Goal: Task Accomplishment & Management: Use online tool/utility

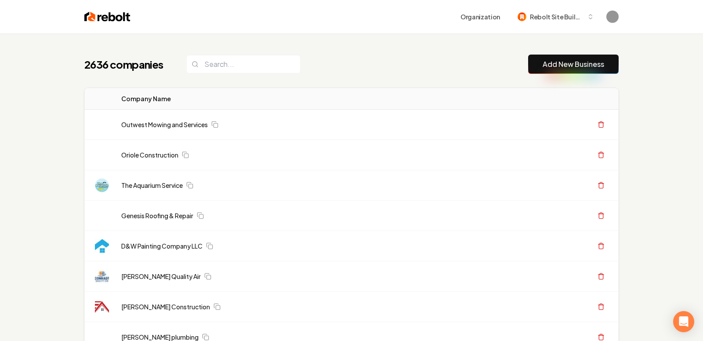
click at [570, 70] on button "Add New Business" at bounding box center [573, 64] width 91 height 19
click at [229, 60] on input "search" at bounding box center [243, 64] width 114 height 18
paste input "All Phase Electric, LLC"
type input "All Phase Electric, LLC"
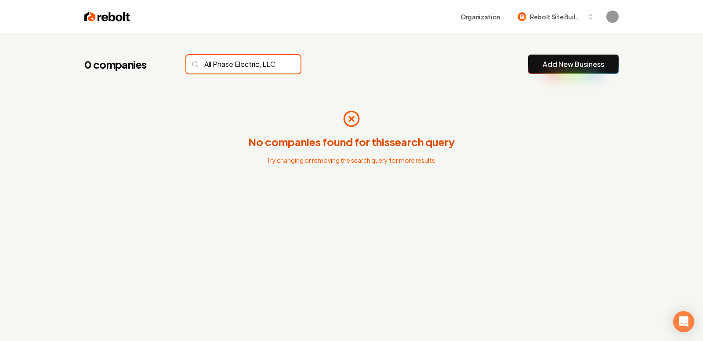
scroll to position [0, 6]
click at [585, 65] on link "Add New Business" at bounding box center [574, 64] width 62 height 11
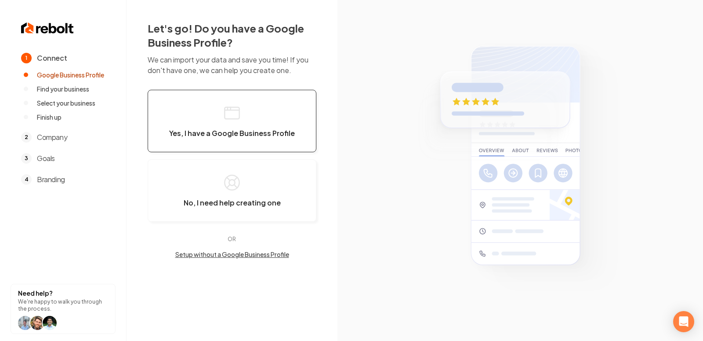
click at [208, 104] on button "Yes, I have a Google Business Profile" at bounding box center [232, 121] width 169 height 62
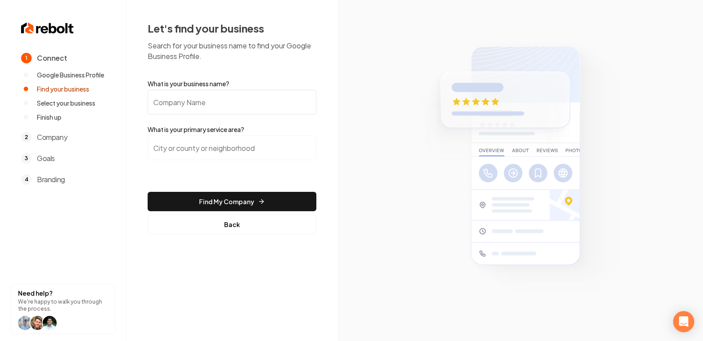
click at [208, 104] on input "What is your business name?" at bounding box center [232, 102] width 169 height 25
paste input "All Phase Electric, LLC"
type input "All Phase Electric, LLC"
click at [208, 139] on input "search" at bounding box center [232, 147] width 169 height 25
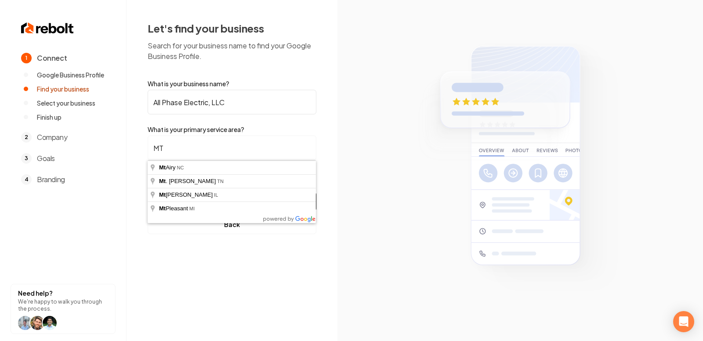
type input "M"
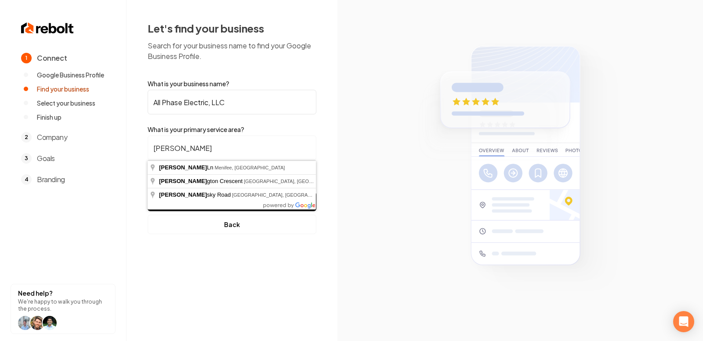
click at [179, 142] on input "Servin" at bounding box center [232, 147] width 169 height 25
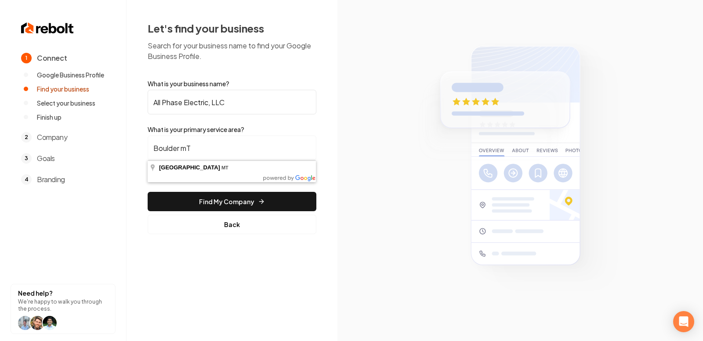
type input "Boulder, MT"
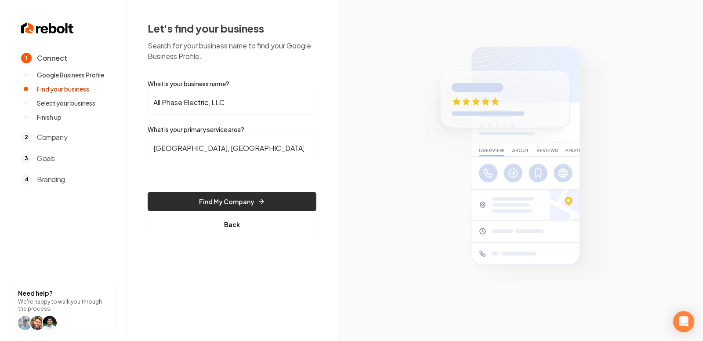
click at [238, 201] on button "Find My Company" at bounding box center [232, 201] width 169 height 19
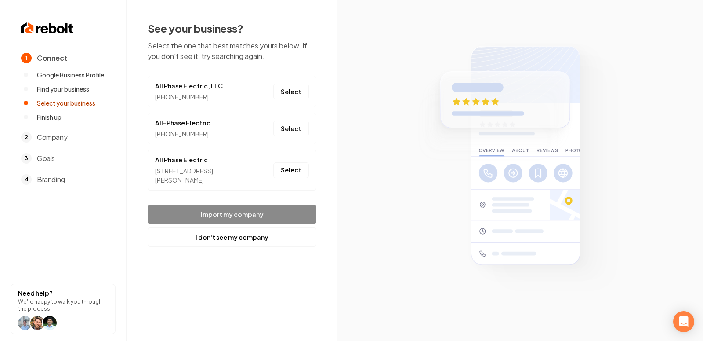
click at [186, 86] on link "All Phase Electric, LLC" at bounding box center [189, 85] width 68 height 9
click at [295, 89] on button "Select" at bounding box center [291, 92] width 36 height 16
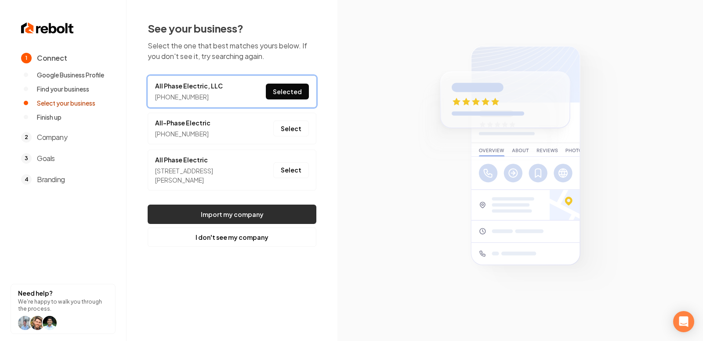
click at [221, 216] on button "Import my company" at bounding box center [232, 213] width 169 height 19
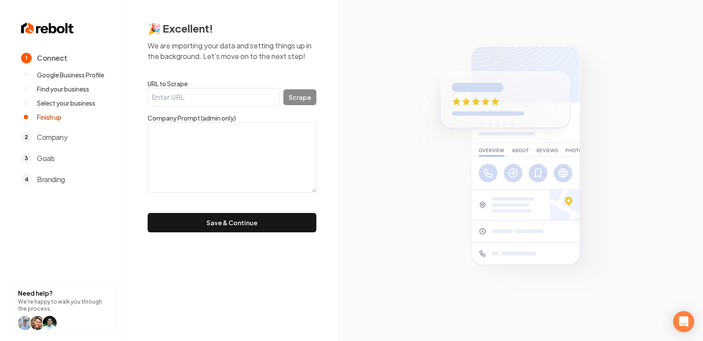
click at [215, 84] on label "URL to Scrape" at bounding box center [232, 83] width 169 height 9
click at [215, 88] on input "URL to Scrape" at bounding box center [214, 97] width 132 height 18
paste input "https://www.all-phase-electric-llc.com/"
type input "https://www.all-phase-electric-llc.com/"
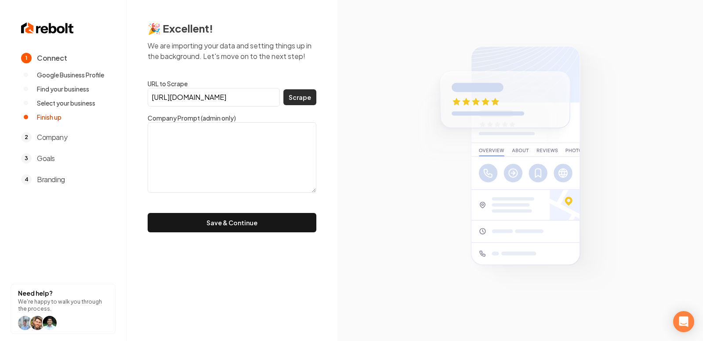
scroll to position [0, 0]
click at [299, 95] on button "Scrape" at bounding box center [300, 97] width 33 height 16
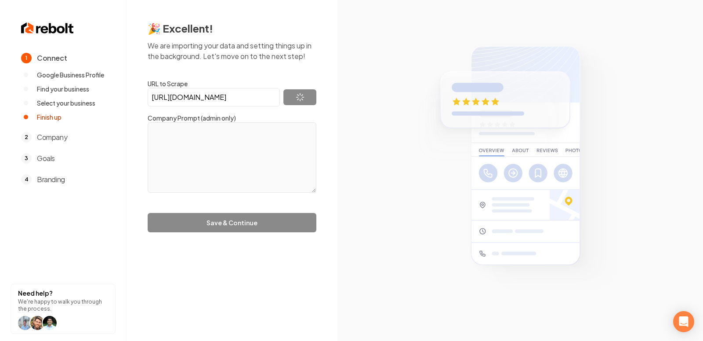
type textarea "Menu ## Main Content"
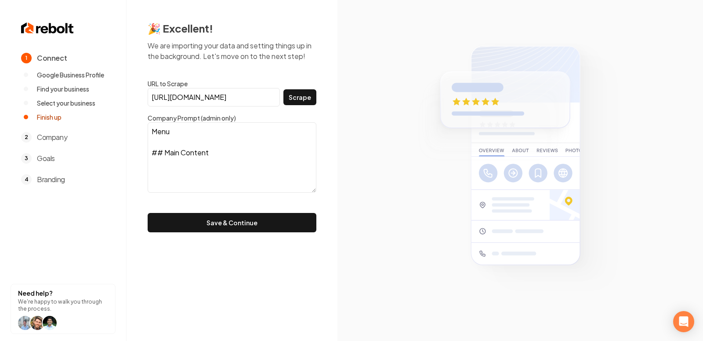
click at [230, 96] on input "https://www.all-phase-electric-llc.com/" at bounding box center [214, 97] width 132 height 18
paste input "https://www.all-phase-electric-llc.com/"
type input "https://www.all-phase-electric-llc.com/"
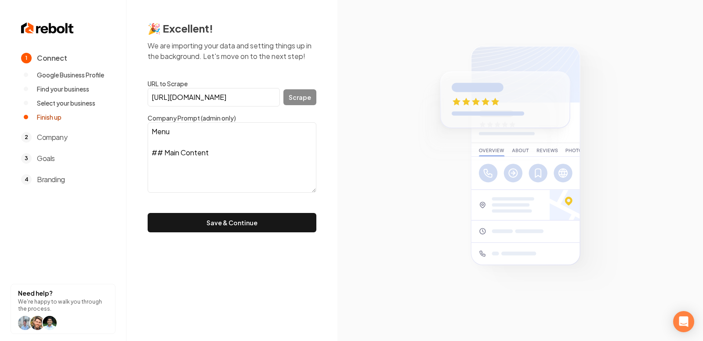
scroll to position [0, 10]
click at [297, 99] on button "Scrape" at bounding box center [300, 97] width 33 height 16
click at [234, 144] on textarea "Menu ## Main Content" at bounding box center [232, 157] width 169 height 70
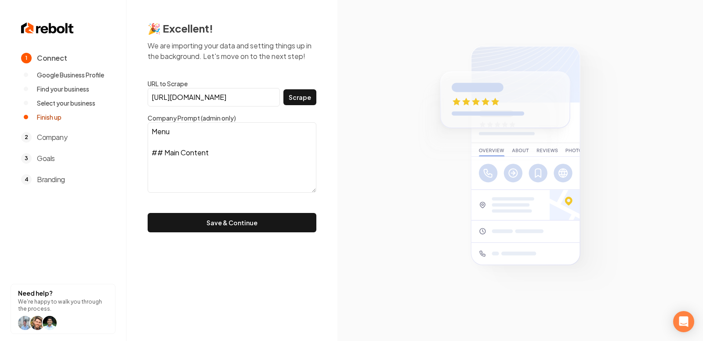
drag, startPoint x: 238, startPoint y: 172, endPoint x: 100, endPoint y: 85, distance: 163.6
click at [100, 86] on div "1 Connect Google Business Profile Find your business Select your business Finis…" at bounding box center [351, 170] width 703 height 341
paste textarea "All Phase Electric, LLC, provides comprehensive residential and commercial elec…"
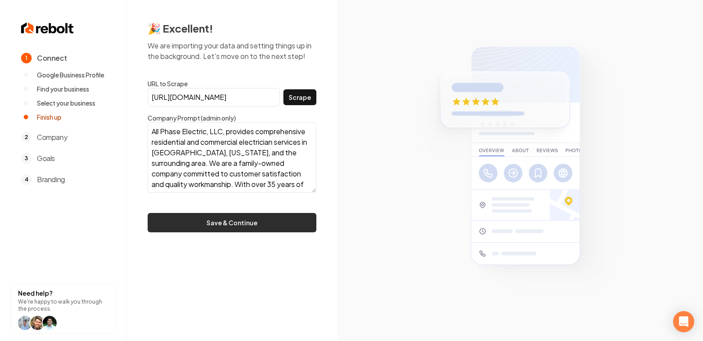
type textarea "All Phase Electric, LLC, provides comprehensive residential and commercial elec…"
click at [241, 228] on button "Save & Continue" at bounding box center [232, 222] width 169 height 19
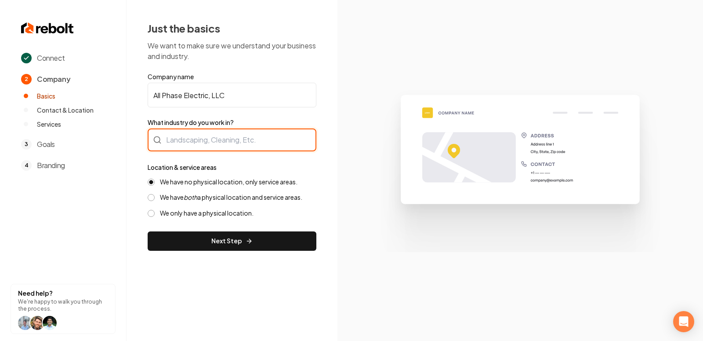
click at [199, 142] on div at bounding box center [232, 139] width 169 height 23
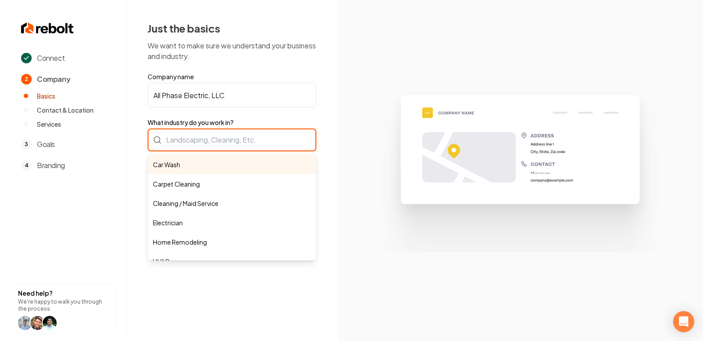
paste input "Full-Service Electrical"
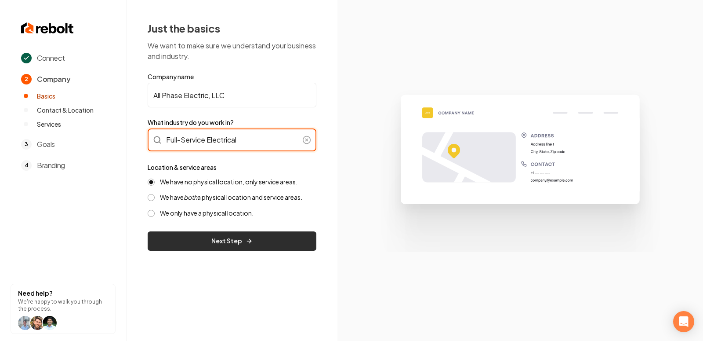
type input "Full-Service Electrical"
click at [208, 248] on button "Next Step" at bounding box center [232, 240] width 169 height 19
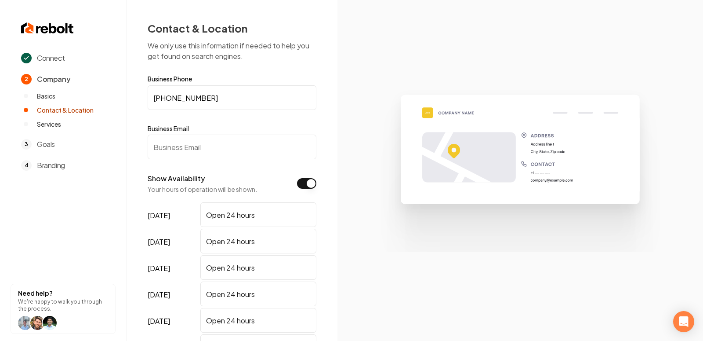
click at [192, 147] on input "Business Email" at bounding box center [232, 147] width 169 height 25
paste input "(406) 459-0386"
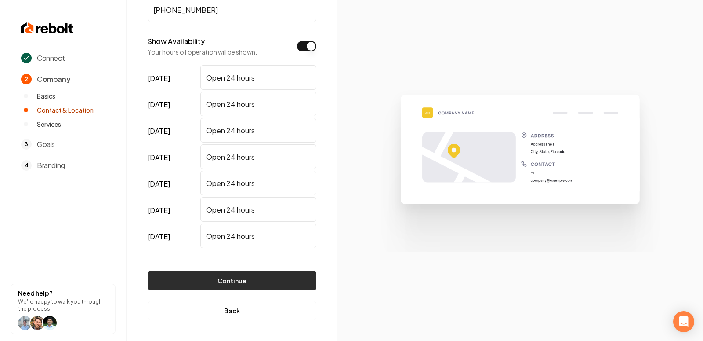
type input "(406) 459-0386"
click at [235, 275] on button "Continue" at bounding box center [232, 280] width 169 height 19
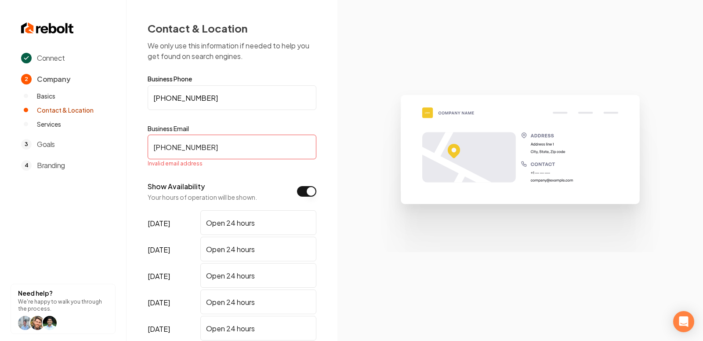
click at [215, 138] on input "(406) 459-0386" at bounding box center [232, 147] width 169 height 25
paste input "blbsparky@bresnan.net"
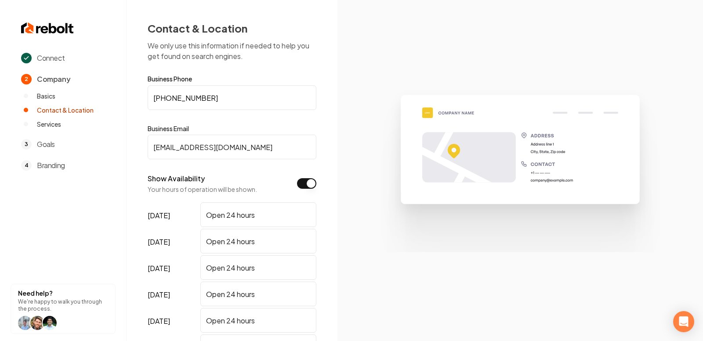
type input "blbsparky@bresnan.net"
click at [383, 177] on img at bounding box center [520, 170] width 305 height 163
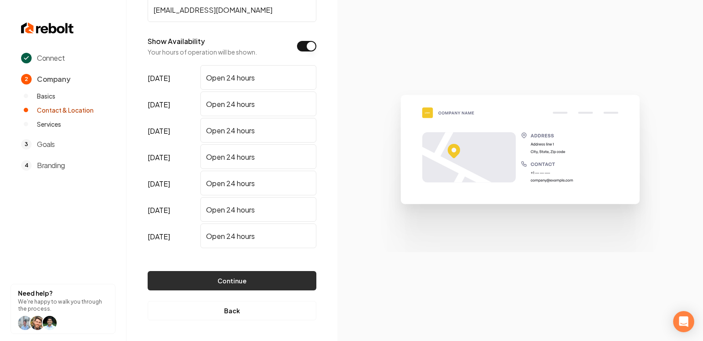
click at [233, 279] on button "Continue" at bounding box center [232, 280] width 169 height 19
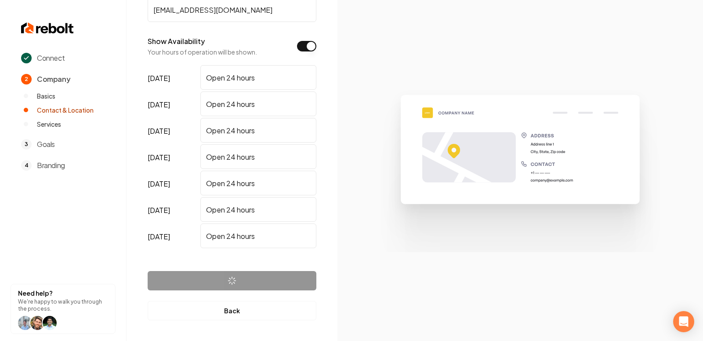
scroll to position [0, 0]
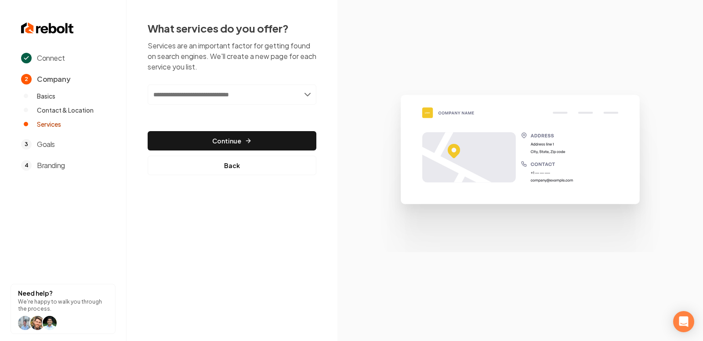
click at [246, 91] on input "text" at bounding box center [232, 94] width 169 height 20
paste input "**********"
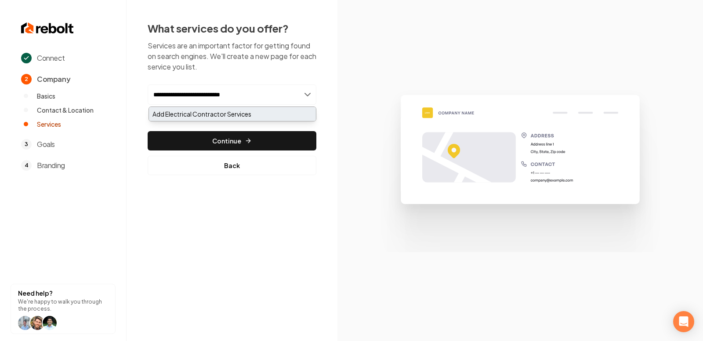
type input "**********"
click at [218, 115] on div "Add Electrical Contractor Services" at bounding box center [232, 114] width 167 height 14
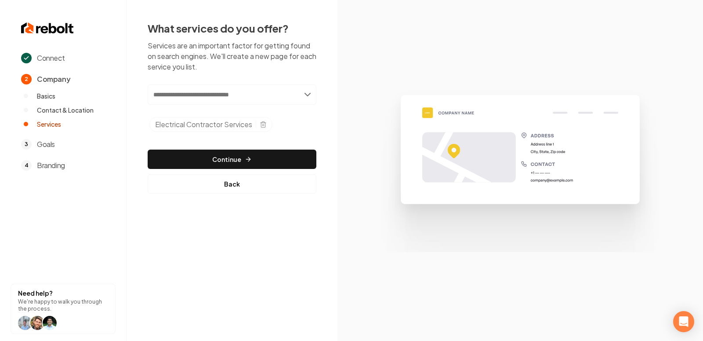
paste input "**********"
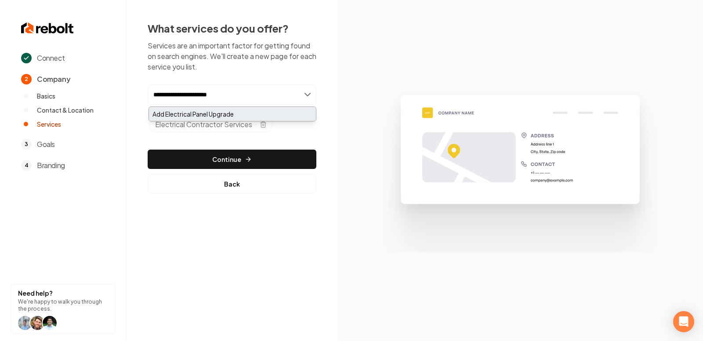
type input "**********"
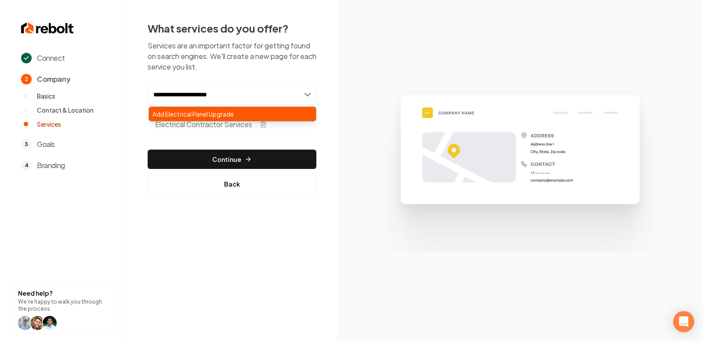
click at [192, 117] on div "Add Electrical Panel Upgrade" at bounding box center [232, 114] width 167 height 14
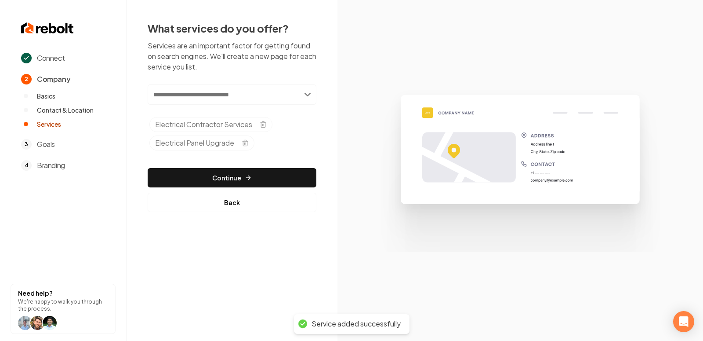
paste input "**********"
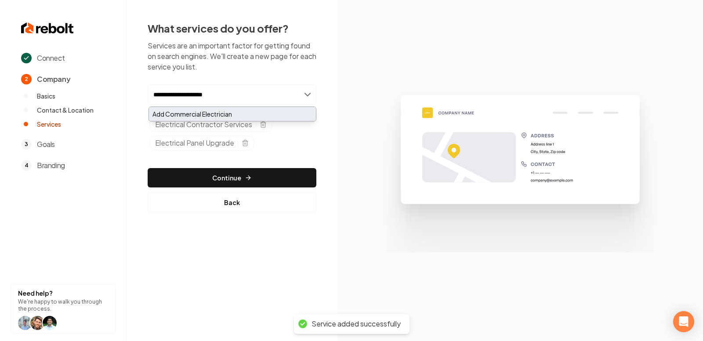
type input "**********"
click at [220, 109] on div "Add Commercial Electrician" at bounding box center [232, 114] width 167 height 14
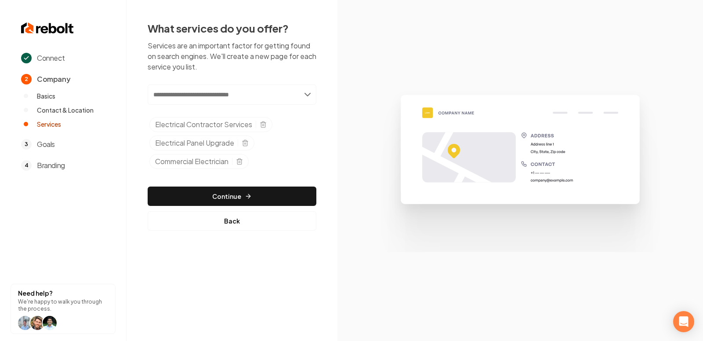
paste input "**********"
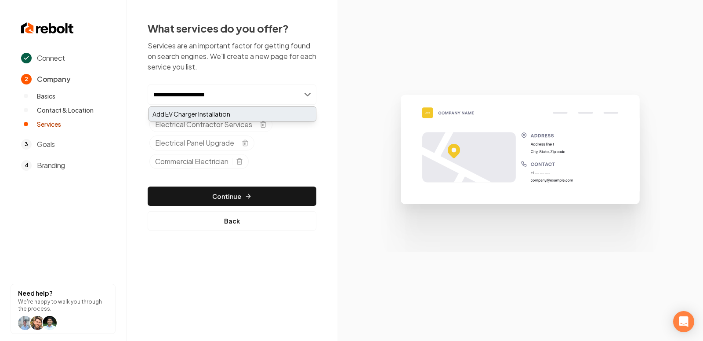
type input "**********"
click at [239, 111] on div "Add EV Charger Installation" at bounding box center [232, 114] width 167 height 14
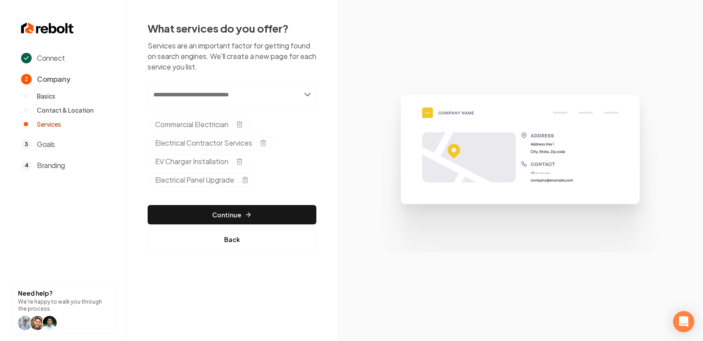
click at [231, 86] on input "text" at bounding box center [232, 94] width 169 height 20
paste input "**********"
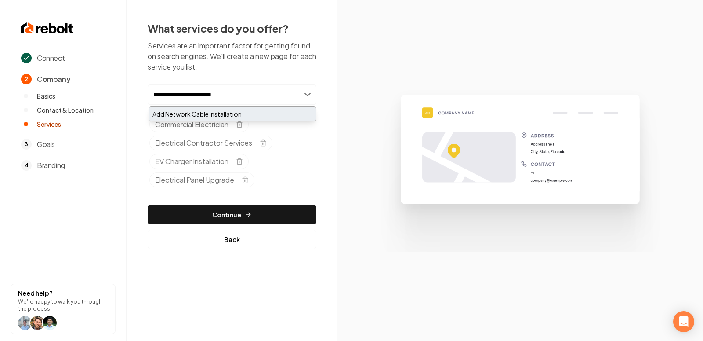
type input "**********"
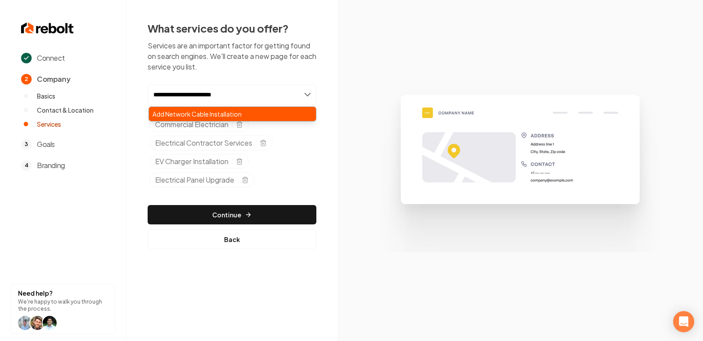
click at [233, 108] on div "Add Network Cable Installation" at bounding box center [232, 114] width 167 height 14
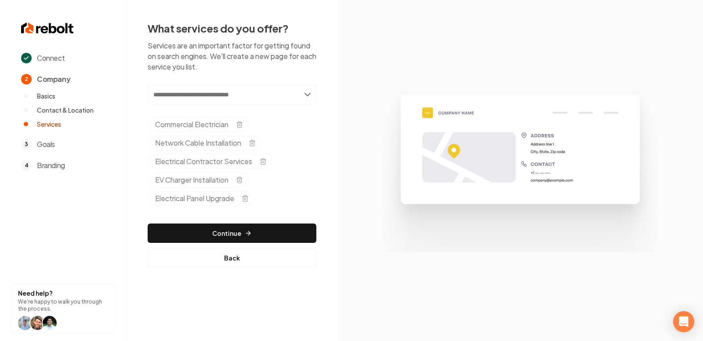
paste input "**********"
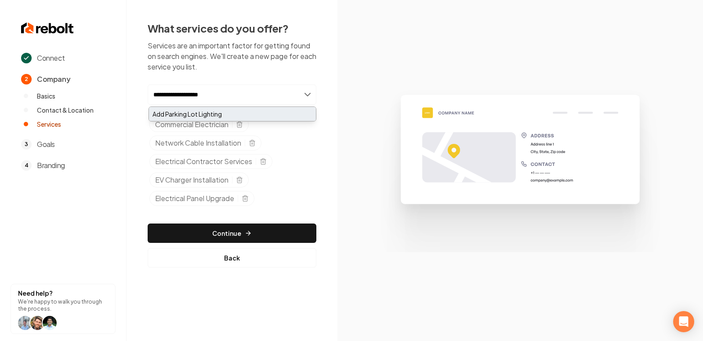
type input "**********"
click at [229, 112] on div "Add Parking Lot Lighting" at bounding box center [232, 114] width 167 height 14
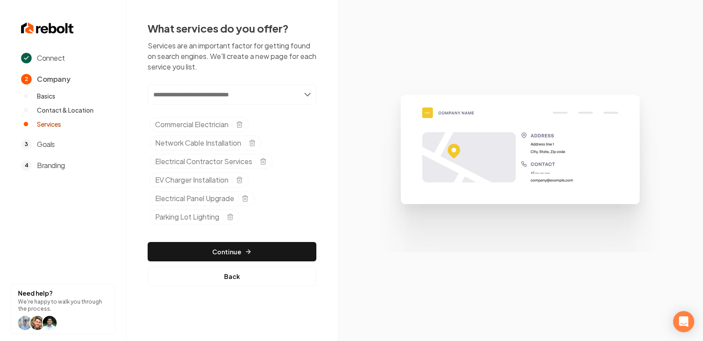
paste input "**********"
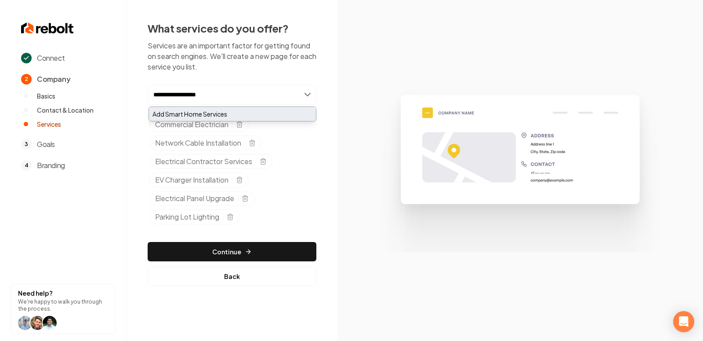
type input "**********"
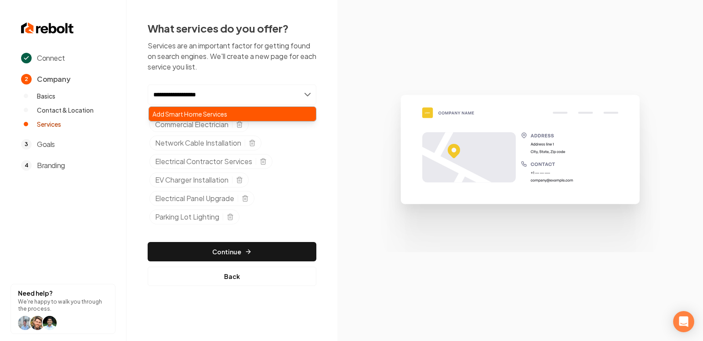
click at [247, 116] on div "Add Smart Home Services" at bounding box center [232, 114] width 167 height 14
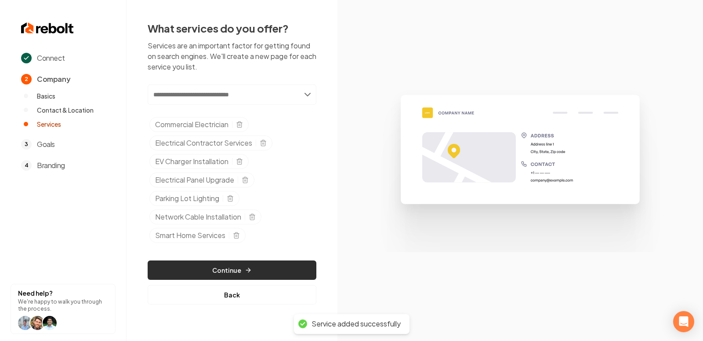
click at [253, 266] on button "Continue" at bounding box center [232, 269] width 169 height 19
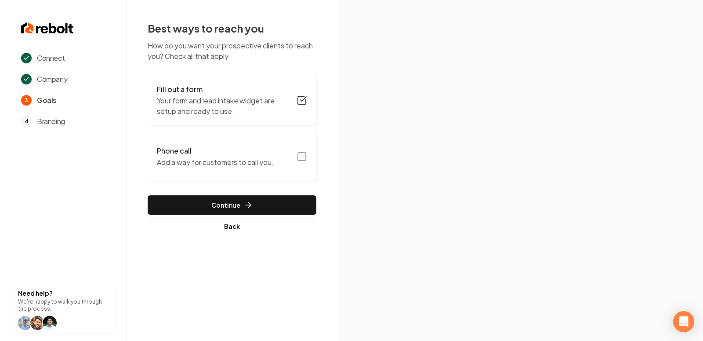
click at [303, 158] on icon "button" at bounding box center [302, 156] width 11 height 11
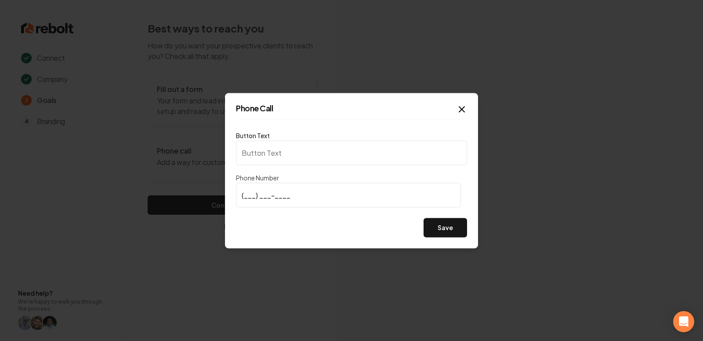
type input "Call us"
type input "(406) 459-0386"
click at [452, 233] on button "Save" at bounding box center [446, 227] width 44 height 19
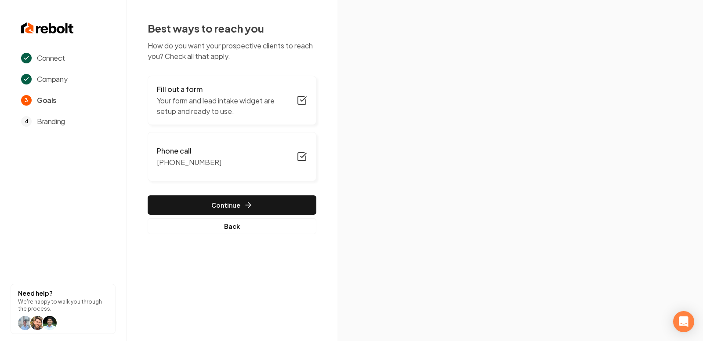
click at [254, 195] on div "Fill out a form Your form and lead intake widget are setup and ready to use. Ph…" at bounding box center [232, 155] width 169 height 158
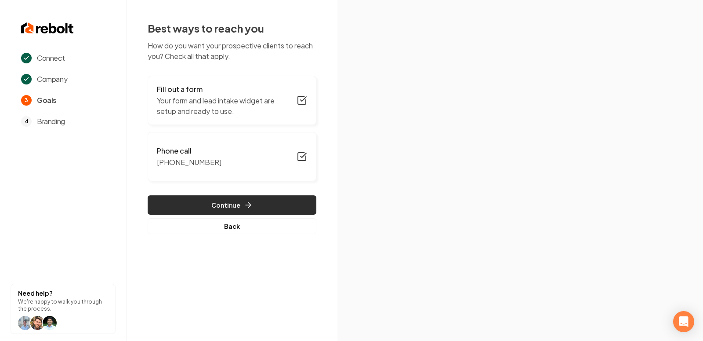
click at [239, 207] on button "Continue" at bounding box center [232, 204] width 169 height 19
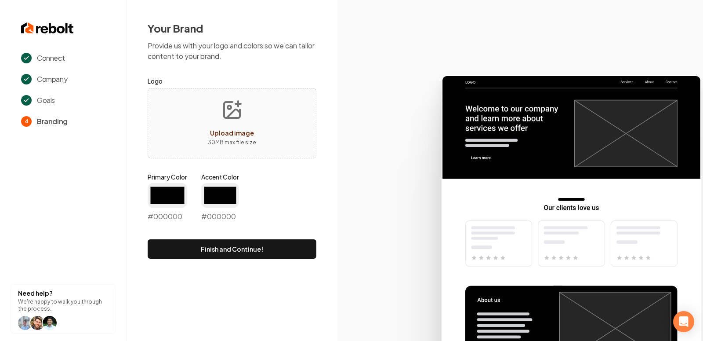
type input "#194d33"
type input "#70be00"
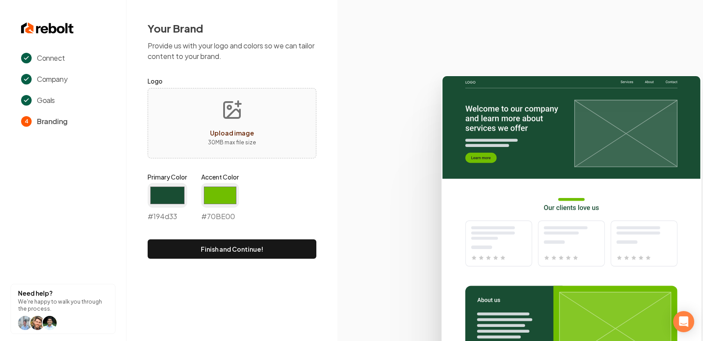
click at [233, 113] on icon "Upload image" at bounding box center [233, 113] width 13 height 8
type input "**********"
click at [171, 198] on input "#194d33" at bounding box center [168, 195] width 40 height 25
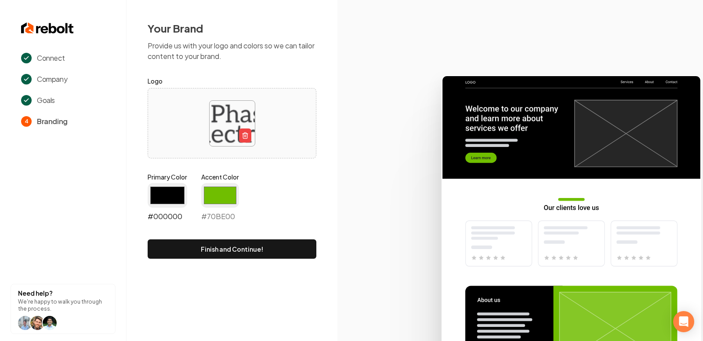
type input "#000000"
click at [227, 191] on input "#70be00" at bounding box center [220, 195] width 38 height 25
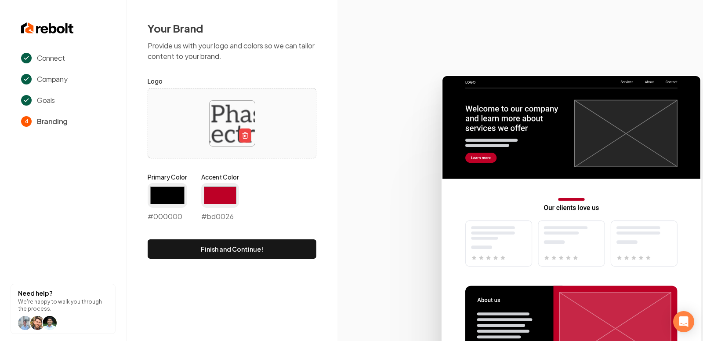
type input "#bd0026"
drag, startPoint x: 176, startPoint y: 289, endPoint x: 195, endPoint y: 279, distance: 21.4
click at [176, 289] on div "Connect Company Goals 4 Branding Need help? We're happy to walk you through the…" at bounding box center [351, 170] width 703 height 341
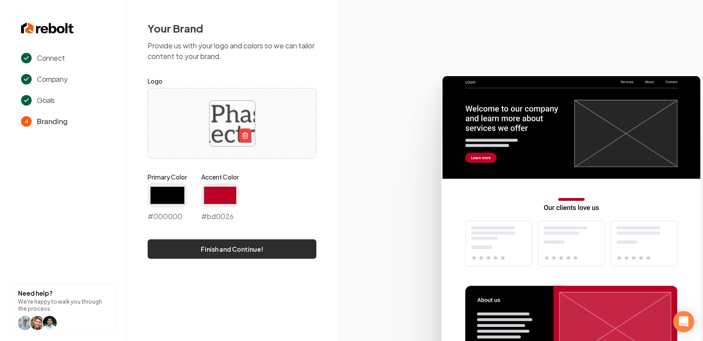
click at [242, 247] on button "Finish and Continue!" at bounding box center [232, 248] width 169 height 19
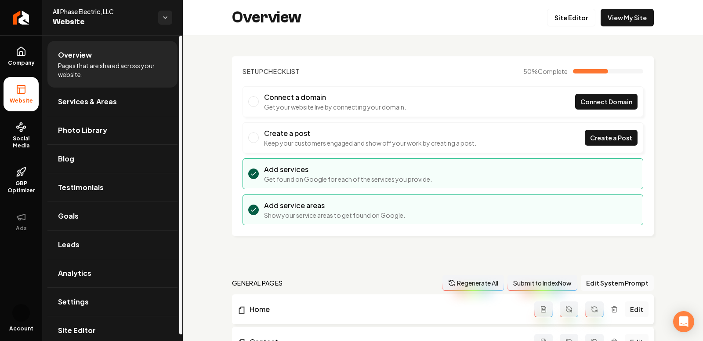
scroll to position [491, 0]
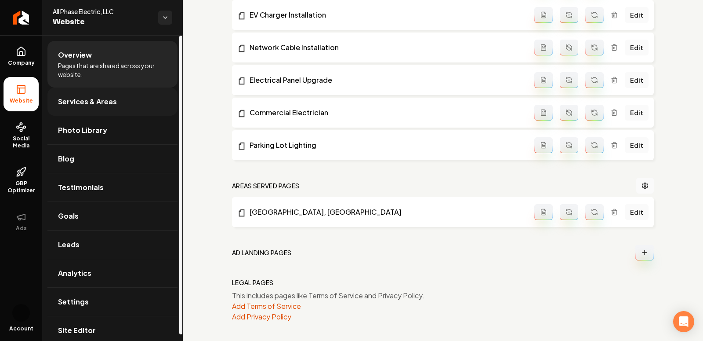
click at [77, 108] on link "Services & Areas" at bounding box center [112, 101] width 130 height 28
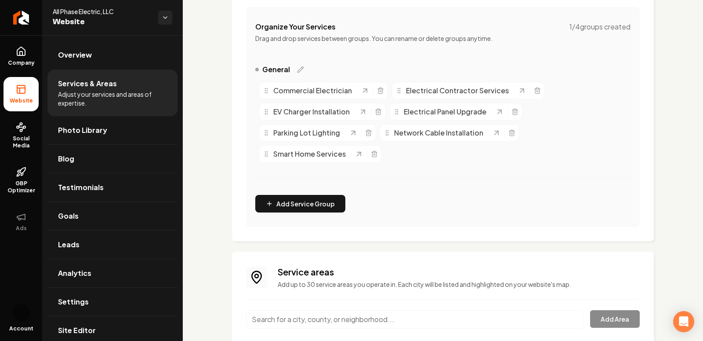
scroll to position [236, 0]
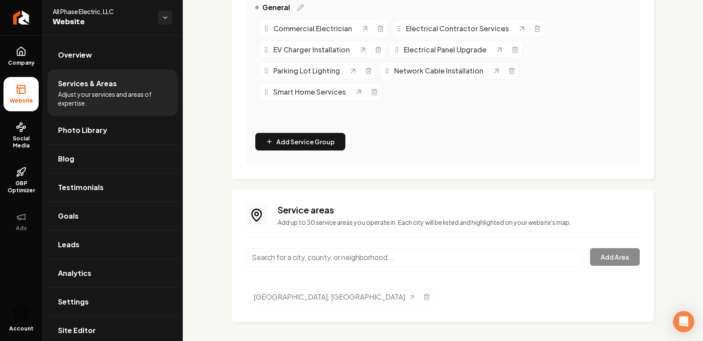
click at [323, 253] on input "Main content area" at bounding box center [414, 257] width 337 height 18
paste input "Serving Helena MT"
click at [254, 251] on input "Serving Helena" at bounding box center [414, 257] width 337 height 18
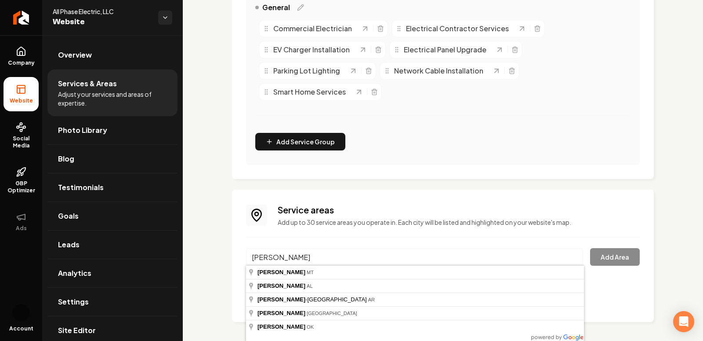
click at [297, 257] on input "Helena" at bounding box center [414, 257] width 337 height 18
type input "Helena, MT"
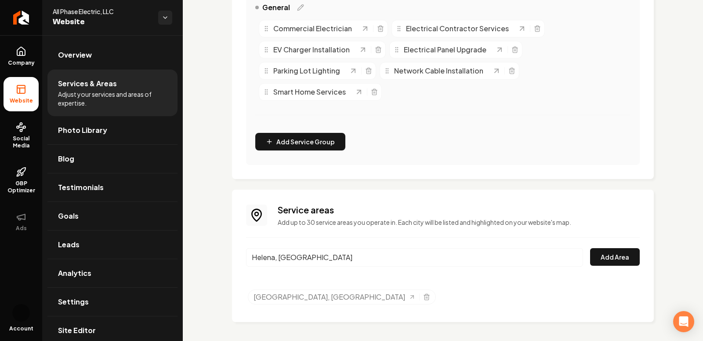
click at [576, 258] on input "Helena, MT" at bounding box center [414, 257] width 337 height 18
click at [603, 256] on button "Add Area" at bounding box center [615, 257] width 50 height 18
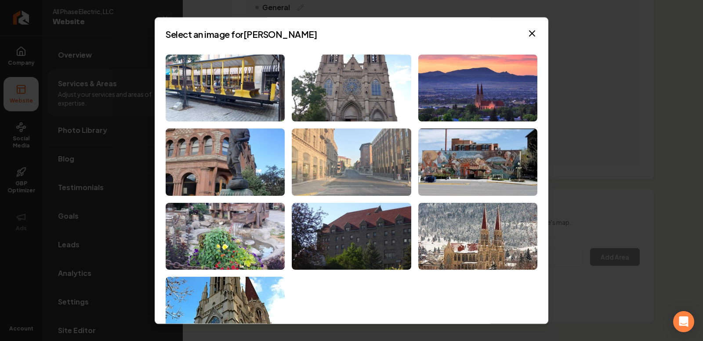
click at [302, 160] on img at bounding box center [351, 161] width 119 height 67
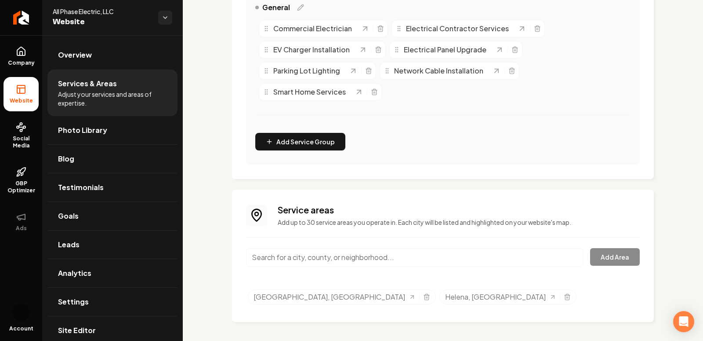
click at [353, 258] on input "Main content area" at bounding box center [414, 257] width 337 height 18
paste input "Bozeman M"
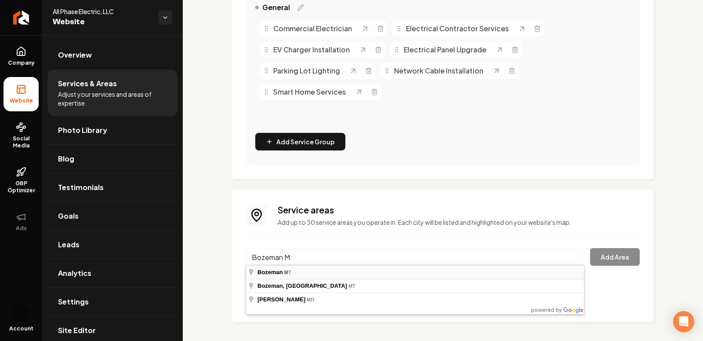
type input "Bozeman, MT"
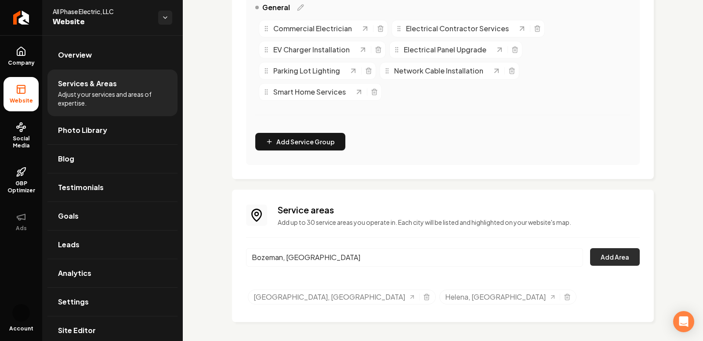
click at [624, 262] on button "Add Area" at bounding box center [615, 257] width 50 height 18
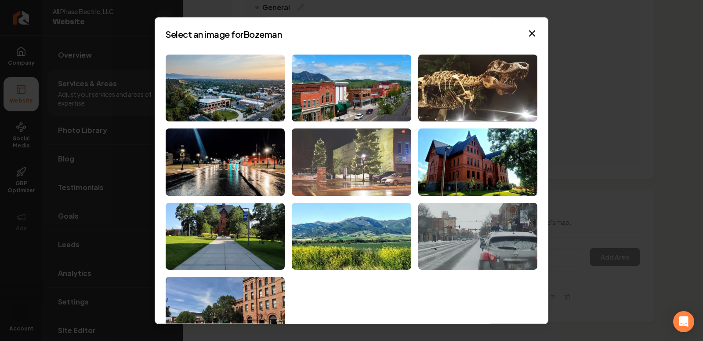
click at [314, 175] on img at bounding box center [351, 161] width 119 height 67
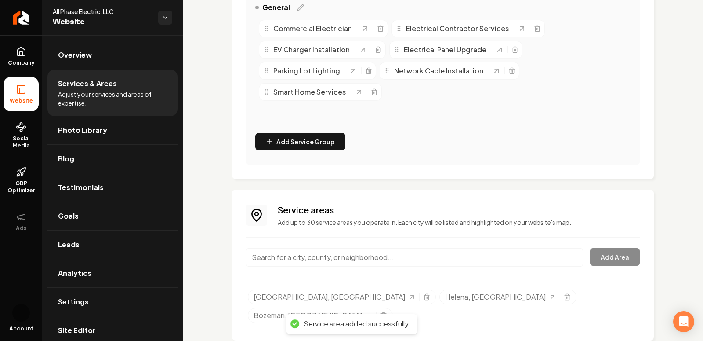
click at [362, 251] on input "Main content area" at bounding box center [414, 257] width 337 height 18
paste input "Butte MT"
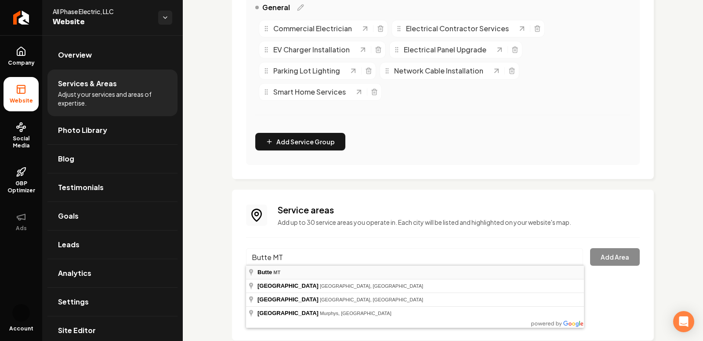
type input "Butte, MT"
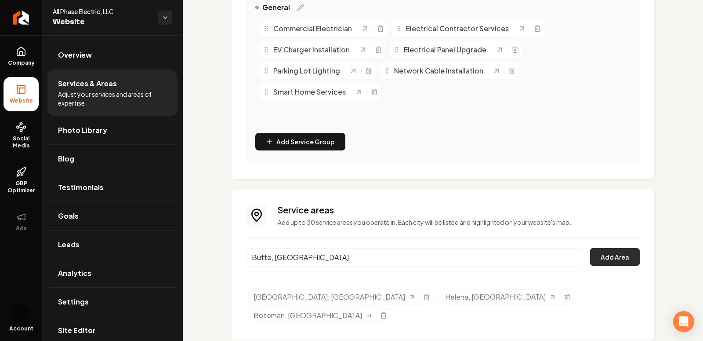
click at [627, 259] on button "Add Area" at bounding box center [615, 257] width 50 height 18
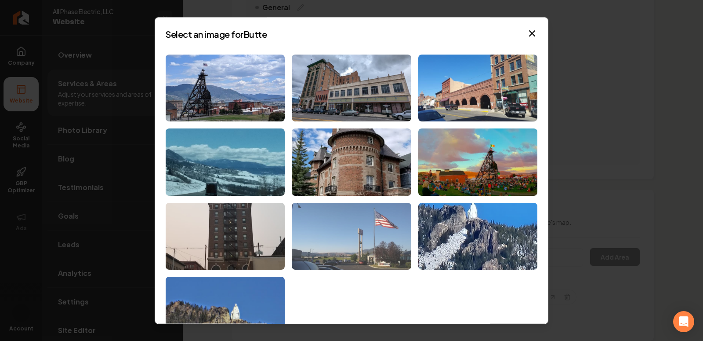
click at [345, 220] on img at bounding box center [351, 236] width 119 height 67
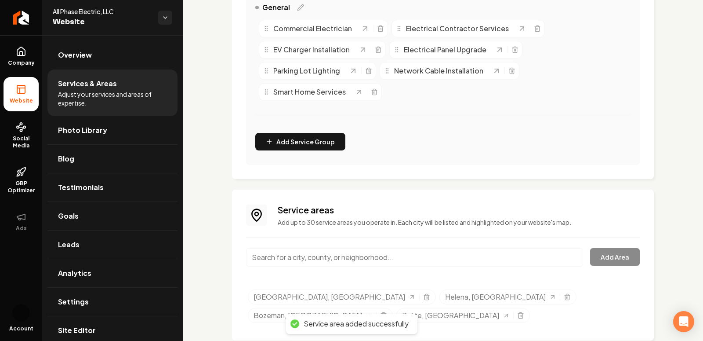
click at [324, 259] on input "Main content area" at bounding box center [414, 257] width 337 height 18
paste input "Great Falls"
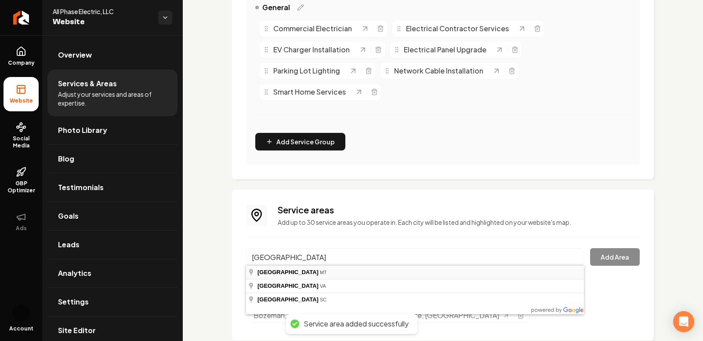
type input "Great Falls, MT"
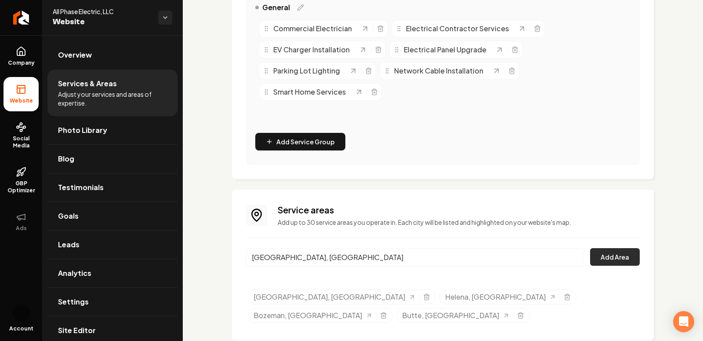
click at [605, 257] on button "Add Area" at bounding box center [615, 257] width 50 height 18
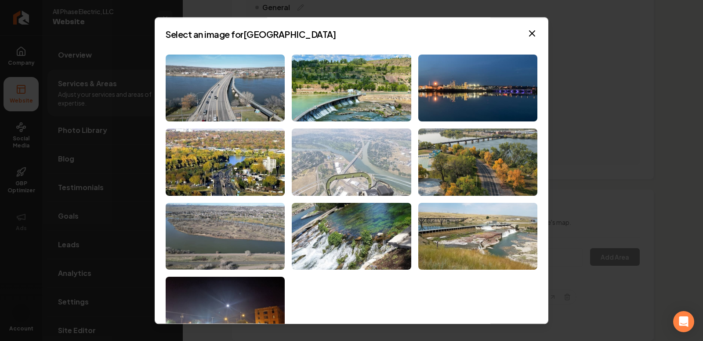
click at [386, 164] on img at bounding box center [351, 161] width 119 height 67
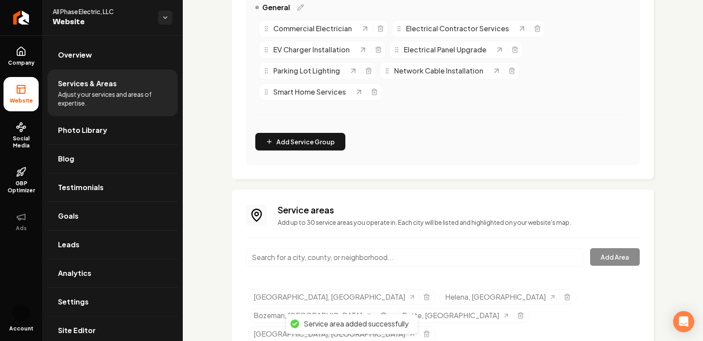
click at [336, 252] on input "Main content area" at bounding box center [414, 257] width 337 height 18
paste input "Missoula M"
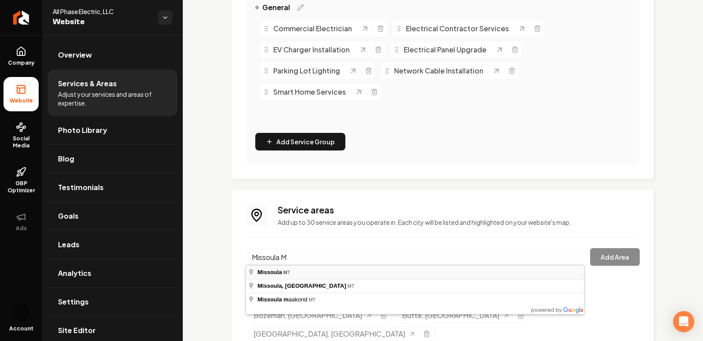
type input "Missoula, MT"
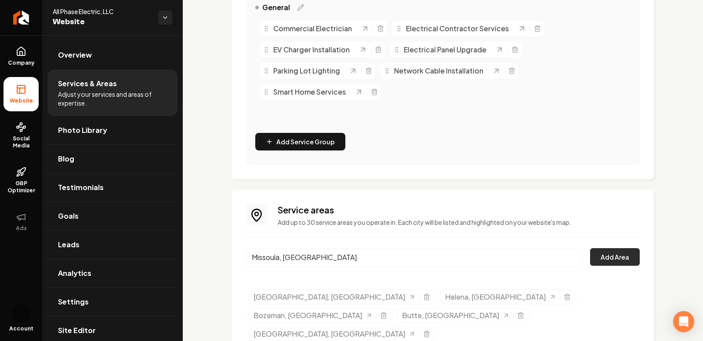
click at [599, 250] on button "Add Area" at bounding box center [615, 257] width 50 height 18
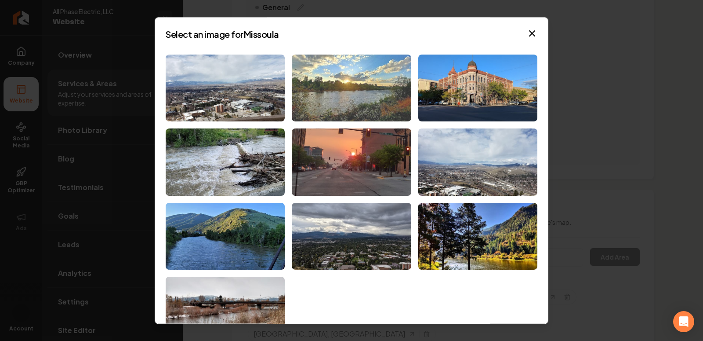
click at [340, 91] on img at bounding box center [351, 88] width 119 height 67
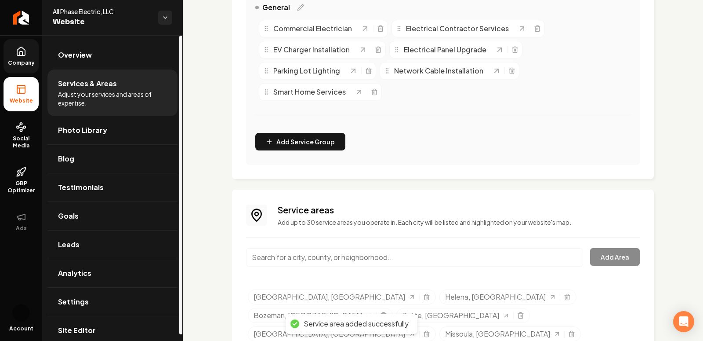
click at [13, 46] on link "Company" at bounding box center [21, 56] width 35 height 34
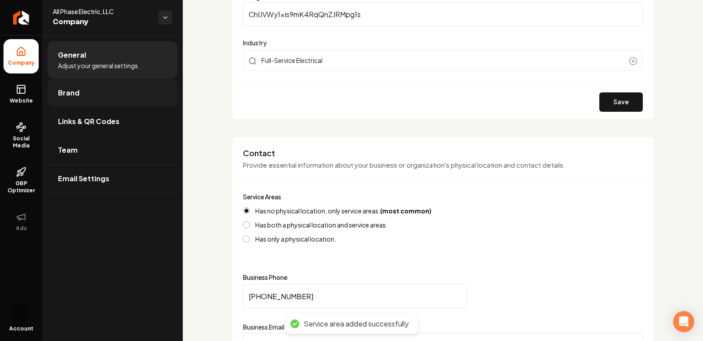
click at [87, 84] on link "Brand" at bounding box center [112, 93] width 130 height 28
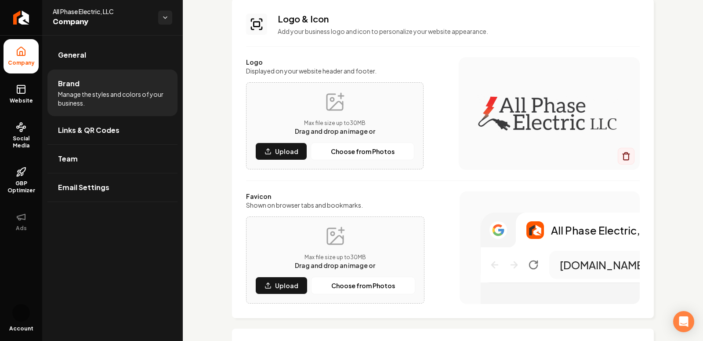
scroll to position [58, 0]
click at [283, 293] on div "Max file size up to 30 MB Drag and drop an image or Upload Choose from Photos" at bounding box center [335, 258] width 178 height 87
click at [272, 285] on icon "Main content area" at bounding box center [268, 284] width 7 height 7
click at [279, 287] on p "Upload" at bounding box center [286, 284] width 23 height 9
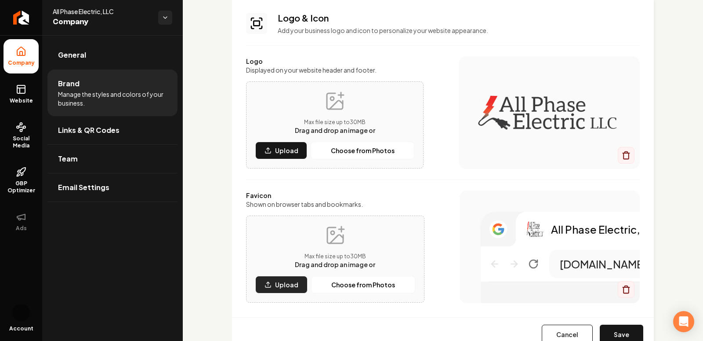
click at [280, 280] on p "Upload" at bounding box center [286, 284] width 23 height 9
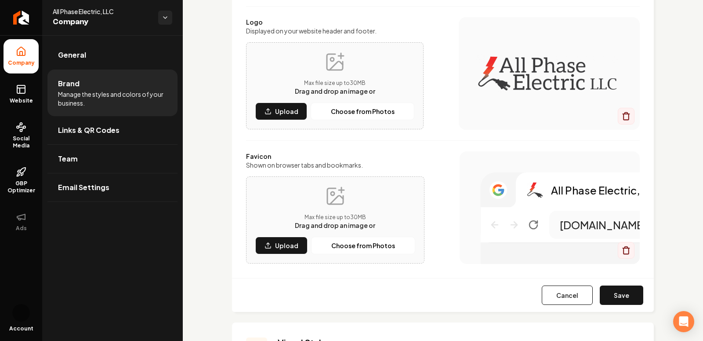
scroll to position [112, 0]
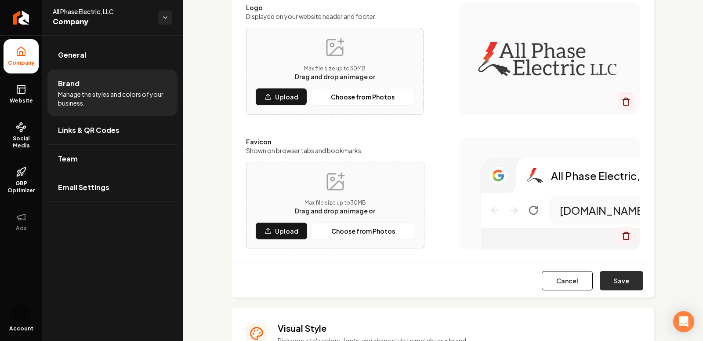
click at [629, 281] on button "Save" at bounding box center [622, 280] width 44 height 19
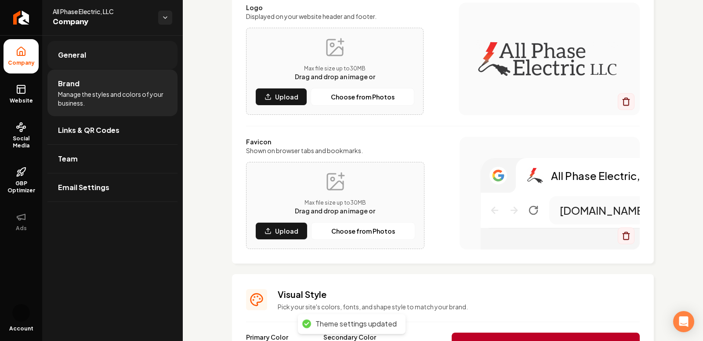
click at [90, 55] on link "General" at bounding box center [112, 55] width 130 height 28
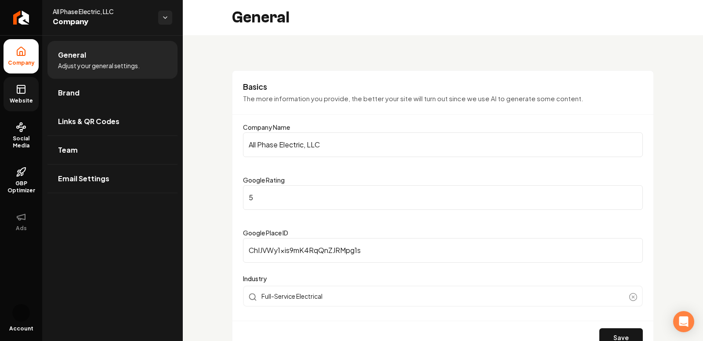
click at [5, 94] on link "Website" at bounding box center [21, 94] width 35 height 34
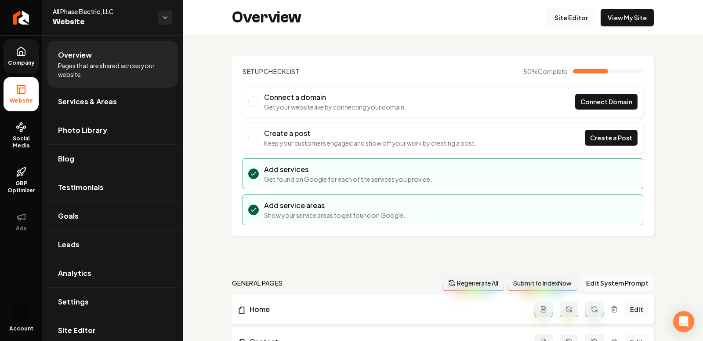
click at [574, 18] on link "Site Editor" at bounding box center [571, 18] width 48 height 18
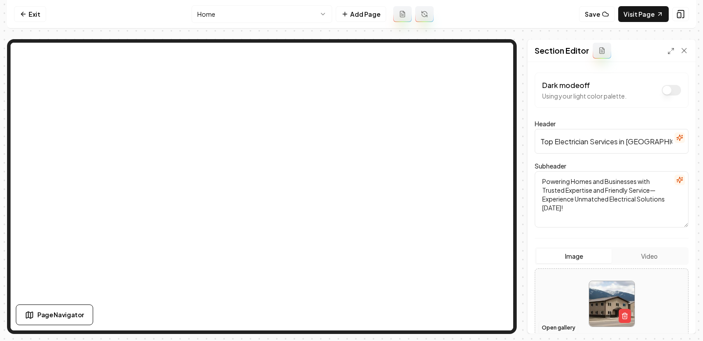
click at [555, 321] on button "Open gallery" at bounding box center [559, 327] width 40 height 14
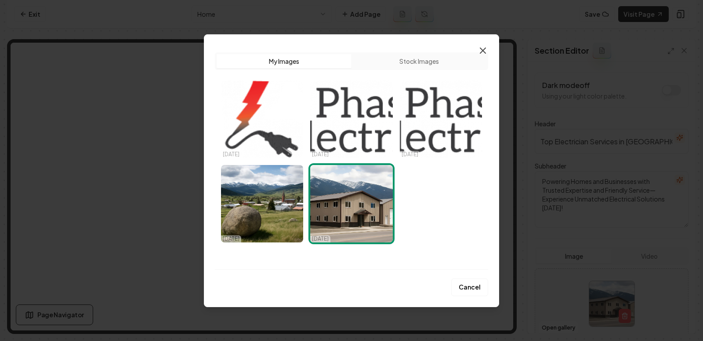
click at [487, 52] on icon "button" at bounding box center [483, 50] width 11 height 11
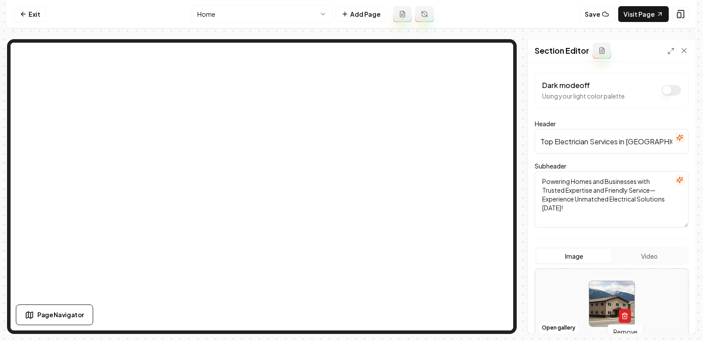
click at [625, 314] on icon "button" at bounding box center [625, 315] width 7 height 7
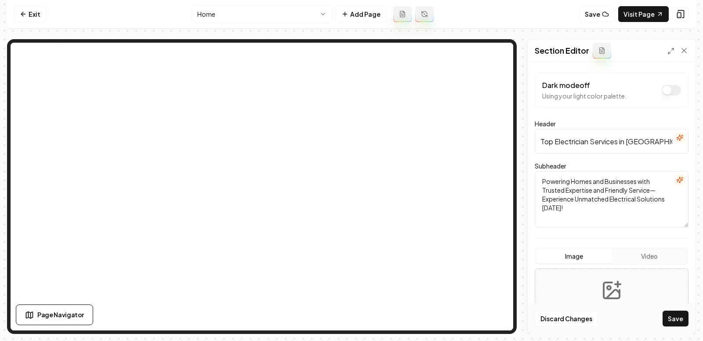
scroll to position [90, 0]
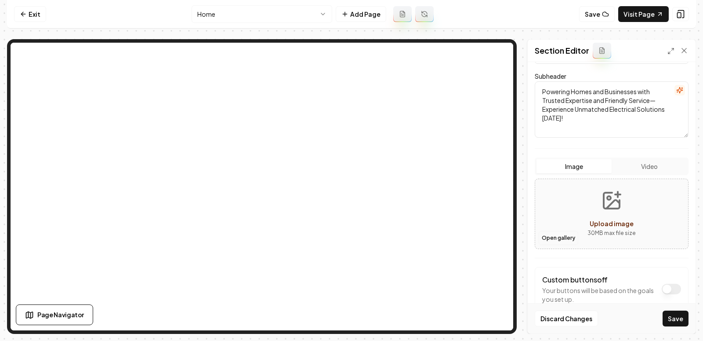
click at [552, 240] on button "Open gallery" at bounding box center [559, 238] width 40 height 14
click at [611, 211] on button "Upload image 30 MB max file size" at bounding box center [612, 214] width 62 height 62
type input "**********"
click at [683, 322] on button "Save" at bounding box center [676, 318] width 26 height 16
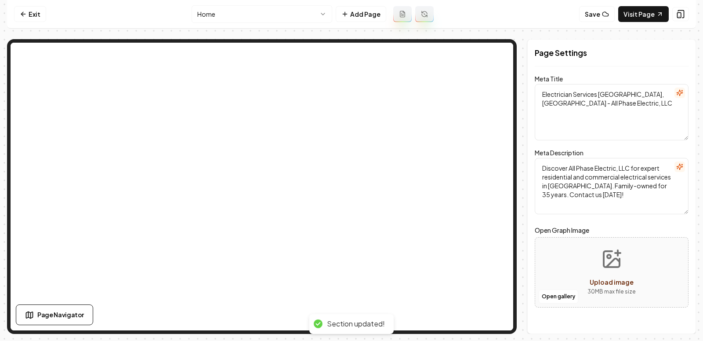
scroll to position [0, 0]
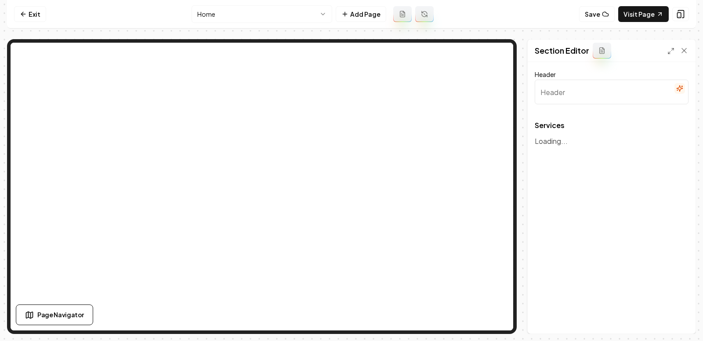
type input "Our Expert Electrical Services"
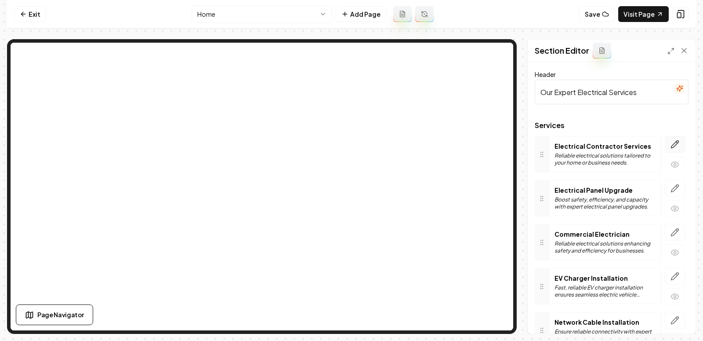
click at [677, 149] on button "button" at bounding box center [675, 144] width 20 height 17
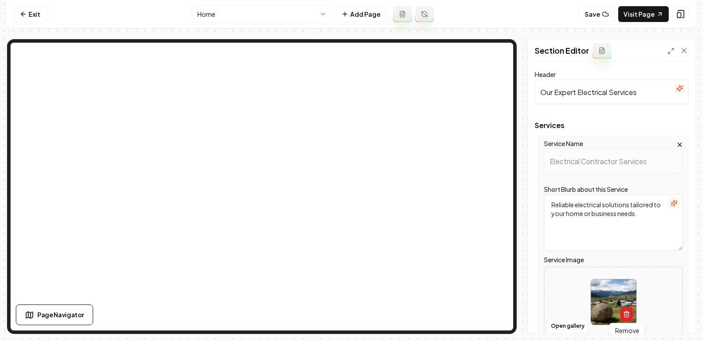
click at [626, 314] on line "button" at bounding box center [626, 314] width 0 height 2
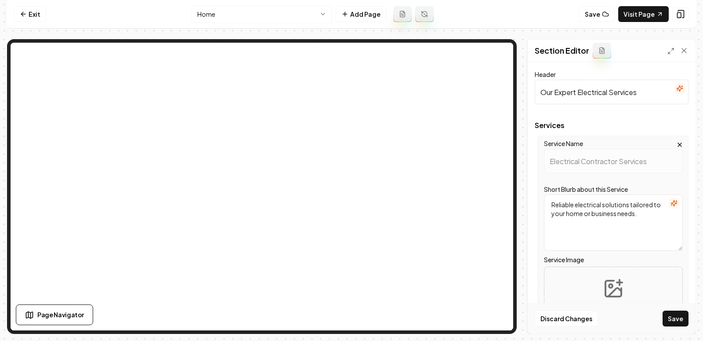
click at [630, 286] on button "Upload image 30 MB max file size" at bounding box center [614, 302] width 62 height 62
type input "**********"
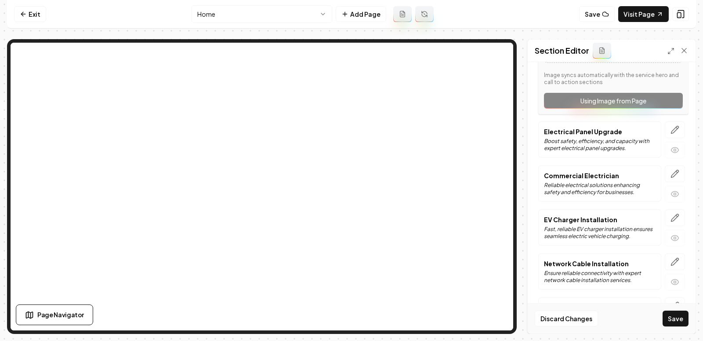
scroll to position [277, 0]
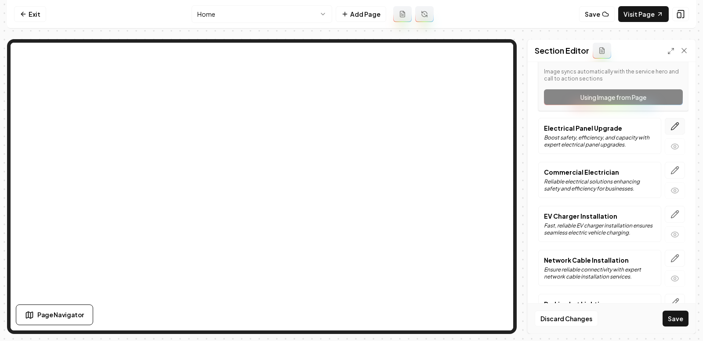
click at [671, 127] on icon "button" at bounding box center [675, 126] width 9 height 9
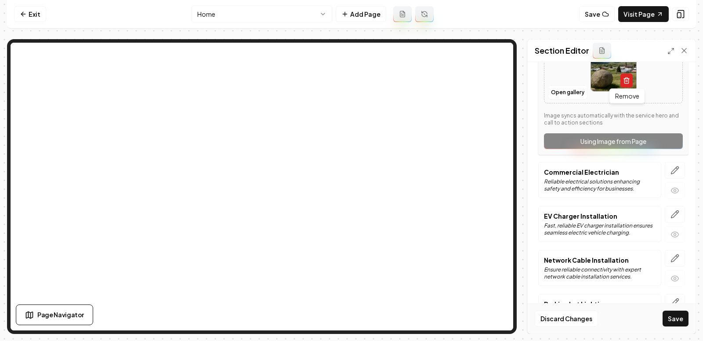
click at [630, 77] on icon "button" at bounding box center [626, 80] width 7 height 7
click at [609, 74] on span "Upload image" at bounding box center [614, 78] width 44 height 8
type input "**********"
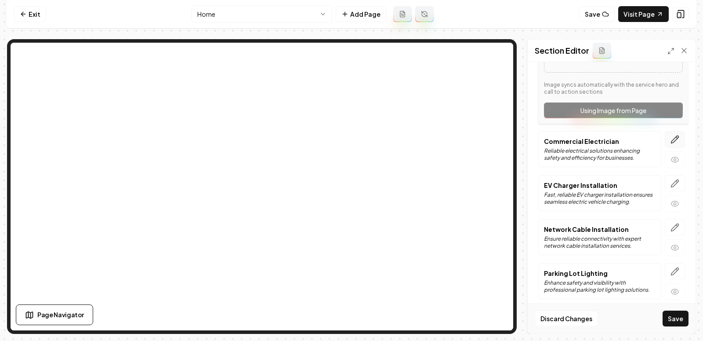
click at [675, 137] on icon "button" at bounding box center [675, 139] width 9 height 9
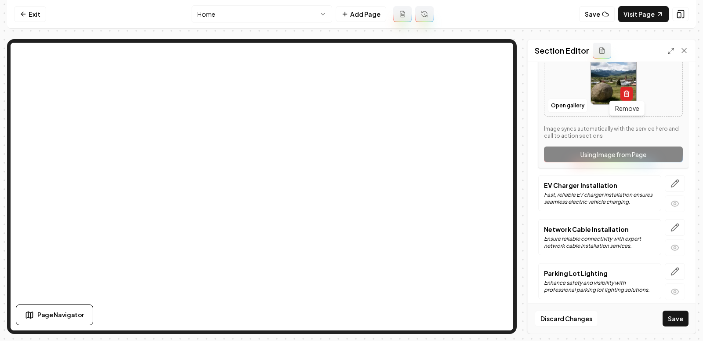
click at [627, 93] on line "button" at bounding box center [627, 94] width 0 height 2
click at [610, 86] on div "Upload image" at bounding box center [614, 91] width 44 height 11
type input "**********"
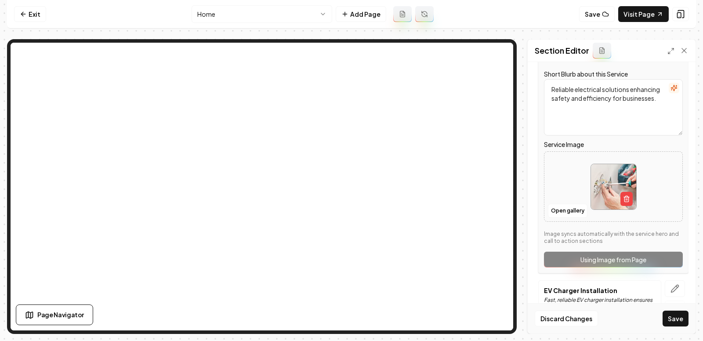
scroll to position [300, 0]
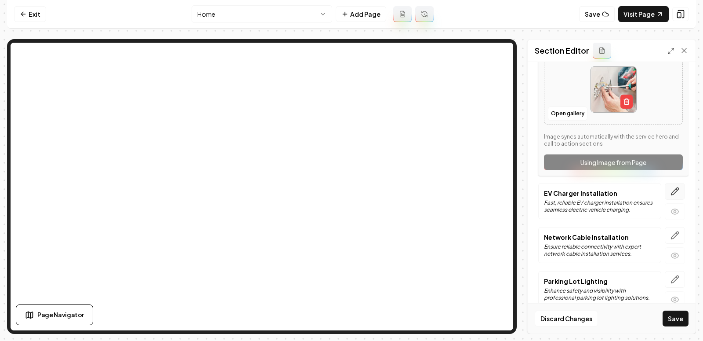
click at [678, 192] on icon "button" at bounding box center [675, 191] width 9 height 9
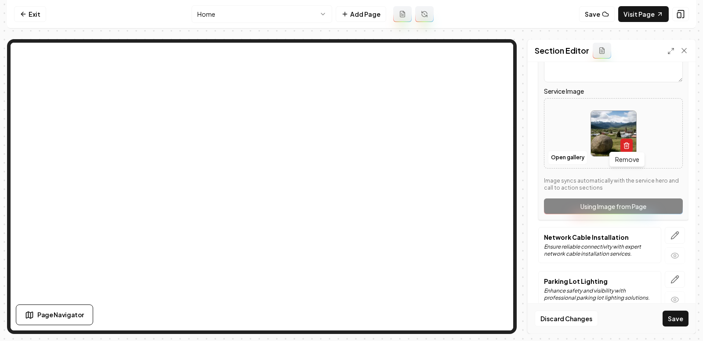
click at [624, 145] on icon "button" at bounding box center [626, 145] width 7 height 7
click at [555, 154] on button "Open gallery" at bounding box center [568, 157] width 40 height 14
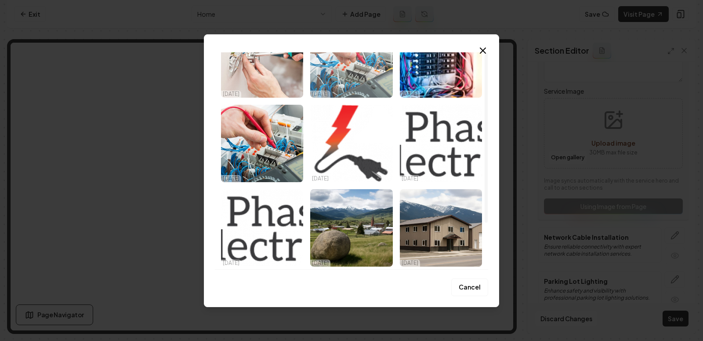
scroll to position [0, 0]
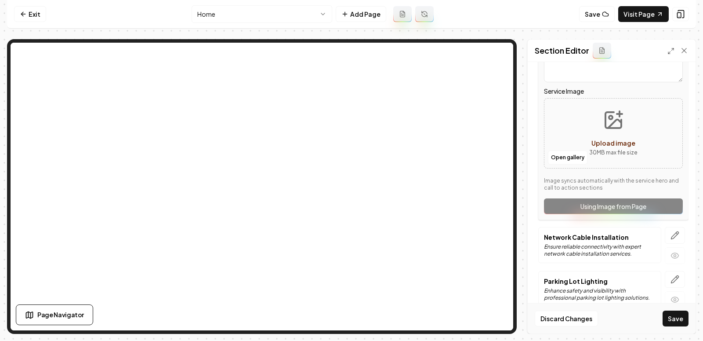
click at [608, 121] on icon "Upload image" at bounding box center [613, 119] width 21 height 21
type input "**********"
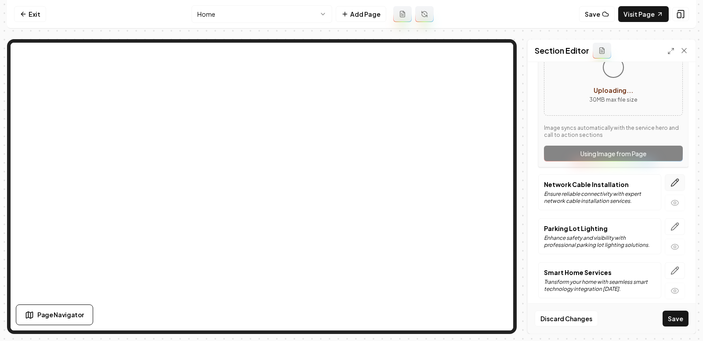
click at [679, 179] on icon "button" at bounding box center [675, 182] width 7 height 7
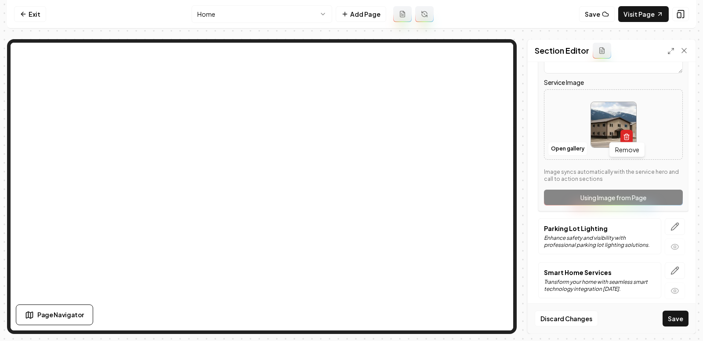
click at [623, 135] on button "button" at bounding box center [627, 137] width 12 height 14
click at [599, 115] on button "Upload image 30 MB max file size" at bounding box center [614, 125] width 62 height 62
click at [679, 223] on icon "button" at bounding box center [675, 226] width 9 height 9
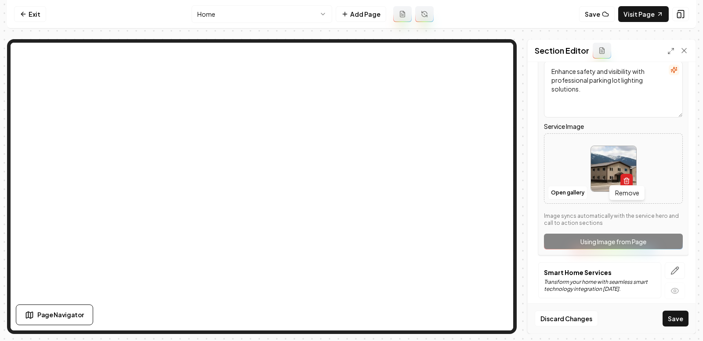
click at [623, 177] on icon "button" at bounding box center [626, 180] width 7 height 7
click at [567, 191] on button "Open gallery" at bounding box center [568, 193] width 40 height 14
click at [610, 153] on icon "Upload image" at bounding box center [613, 155] width 21 height 21
type input "**********"
click at [671, 266] on icon "button" at bounding box center [675, 270] width 9 height 9
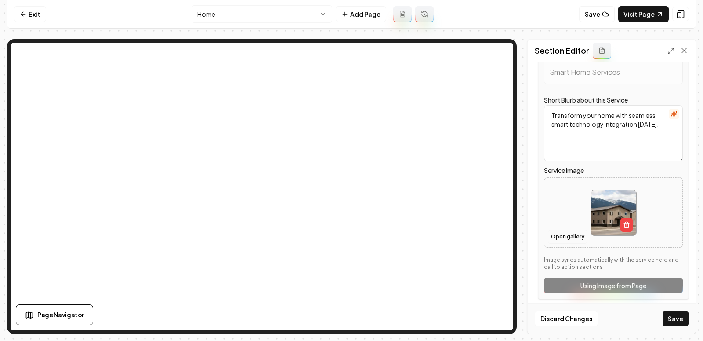
click at [568, 229] on button "Open gallery" at bounding box center [568, 236] width 40 height 14
click at [620, 217] on img at bounding box center [613, 212] width 45 height 45
type input "**********"
click at [676, 323] on button "Save" at bounding box center [676, 318] width 26 height 16
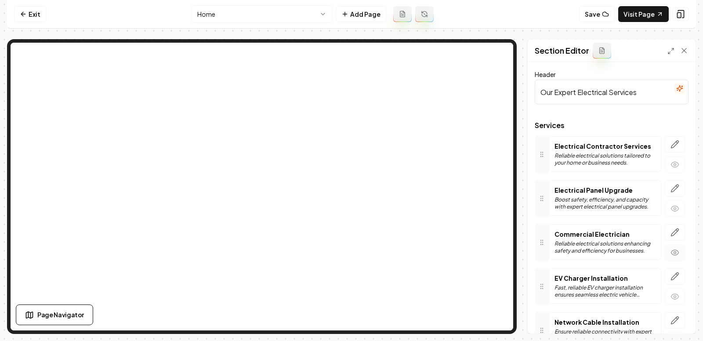
scroll to position [137, 0]
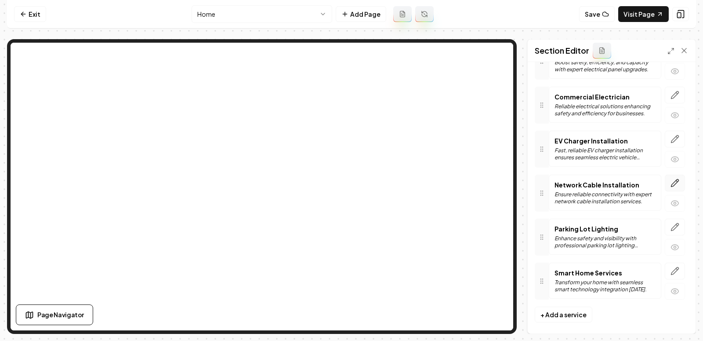
click at [670, 179] on button "button" at bounding box center [675, 183] width 20 height 17
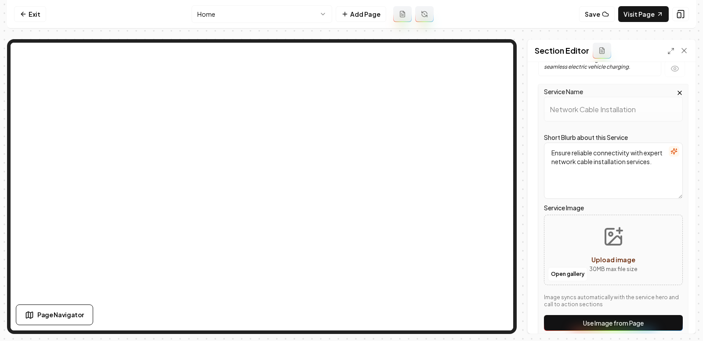
scroll to position [242, 0]
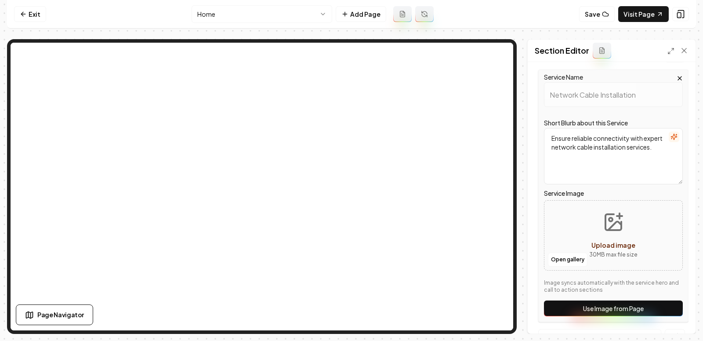
click at [616, 220] on icon "Upload image" at bounding box center [613, 221] width 21 height 21
type input "**********"
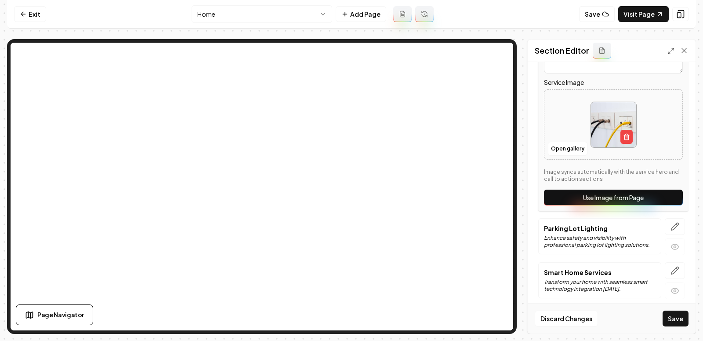
click at [679, 307] on div "Discard Changes Save" at bounding box center [612, 318] width 168 height 30
click at [679, 314] on button "Save" at bounding box center [676, 318] width 26 height 16
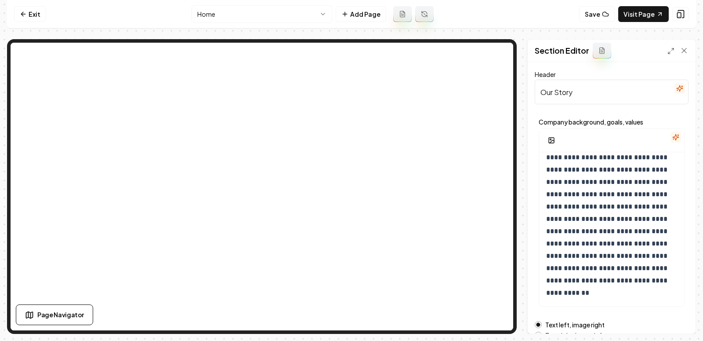
scroll to position [132, 0]
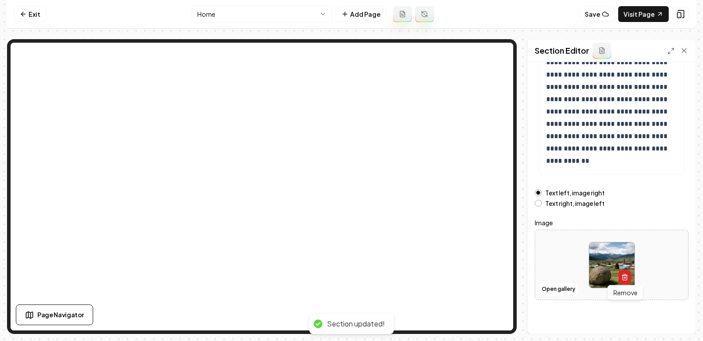
click at [623, 278] on icon "button" at bounding box center [625, 276] width 7 height 7
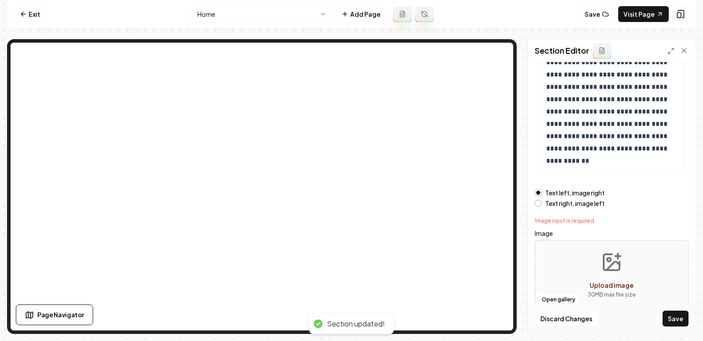
click at [603, 246] on button "Upload image 30 MB max file size" at bounding box center [612, 275] width 62 height 62
type input "**********"
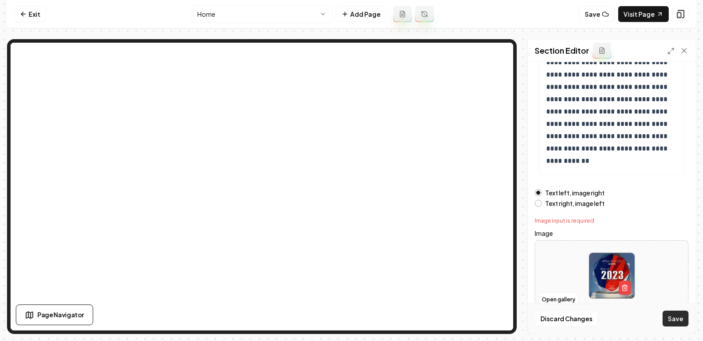
click at [682, 319] on button "Save" at bounding box center [676, 318] width 26 height 16
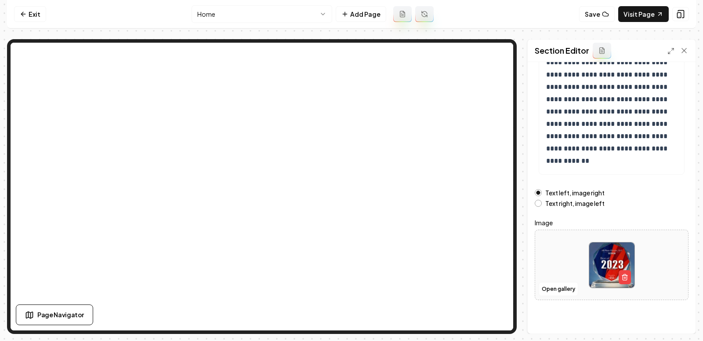
scroll to position [0, 0]
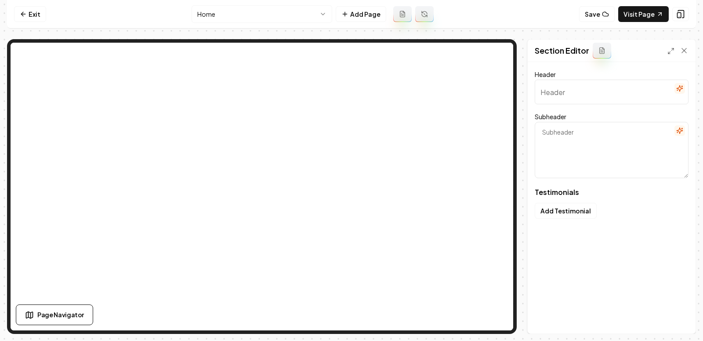
type input "Trusted by Your Neighbors"
type textarea "Discover honest stories about our solutions and service quality"
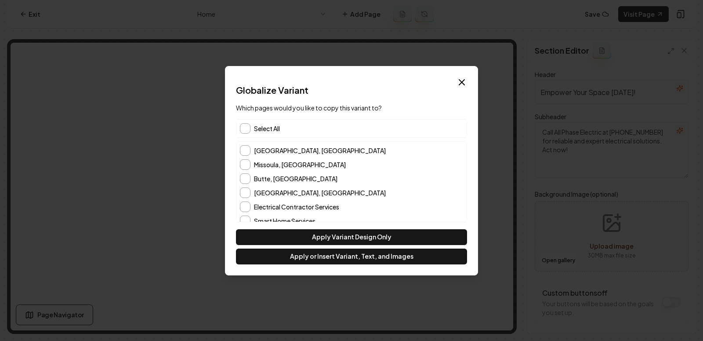
click at [261, 127] on span "Select All" at bounding box center [267, 128] width 26 height 9
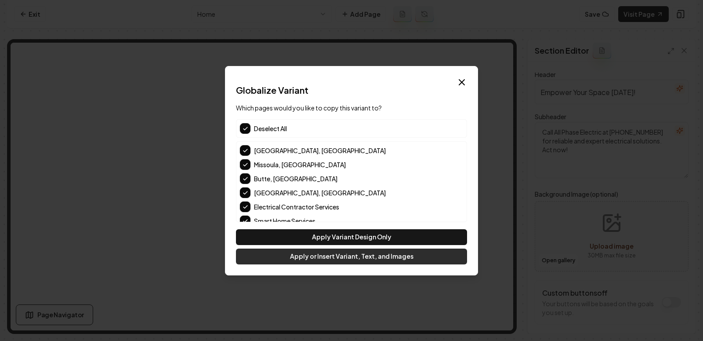
click at [310, 261] on button "Apply or Insert Variant, Text, and Images" at bounding box center [351, 256] width 231 height 16
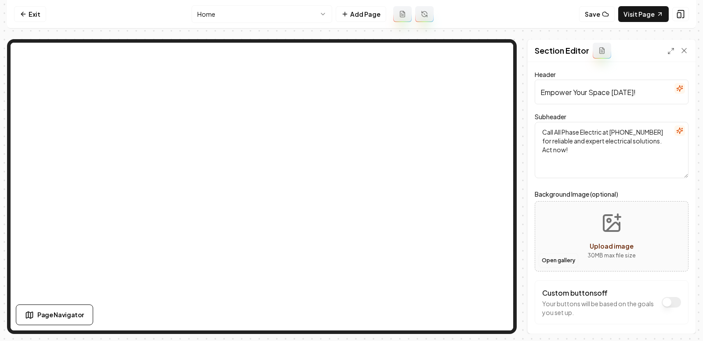
click at [539, 258] on button "Open gallery" at bounding box center [559, 260] width 40 height 14
click at [601, 228] on button "Upload image 30 MB max file size" at bounding box center [612, 236] width 62 height 62
type input "**********"
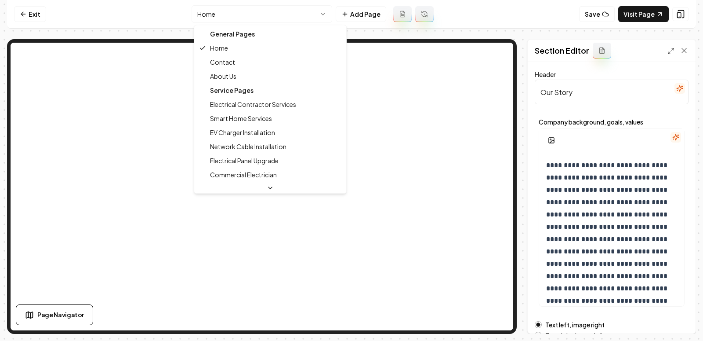
click at [291, 12] on html "**********" at bounding box center [351, 170] width 703 height 341
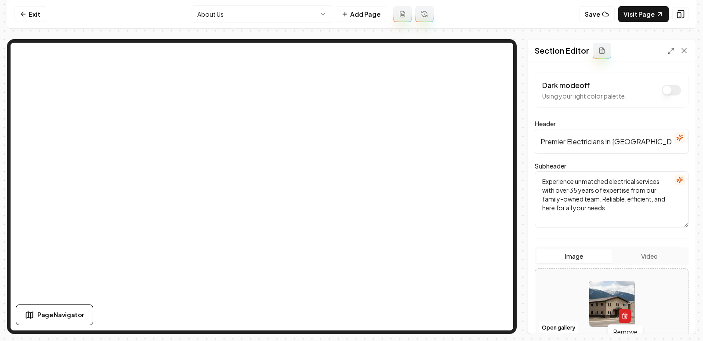
click at [627, 312] on icon "button" at bounding box center [625, 315] width 7 height 7
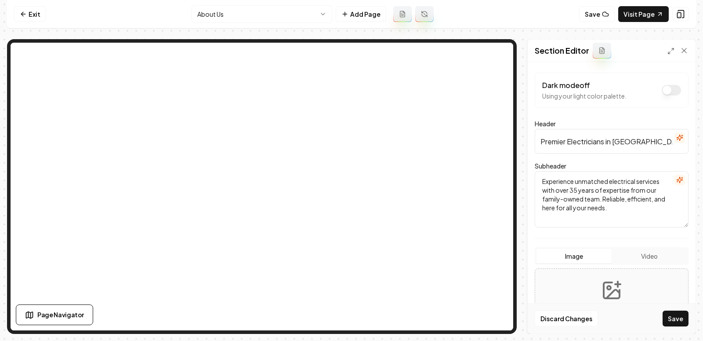
click at [616, 306] on div "Discard Changes Save" at bounding box center [612, 318] width 168 height 30
click at [604, 283] on icon "Upload image" at bounding box center [612, 290] width 16 height 16
type input "**********"
click at [668, 318] on button "Save" at bounding box center [676, 318] width 26 height 16
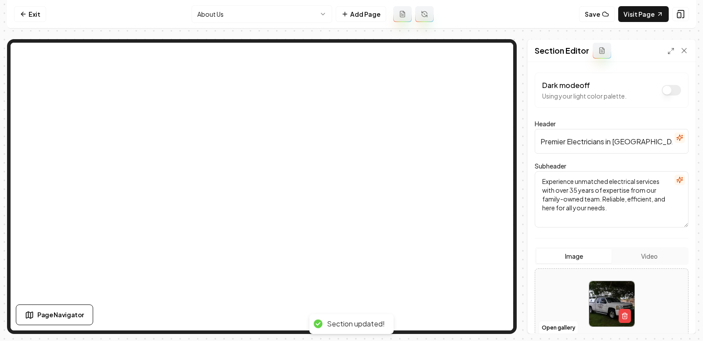
click at [283, 11] on html "Computer Required This feature is only available on a computer. Please switch t…" at bounding box center [351, 170] width 703 height 341
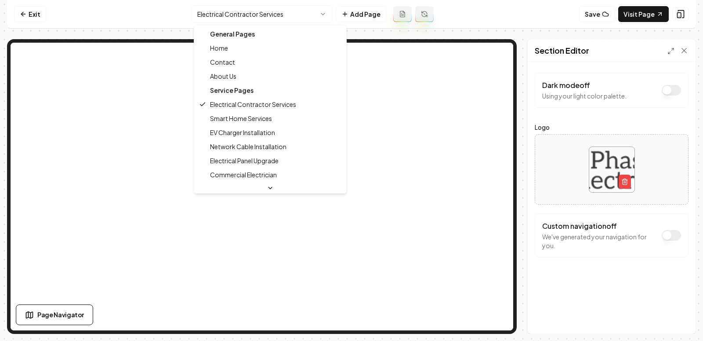
click at [284, 13] on html "Computer Required This feature is only available on a computer. Please switch t…" at bounding box center [351, 170] width 703 height 341
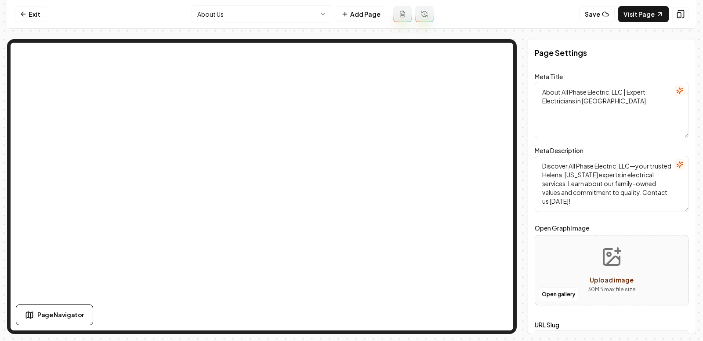
click at [242, 20] on html "Computer Required This feature is only available on a computer. Please switch t…" at bounding box center [351, 170] width 703 height 341
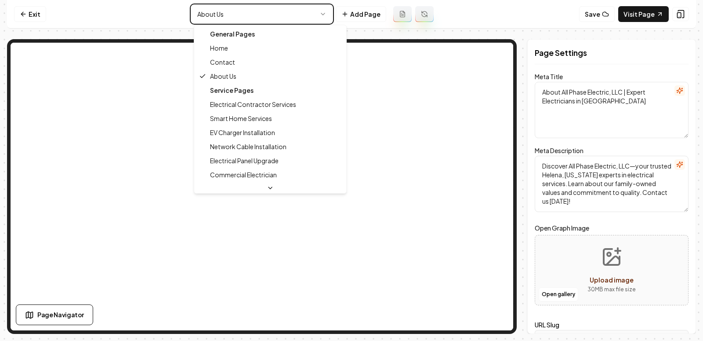
type textarea "Electrician Services Helena, MT - All Phase Electric, LLC"
type textarea "Discover All Phase Electric, LLC for expert residential and commercial electric…"
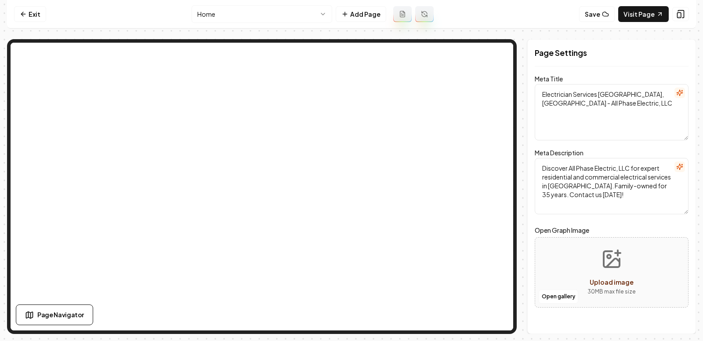
click at [215, 19] on html "Computer Required This feature is only available on a computer. Please switch t…" at bounding box center [351, 170] width 703 height 341
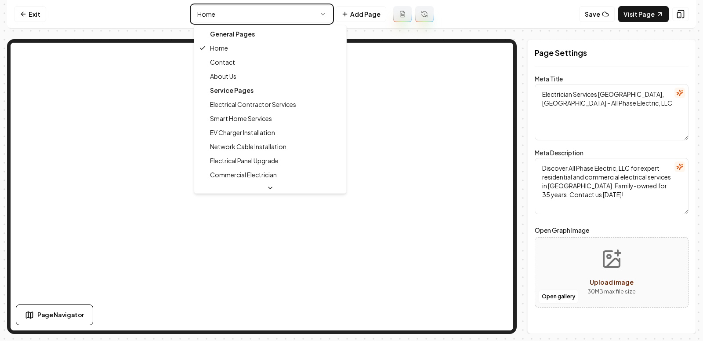
type textarea "About All Phase Electric, LLC | Expert Electricians in Helena"
type textarea "Discover All Phase Electric, LLC—your trusted Helena, Montana experts in electr…"
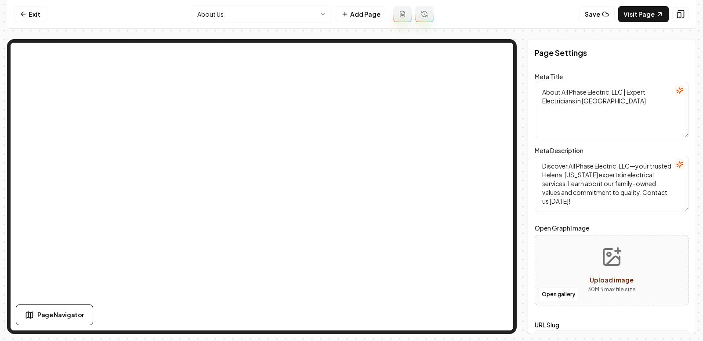
click at [218, 11] on html "Computer Required This feature is only available on a computer. Please switch t…" at bounding box center [351, 170] width 703 height 341
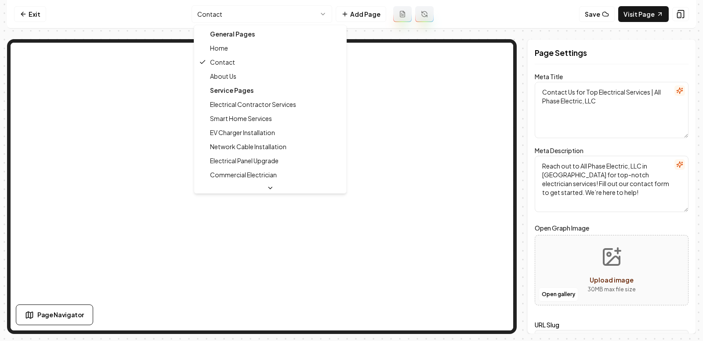
click at [240, 14] on html "Computer Required This feature is only available on a computer. Please switch t…" at bounding box center [351, 170] width 703 height 341
type textarea "Electrician Services Helena, MT - All Phase Electric, LLC"
type textarea "Discover All Phase Electric, LLC for expert residential and commercial electric…"
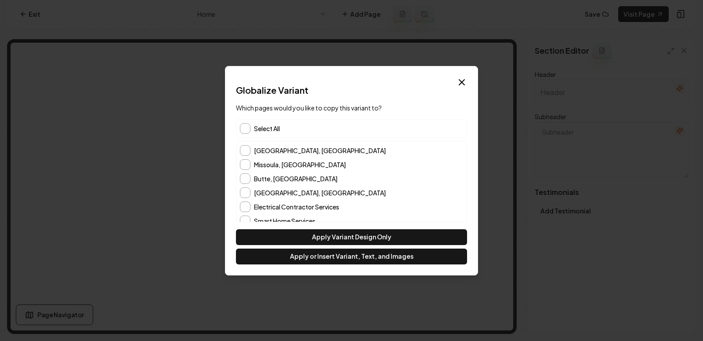
type input "Trusted by Your Neighbors"
type textarea "Discover honest stories about our solutions and service quality"
click at [251, 132] on div "Select All" at bounding box center [351, 128] width 231 height 18
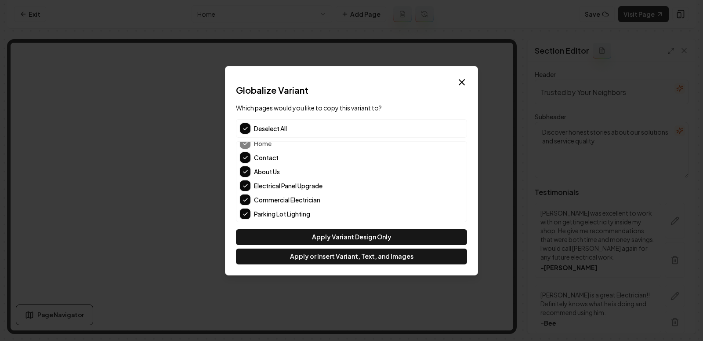
click at [246, 169] on button "About Us" at bounding box center [245, 171] width 11 height 11
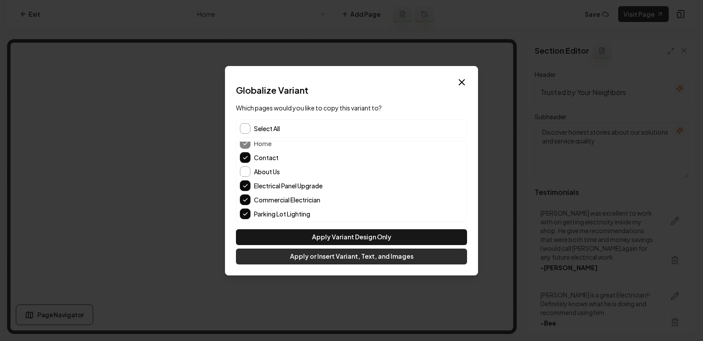
click at [299, 258] on button "Apply or Insert Variant, Text, and Images" at bounding box center [351, 256] width 231 height 16
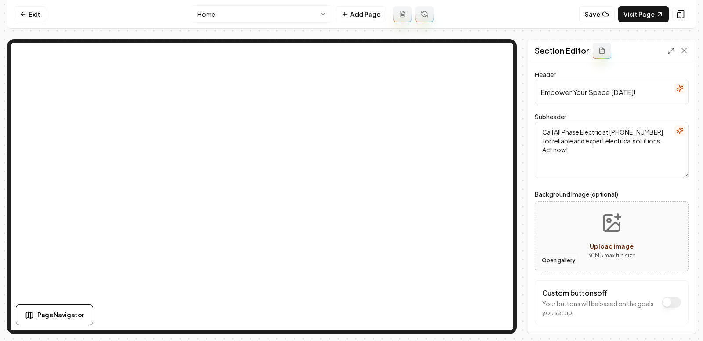
click at [560, 260] on button "Open gallery" at bounding box center [559, 260] width 40 height 14
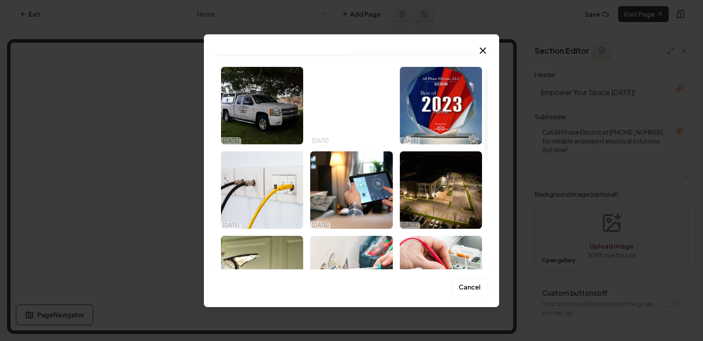
scroll to position [0, 0]
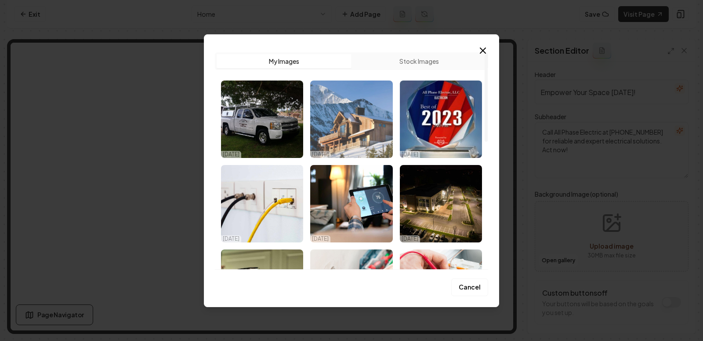
click at [348, 119] on img "Select image image_68e7fdeb5c7cd75eb8fd7106.jpg" at bounding box center [351, 118] width 82 height 77
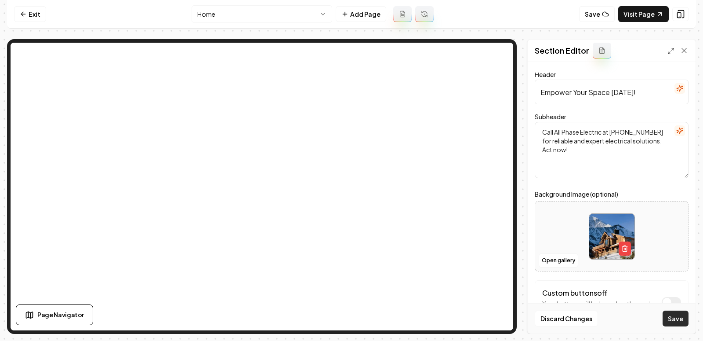
click at [681, 321] on button "Save" at bounding box center [676, 318] width 26 height 16
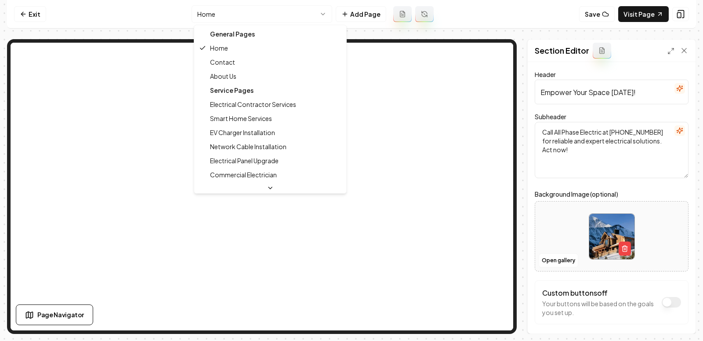
click at [270, 11] on html "Computer Required This feature is only available on a computer. Please switch t…" at bounding box center [351, 170] width 703 height 341
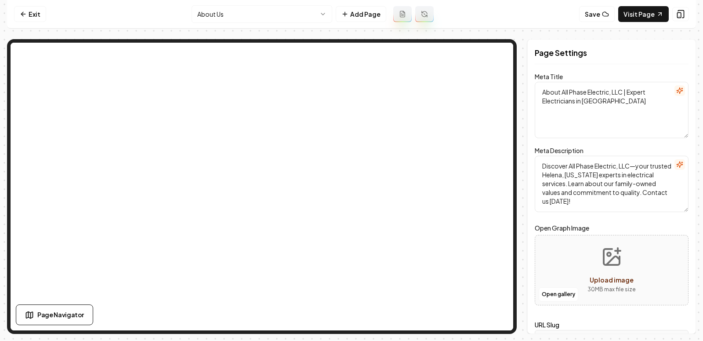
click at [239, 20] on html "Computer Required This feature is only available on a computer. Please switch t…" at bounding box center [351, 170] width 703 height 341
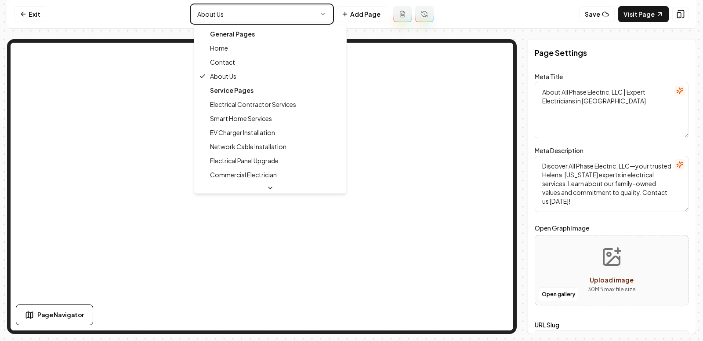
type textarea "Electrician Services Helena, MT - All Phase Electric, LLC"
type textarea "Discover All Phase Electric, LLC for expert residential and commercial electric…"
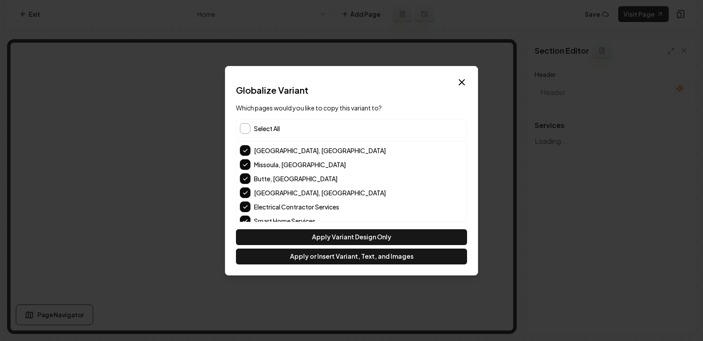
type input "Our Expert Electrical Services"
click at [255, 127] on span "Select All" at bounding box center [267, 128] width 26 height 9
click at [255, 127] on span "Deselect All" at bounding box center [270, 128] width 33 height 9
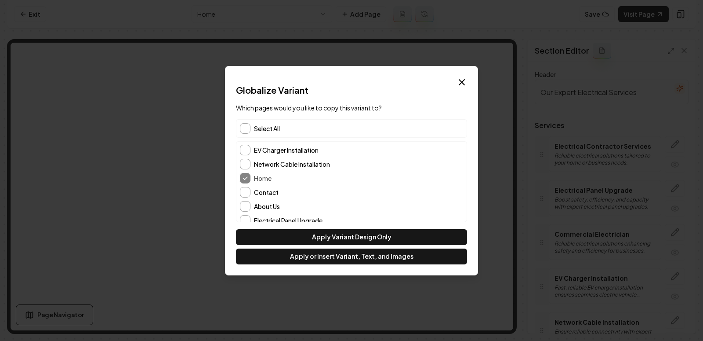
scroll to position [148, 0]
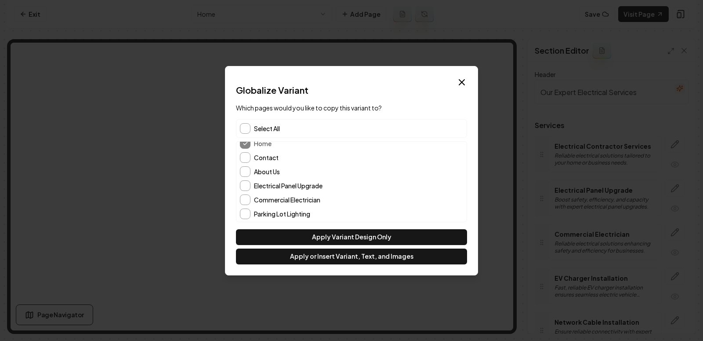
click at [258, 173] on label "About Us" at bounding box center [358, 171] width 209 height 6
click at [251, 173] on button "About Us" at bounding box center [245, 171] width 11 height 11
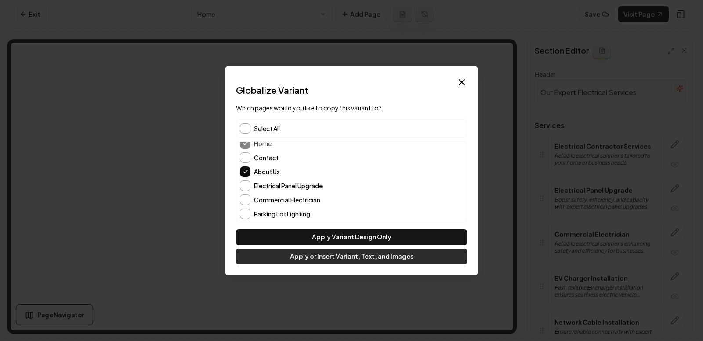
click at [297, 259] on button "Apply or Insert Variant, Text, and Images" at bounding box center [351, 256] width 231 height 16
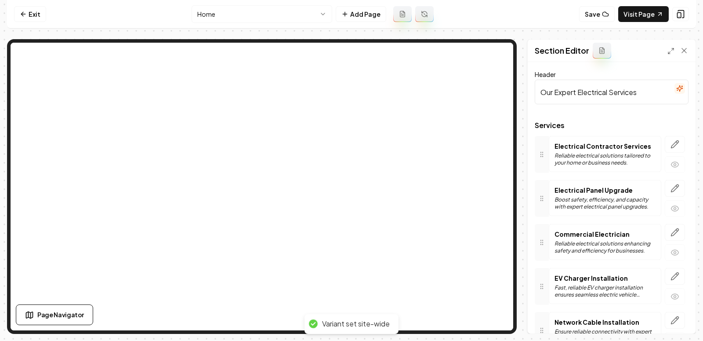
click at [633, 23] on nav "Exit Home Add Page Save Visit Page" at bounding box center [351, 14] width 689 height 29
click at [633, 13] on link "Visit Page" at bounding box center [644, 14] width 51 height 16
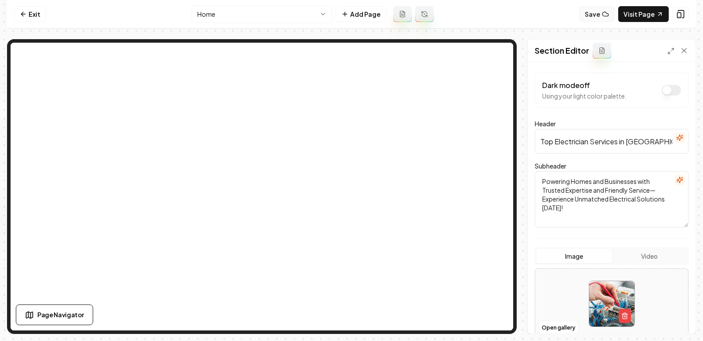
click at [597, 15] on button "Save" at bounding box center [597, 14] width 36 height 16
click at [643, 11] on link "Visit Page" at bounding box center [644, 14] width 51 height 16
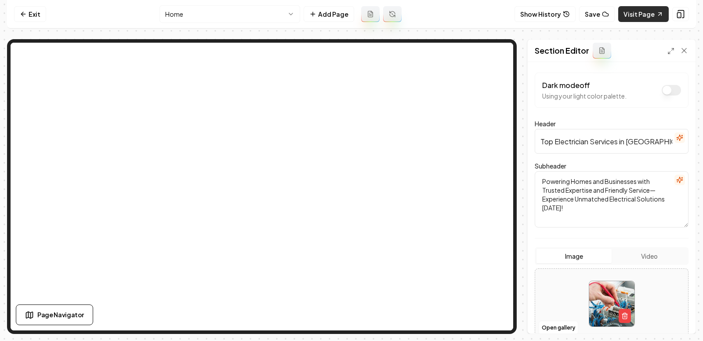
click at [643, 9] on link "Visit Page" at bounding box center [644, 14] width 51 height 16
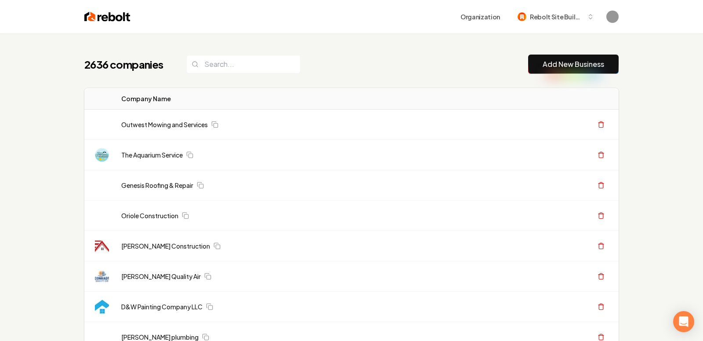
click at [531, 59] on button "Add New Business" at bounding box center [573, 64] width 91 height 19
click at [561, 72] on button "Add New Business" at bounding box center [573, 64] width 91 height 19
click at [561, 61] on link "Add New Business" at bounding box center [574, 64] width 62 height 11
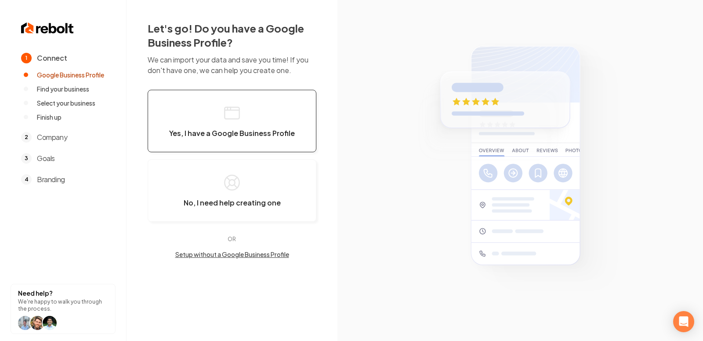
click at [244, 117] on button "Yes, I have a Google Business Profile" at bounding box center [232, 121] width 169 height 62
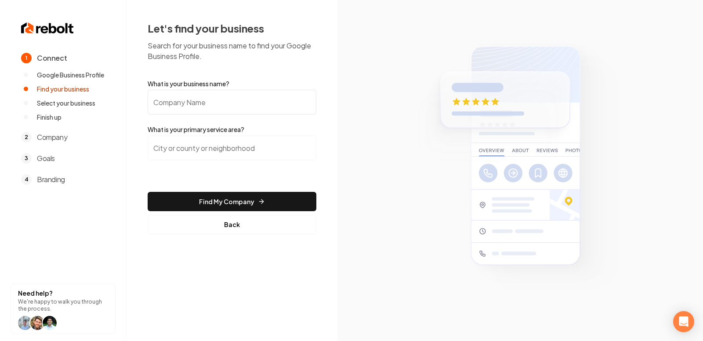
click at [214, 105] on input "What is your business name?" at bounding box center [232, 102] width 169 height 25
paste input "Excel Mechanical Solutions"
type input "Excel Mechanical Solutions"
click at [245, 149] on input "search" at bounding box center [232, 147] width 169 height 25
type input ","
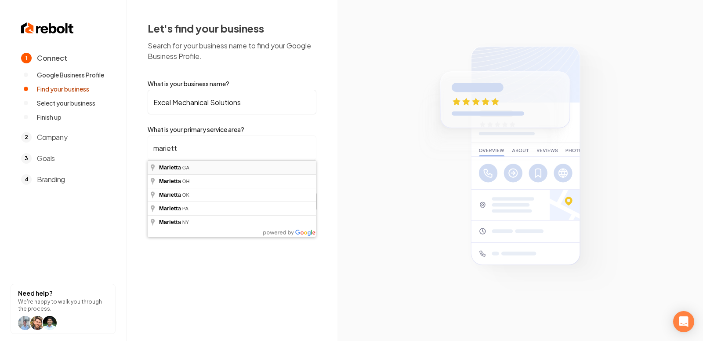
type input "Marietta, [GEOGRAPHIC_DATA]"
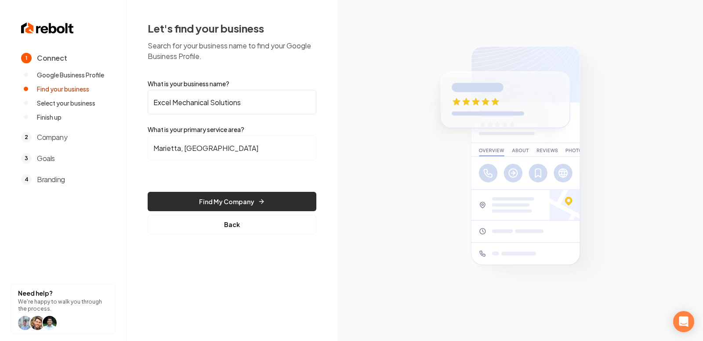
click at [182, 202] on button "Find My Company" at bounding box center [232, 201] width 169 height 19
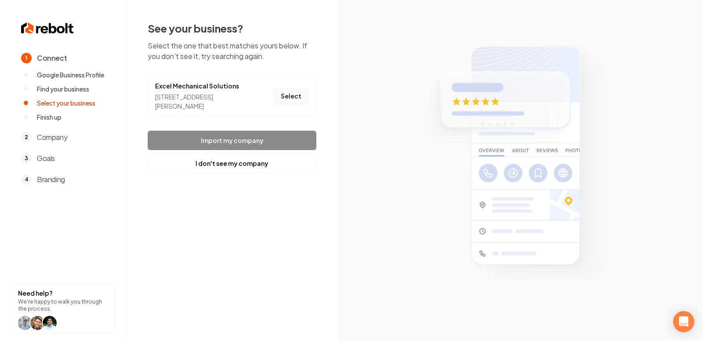
click at [296, 96] on button "Select" at bounding box center [291, 96] width 36 height 16
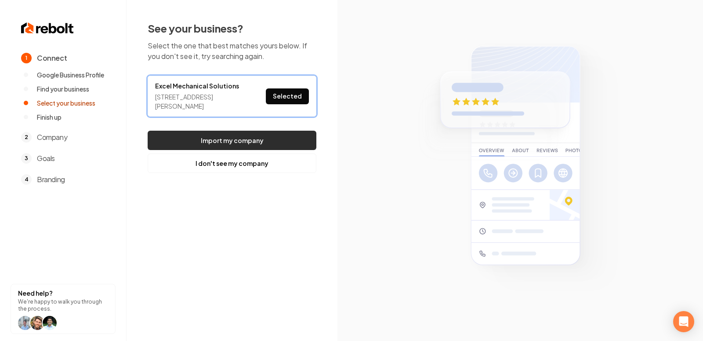
click at [272, 138] on button "Import my company" at bounding box center [232, 140] width 169 height 19
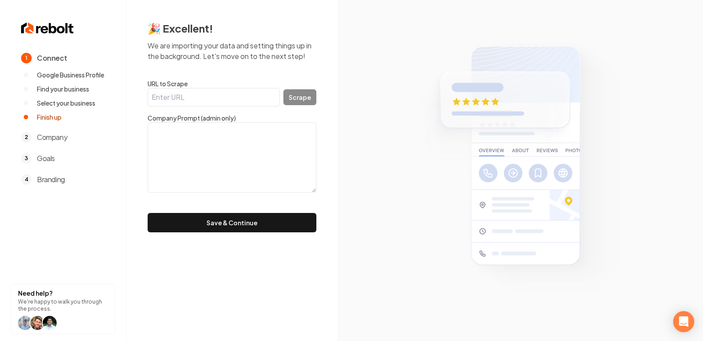
click at [225, 105] on input "URL to Scrape" at bounding box center [214, 97] width 132 height 18
paste input "[URL][DOMAIN_NAME]"
type input "[URL][DOMAIN_NAME]"
click at [304, 96] on button "Scrape" at bounding box center [300, 97] width 33 height 16
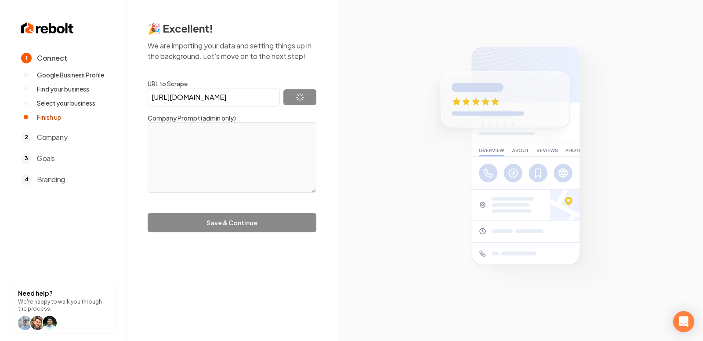
type textarea "Excel Mechanical Solutions offers both residential and commercial HVAC services…"
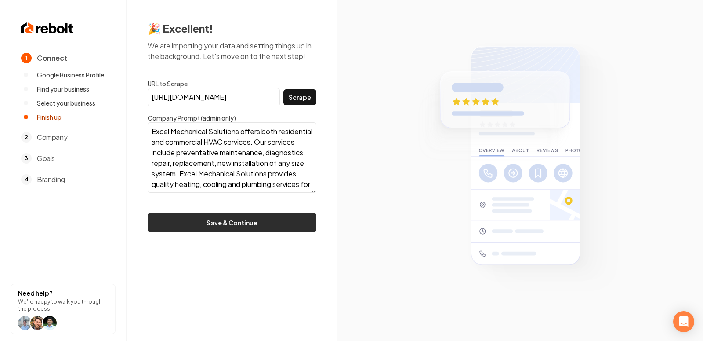
click at [237, 222] on button "Save & Continue" at bounding box center [232, 222] width 169 height 19
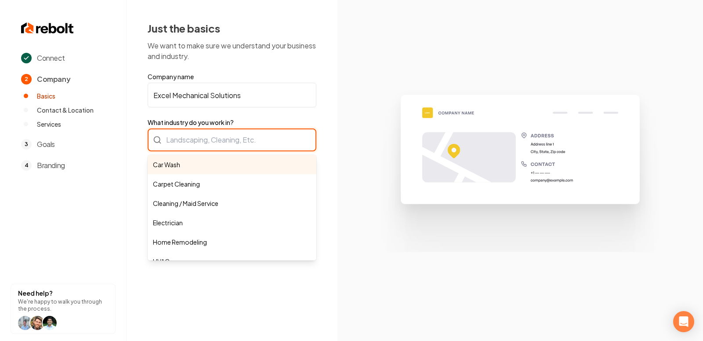
click at [210, 139] on div "Car Wash Carpet Cleaning Cleaning / Maid Service Electrician Home Remodeling HV…" at bounding box center [232, 139] width 169 height 23
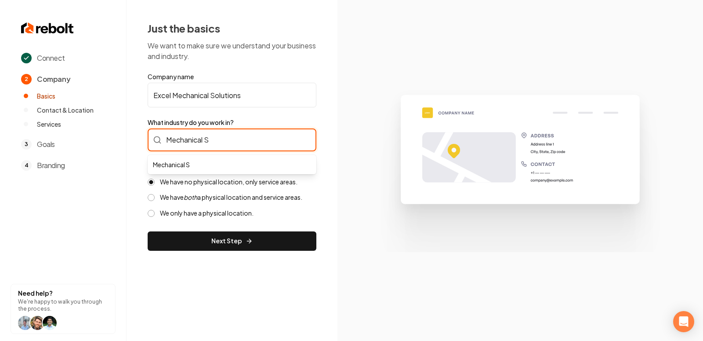
type input "Mechanical"
click at [233, 144] on input "Mechanical" at bounding box center [232, 139] width 169 height 23
type input "Plumbing"
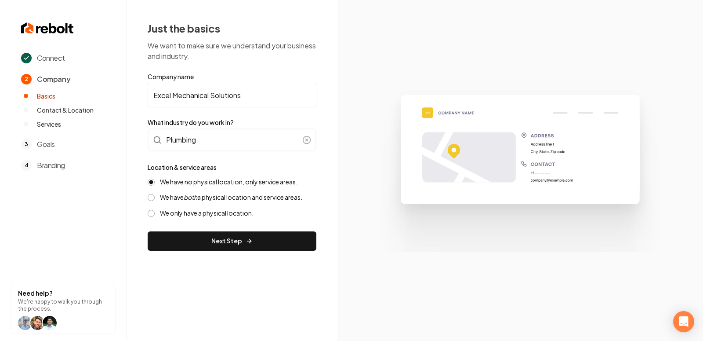
click at [241, 189] on div "We have no physical location, only service areas. We have both a physical locat…" at bounding box center [232, 198] width 169 height 40
click at [234, 199] on label "We have both a physical location and service areas." at bounding box center [231, 197] width 142 height 8
click at [155, 199] on button "We have both a physical location and service areas." at bounding box center [151, 197] width 7 height 7
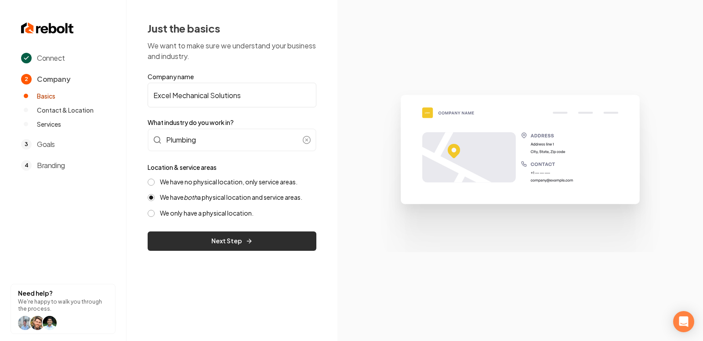
click at [199, 245] on button "Next Step" at bounding box center [232, 240] width 169 height 19
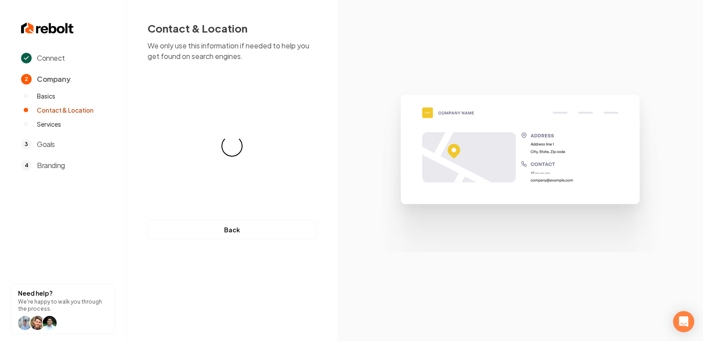
select select "**"
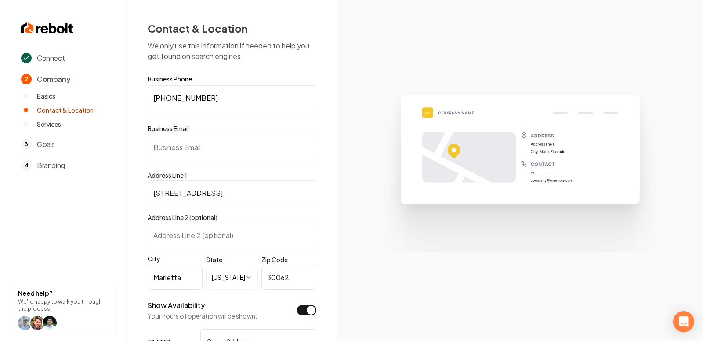
click at [196, 151] on input "Business Email" at bounding box center [232, 147] width 169 height 25
paste input "[EMAIL_ADDRESS][DOMAIN_NAME]"
type input "[EMAIL_ADDRESS][DOMAIN_NAME]"
click at [392, 226] on img at bounding box center [520, 170] width 305 height 163
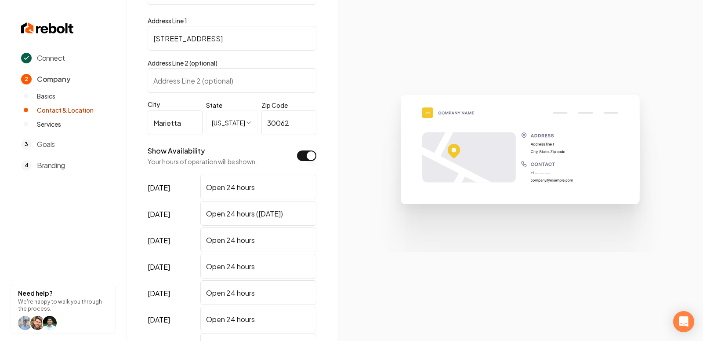
scroll to position [264, 0]
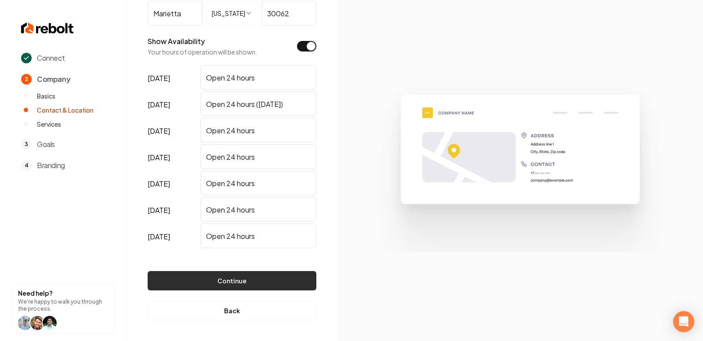
click at [252, 273] on button "Continue" at bounding box center [232, 280] width 169 height 19
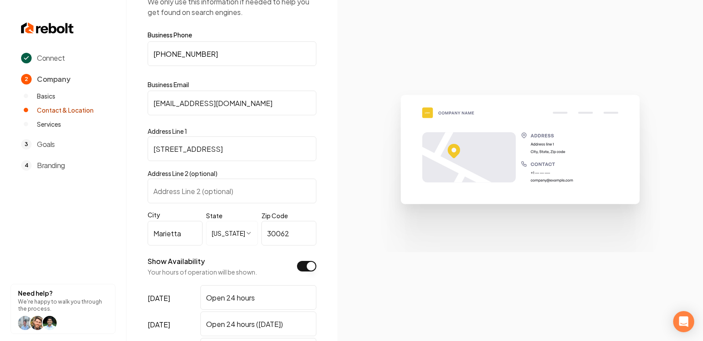
scroll to position [0, 0]
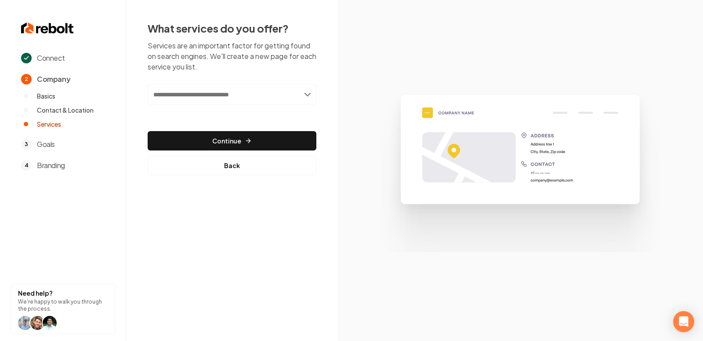
click at [289, 89] on input "text" at bounding box center [232, 94] width 169 height 20
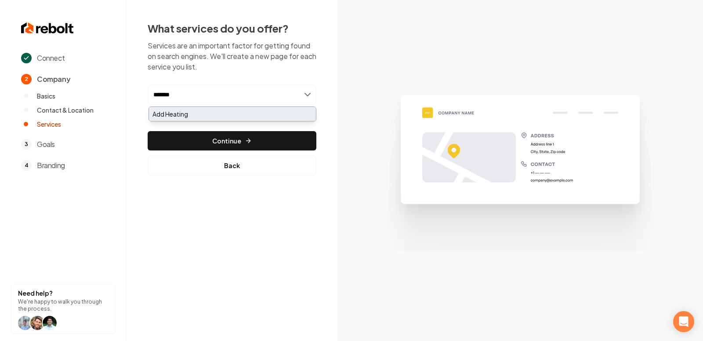
type input "*******"
click at [210, 114] on div "Add Heating" at bounding box center [232, 114] width 167 height 14
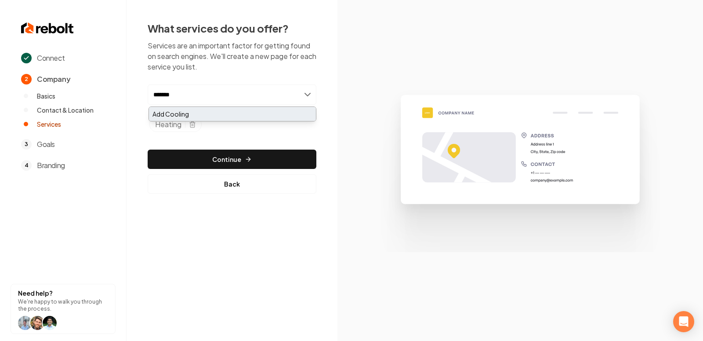
type input "*******"
click at [205, 114] on div "Add Cooling" at bounding box center [232, 114] width 167 height 14
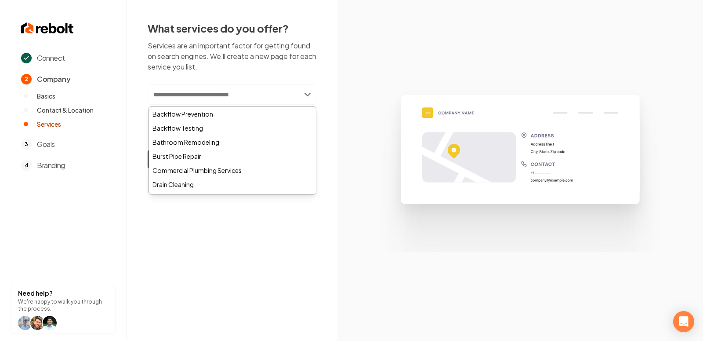
click at [390, 115] on img at bounding box center [520, 170] width 305 height 163
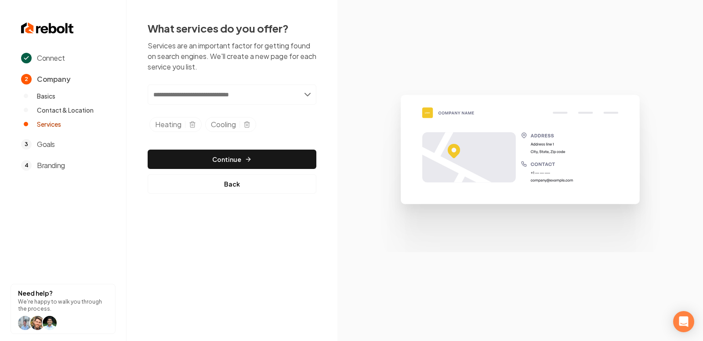
click at [213, 101] on input "text" at bounding box center [232, 94] width 169 height 20
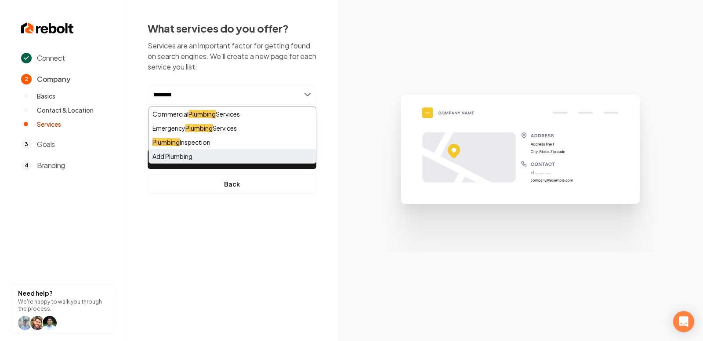
type input "********"
click at [196, 154] on div "Add Plumbing" at bounding box center [232, 156] width 167 height 14
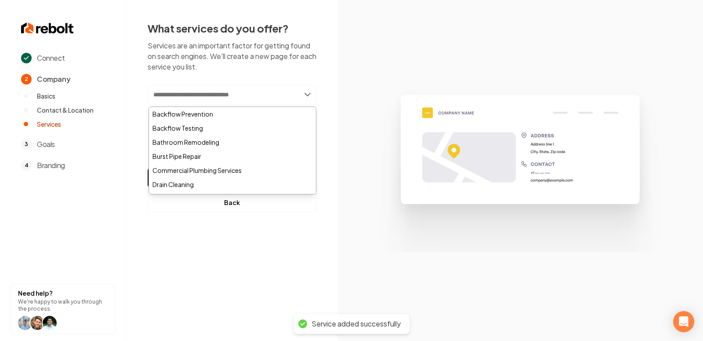
click at [306, 244] on div "Connect 2 Company Basics Contact & Location Services 3 Goals 4 Branding Need he…" at bounding box center [351, 170] width 703 height 341
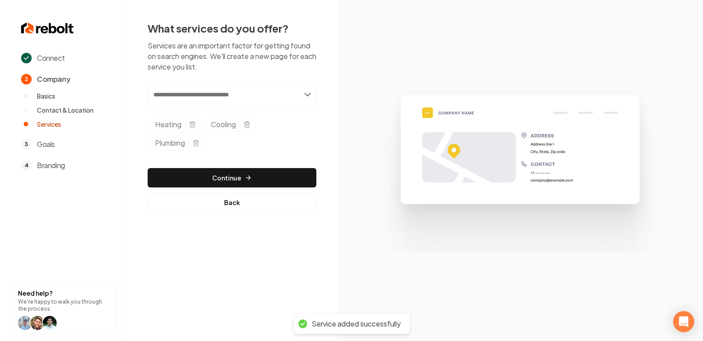
click at [222, 190] on div "Add new or select from suggestions Select a service Heating Cooling Plumbing Co…" at bounding box center [232, 147] width 169 height 127
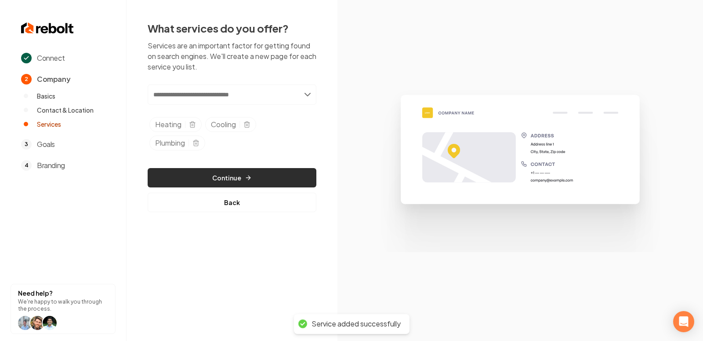
click at [211, 179] on button "Continue" at bounding box center [232, 177] width 169 height 19
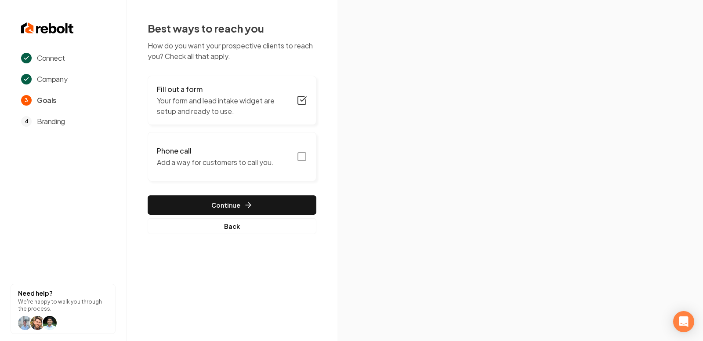
click at [302, 158] on icon "button" at bounding box center [302, 156] width 11 height 11
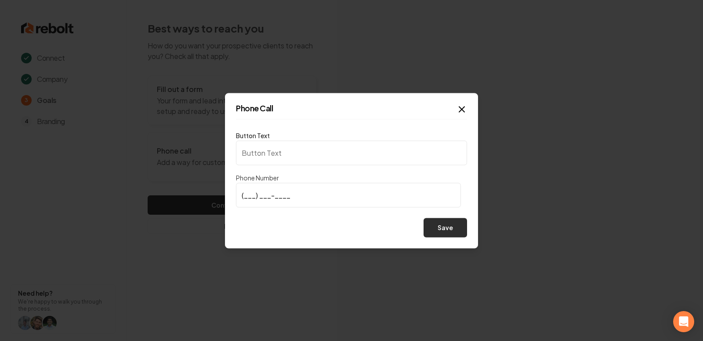
type input "Call us"
type input "[PHONE_NUMBER]"
click at [450, 225] on button "Save" at bounding box center [446, 227] width 44 height 19
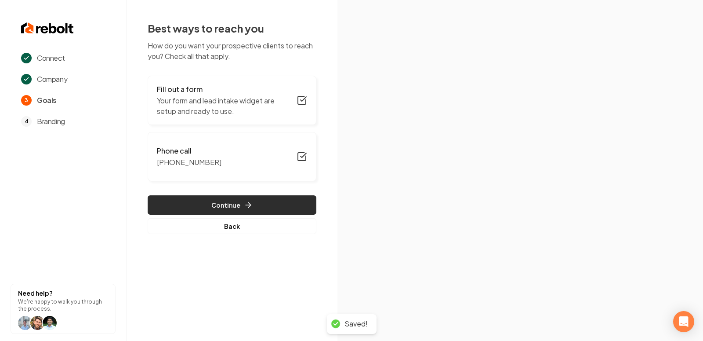
click at [235, 200] on button "Continue" at bounding box center [232, 204] width 169 height 19
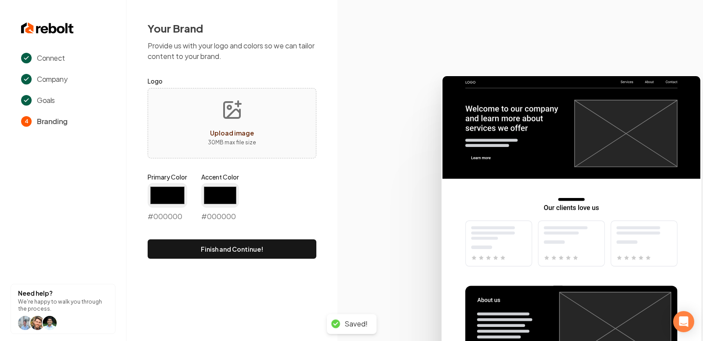
type input "#194d33"
type input "#70be00"
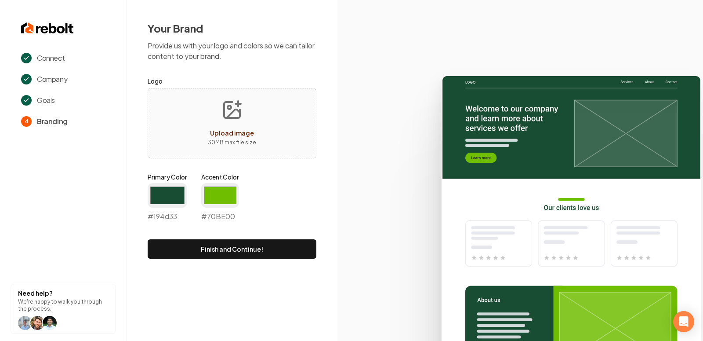
click at [232, 119] on icon "Upload image" at bounding box center [232, 109] width 21 height 21
type input "**********"
click at [171, 193] on input "#194d33" at bounding box center [168, 195] width 40 height 25
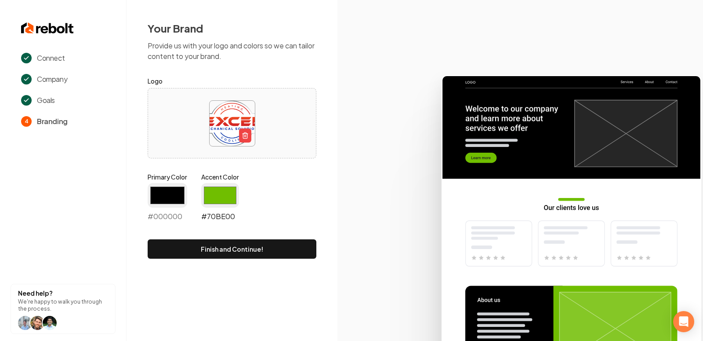
type input "#000000"
click at [221, 193] on input "#70be00" at bounding box center [220, 195] width 38 height 25
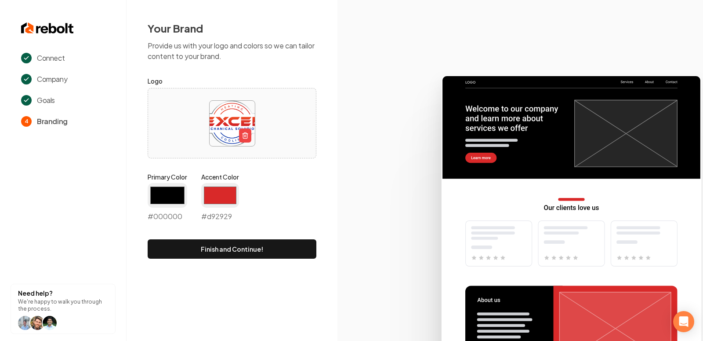
click at [376, 181] on icon at bounding box center [521, 204] width 366 height 273
click at [219, 202] on input "#d92929" at bounding box center [220, 195] width 38 height 25
type input "#d22429"
click at [277, 176] on div "Primary Color #000000 #000000 Accent Color #d22429 #d22429" at bounding box center [232, 198] width 169 height 53
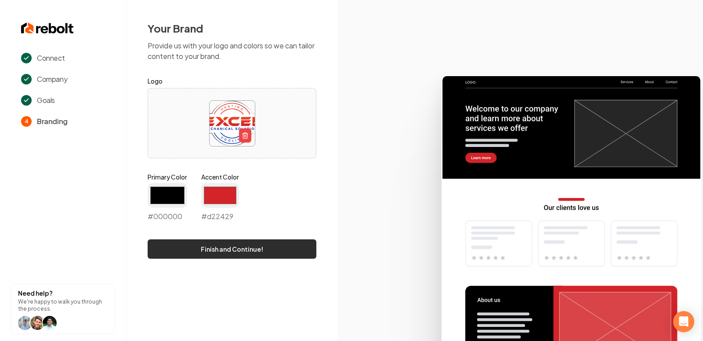
click at [244, 253] on button "Finish and Continue!" at bounding box center [232, 248] width 169 height 19
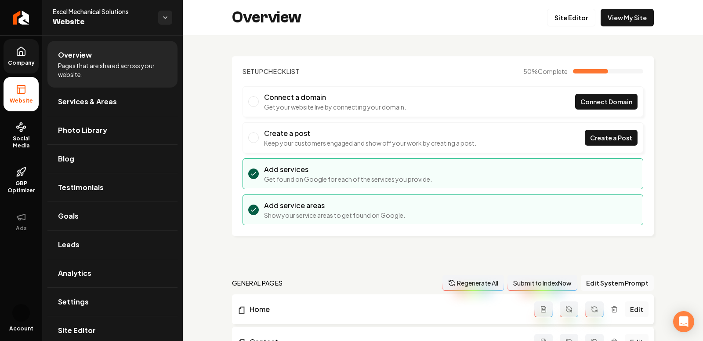
click at [18, 58] on link "Company" at bounding box center [21, 56] width 35 height 34
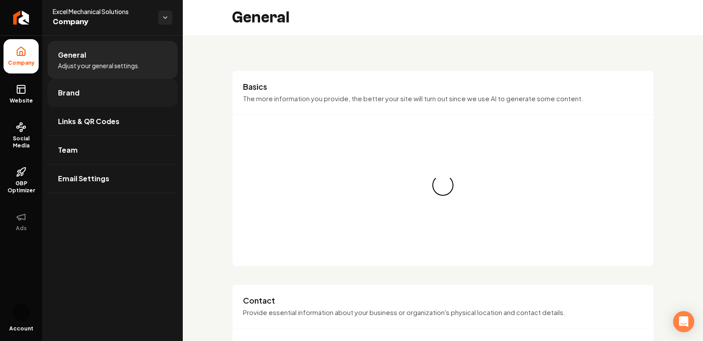
click at [97, 100] on link "Brand" at bounding box center [112, 93] width 130 height 28
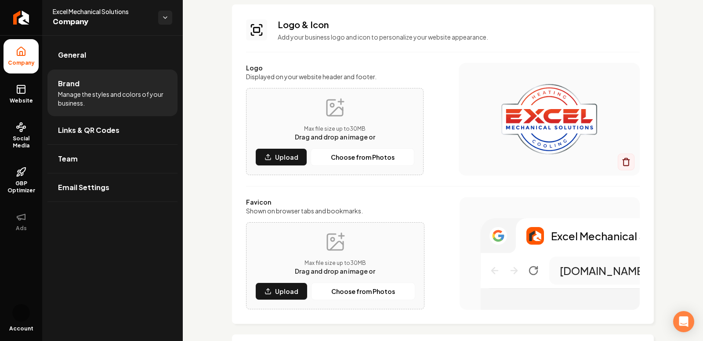
scroll to position [51, 0]
click at [280, 290] on p "Upload" at bounding box center [286, 291] width 23 height 9
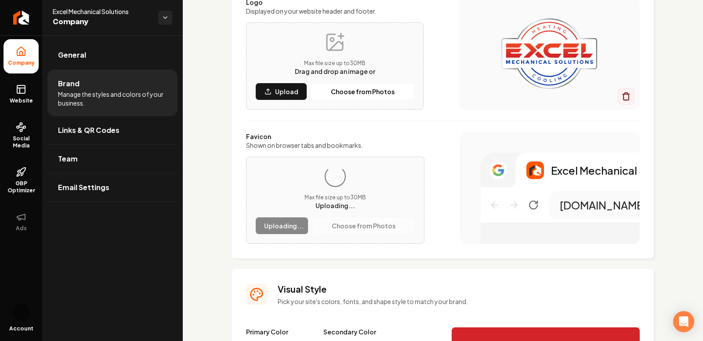
scroll to position [118, 0]
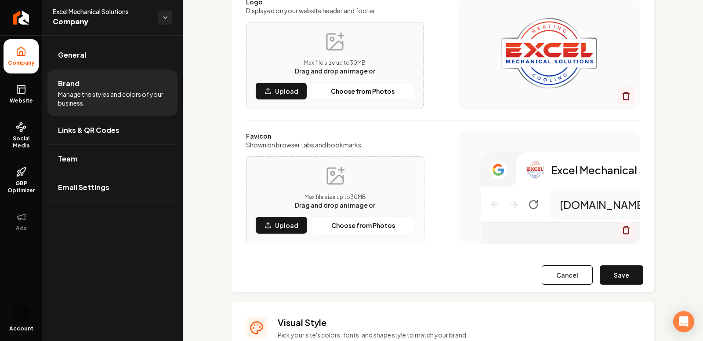
click at [617, 260] on div "Cancel Save" at bounding box center [443, 275] width 422 height 34
click at [617, 270] on button "Save" at bounding box center [622, 274] width 44 height 19
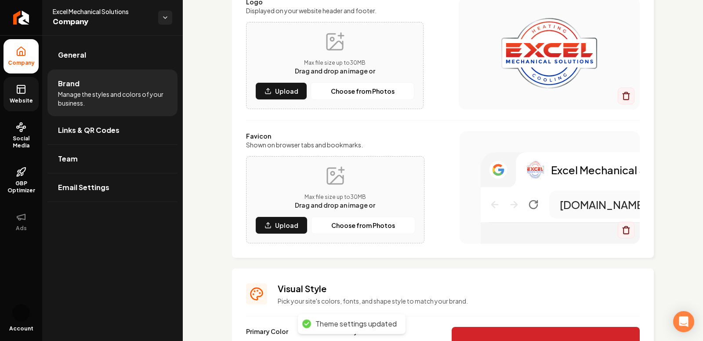
click at [22, 90] on icon at bounding box center [21, 89] width 11 height 11
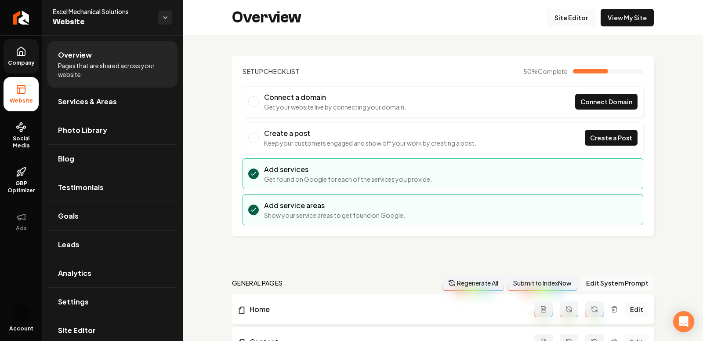
click at [574, 12] on link "Site Editor" at bounding box center [571, 18] width 48 height 18
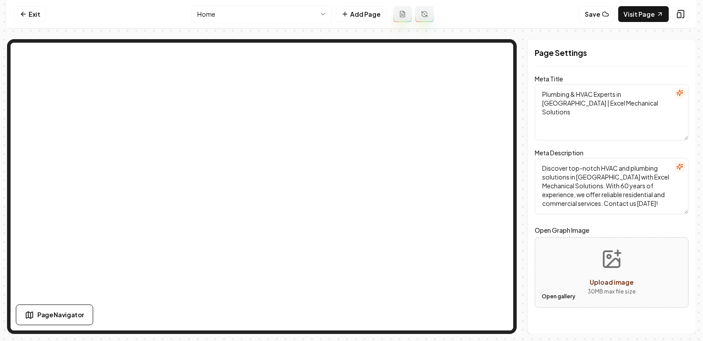
click at [552, 296] on button "Open gallery" at bounding box center [559, 296] width 40 height 14
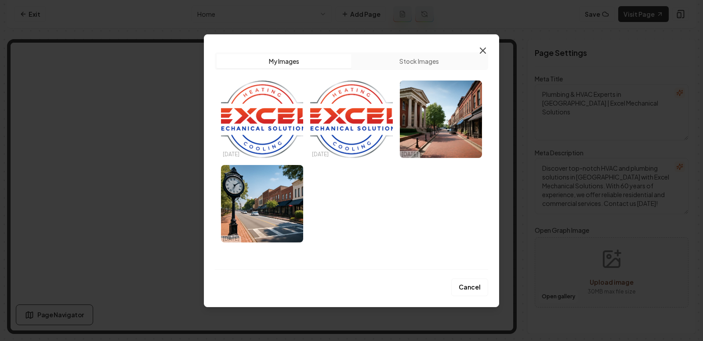
click at [481, 45] on icon "button" at bounding box center [483, 50] width 11 height 11
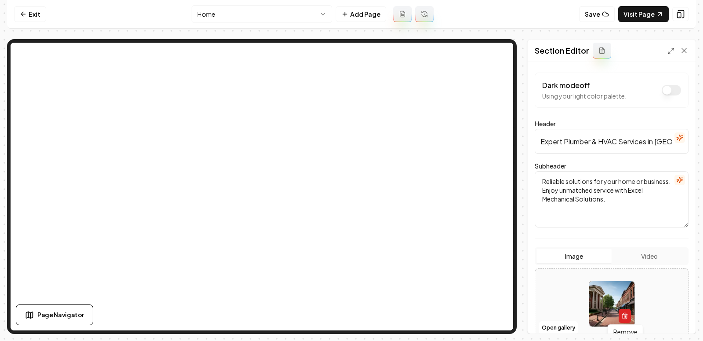
click at [622, 312] on icon "button" at bounding box center [625, 315] width 7 height 7
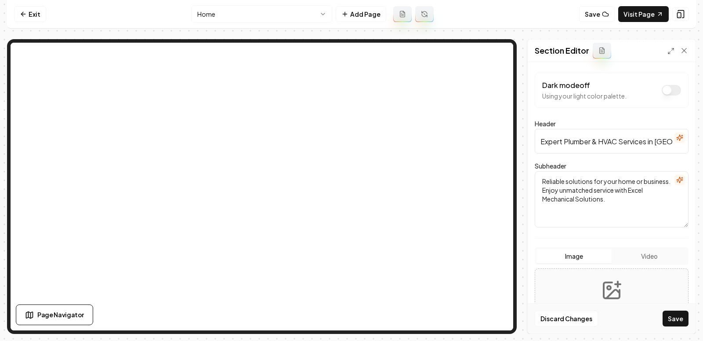
click at [604, 280] on icon "Upload image" at bounding box center [611, 290] width 21 height 21
type input "**********"
click at [681, 326] on button "Save" at bounding box center [676, 318] width 26 height 16
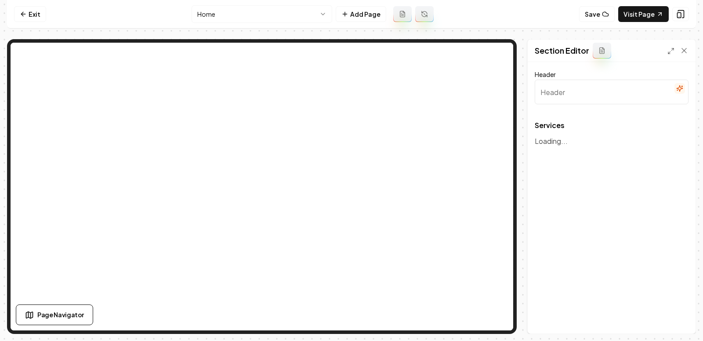
type input "Our Expert HVAC & Plumbing Services"
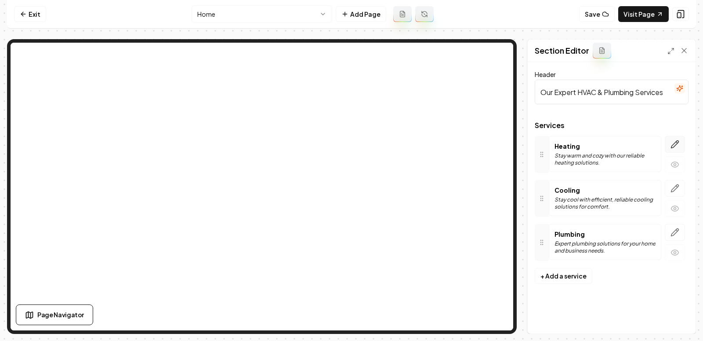
click at [671, 147] on icon "button" at bounding box center [675, 144] width 9 height 9
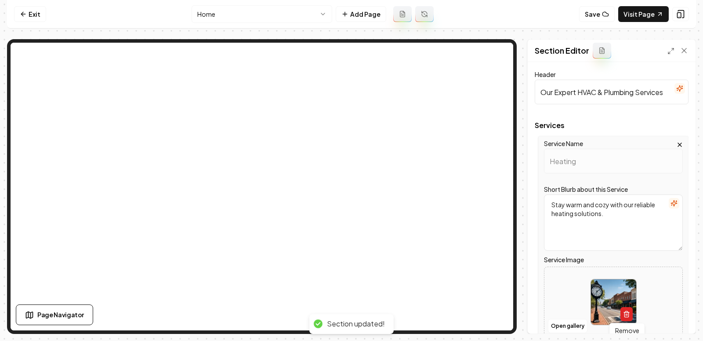
click at [626, 311] on icon "button" at bounding box center [627, 311] width 2 height 1
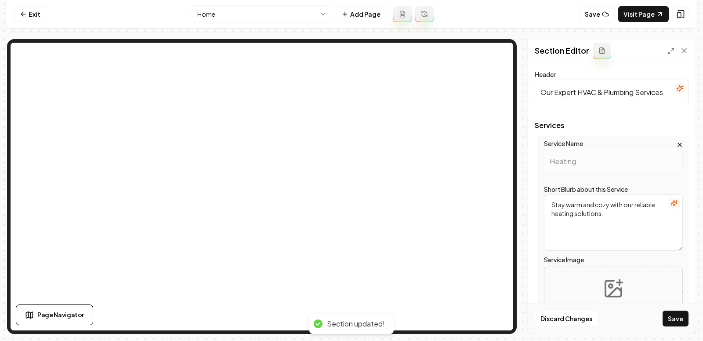
scroll to position [69, 0]
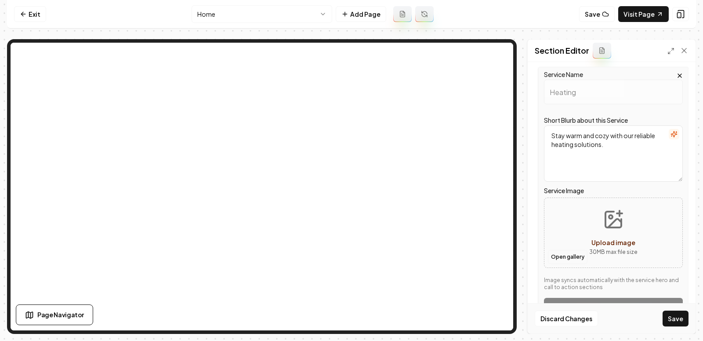
click at [568, 253] on button "Open gallery" at bounding box center [568, 257] width 40 height 14
click at [594, 234] on button "Upload image 30 MB max file size" at bounding box center [614, 233] width 62 height 62
type input "**********"
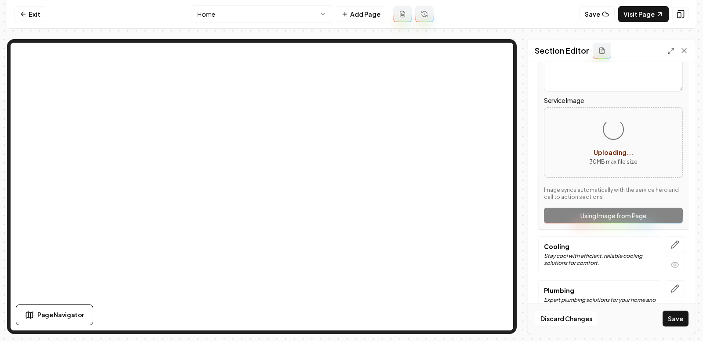
scroll to position [181, 0]
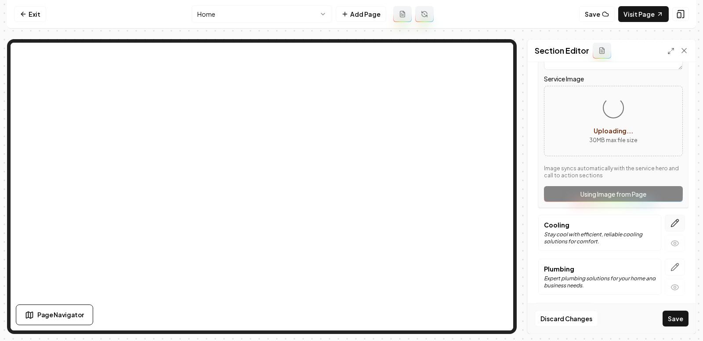
click at [679, 222] on icon "button" at bounding box center [675, 223] width 9 height 9
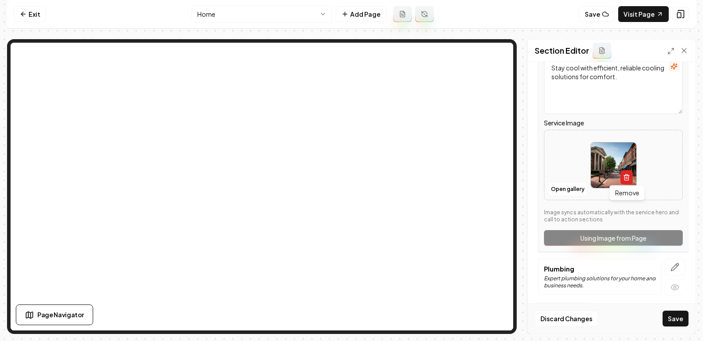
click at [626, 179] on icon "button" at bounding box center [626, 177] width 7 height 7
click at [553, 188] on button "Open gallery" at bounding box center [568, 189] width 40 height 14
click at [592, 175] on button "Upload image 30 MB max file size" at bounding box center [614, 165] width 62 height 62
type input "**********"
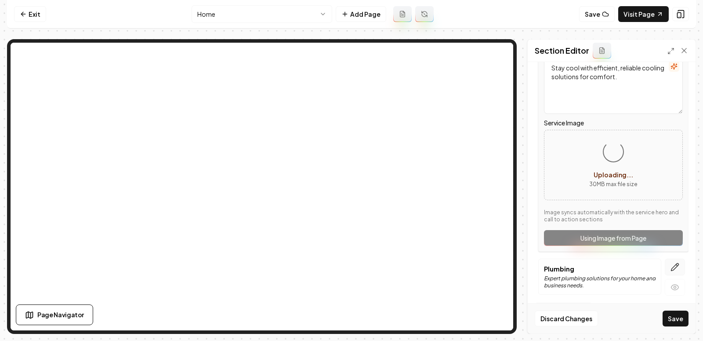
click at [671, 267] on icon "button" at bounding box center [675, 266] width 9 height 9
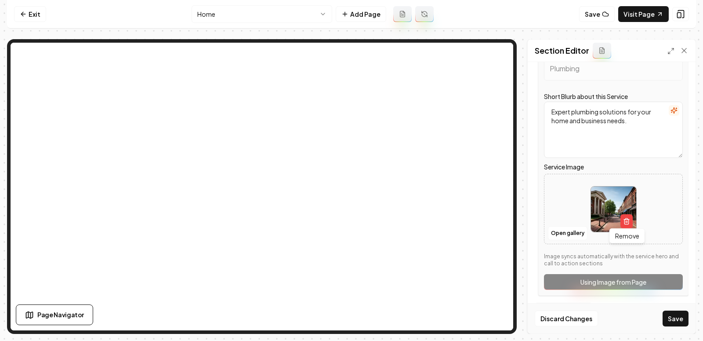
click at [624, 210] on img at bounding box center [613, 208] width 45 height 45
type input "**********"
click at [680, 323] on button "Save" at bounding box center [676, 318] width 26 height 16
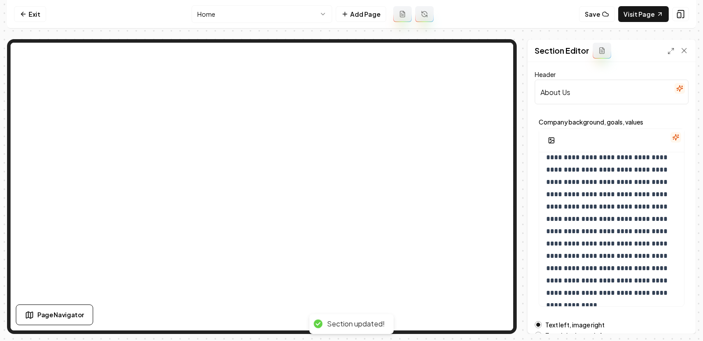
scroll to position [132, 0]
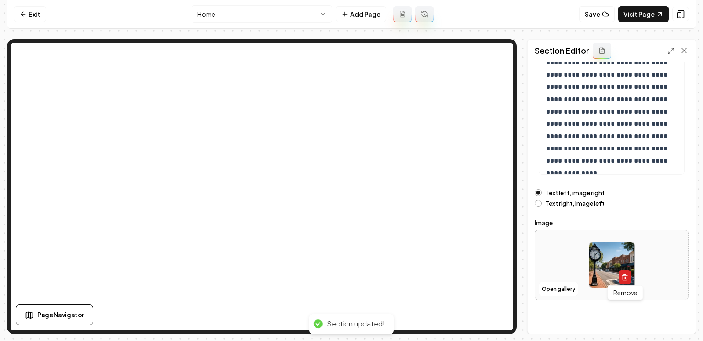
click at [627, 275] on icon "button" at bounding box center [625, 276] width 7 height 7
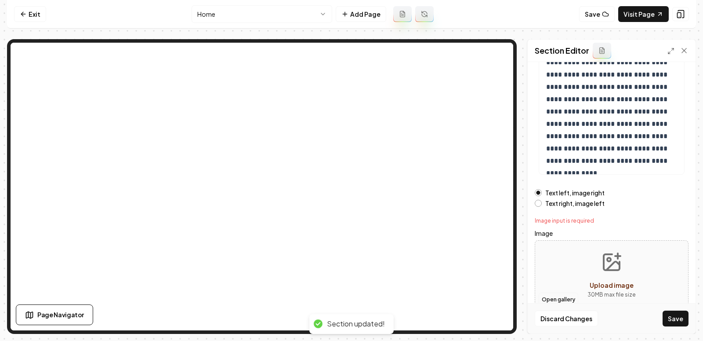
click at [557, 292] on button "Open gallery" at bounding box center [559, 299] width 40 height 14
click at [607, 282] on span "Upload image" at bounding box center [612, 285] width 44 height 8
type input "**********"
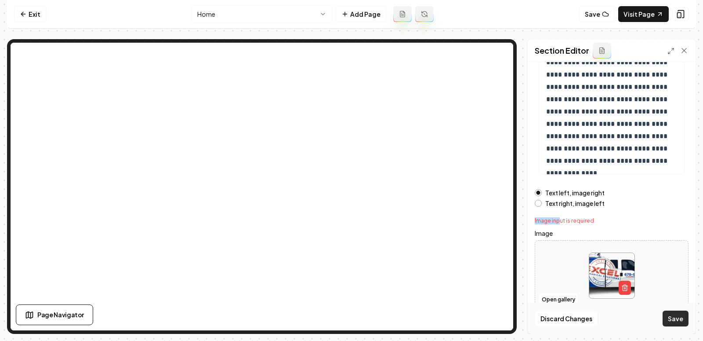
click at [679, 320] on button "Save" at bounding box center [676, 318] width 26 height 16
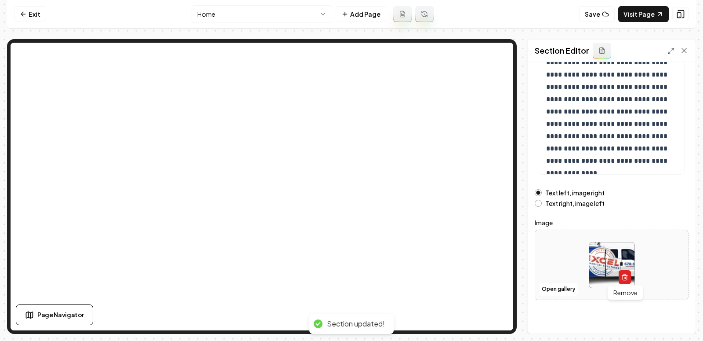
click at [626, 279] on button "button" at bounding box center [625, 277] width 12 height 14
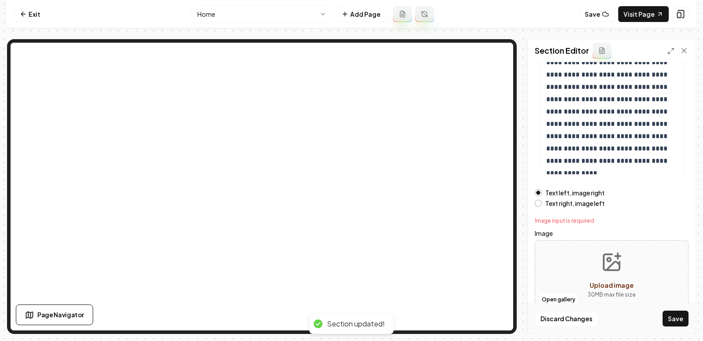
click at [557, 290] on div "Open gallery Upload image 30 MB max file size" at bounding box center [612, 275] width 154 height 70
type input "**********"
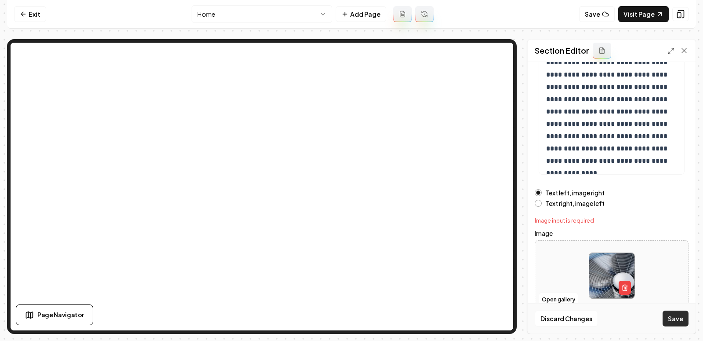
click at [675, 317] on button "Save" at bounding box center [676, 318] width 26 height 16
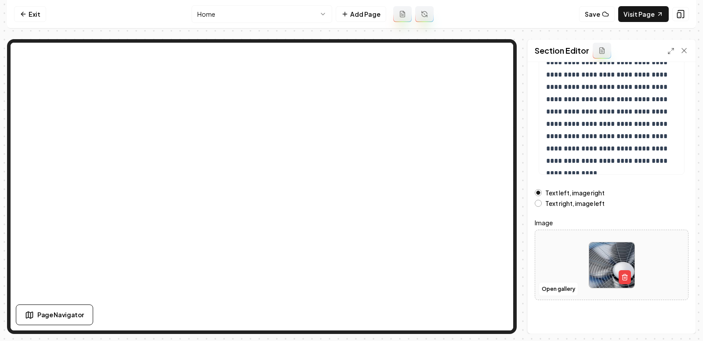
scroll to position [0, 0]
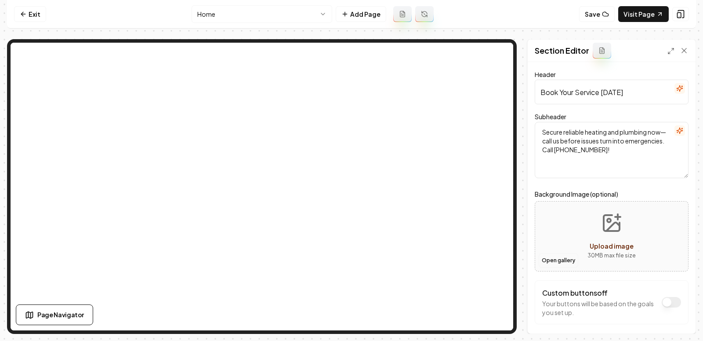
click at [550, 263] on button "Open gallery" at bounding box center [559, 260] width 40 height 14
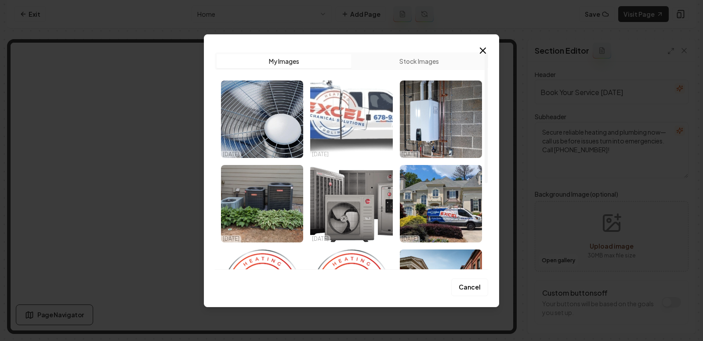
click at [349, 134] on img "Select image image_68e802b05c7cd75eb81e18de.png" at bounding box center [351, 118] width 82 height 77
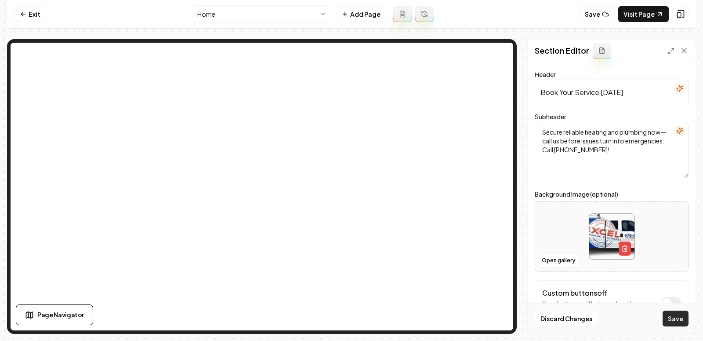
click at [673, 318] on button "Save" at bounding box center [676, 318] width 26 height 16
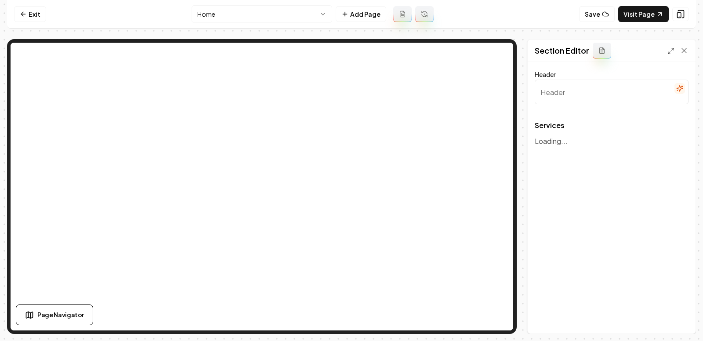
type input "Our Expert HVAC & Plumbing Services"
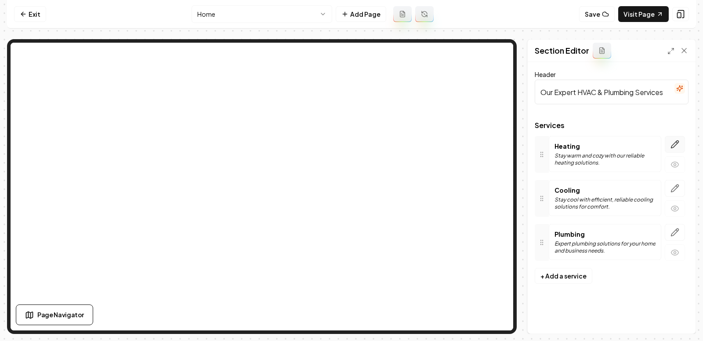
click at [675, 145] on icon "button" at bounding box center [675, 144] width 7 height 7
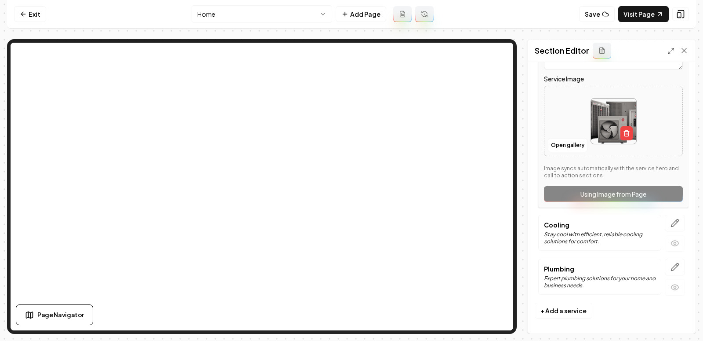
scroll to position [178, 0]
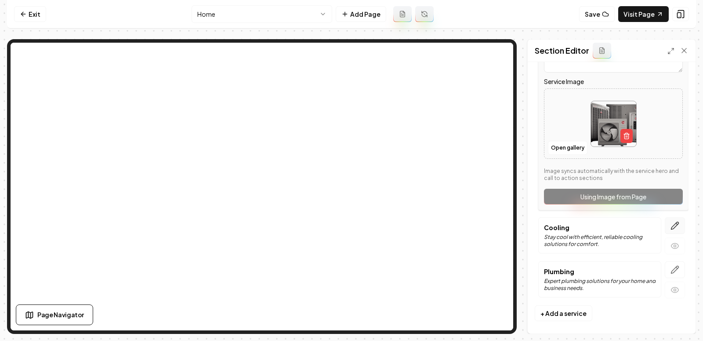
click at [679, 225] on icon "button" at bounding box center [675, 225] width 9 height 9
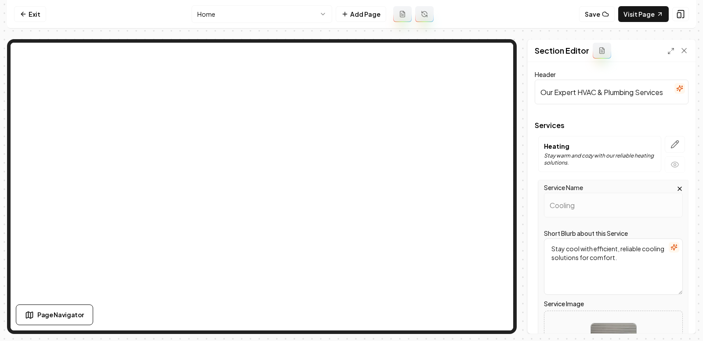
scroll to position [98, 0]
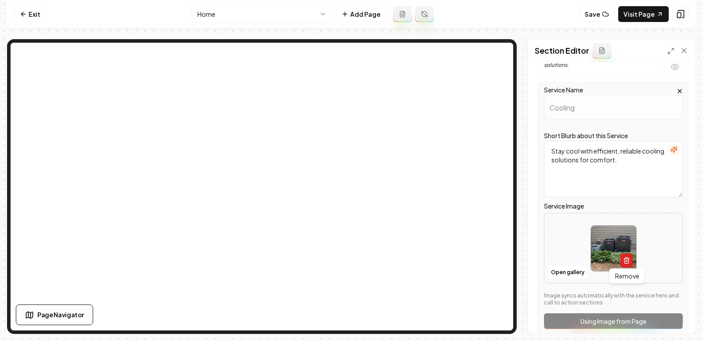
click at [625, 259] on icon "button" at bounding box center [627, 261] width 4 height 5
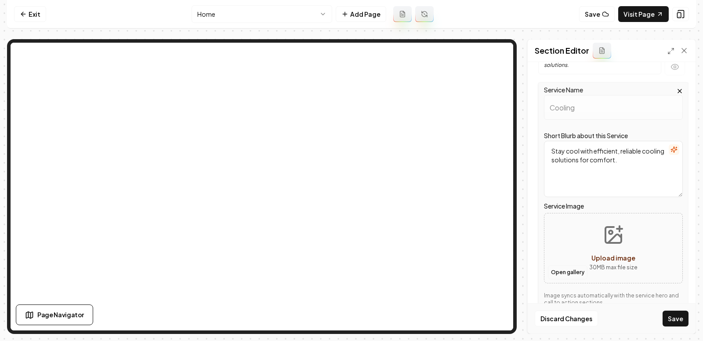
click at [562, 269] on button "Open gallery" at bounding box center [568, 272] width 40 height 14
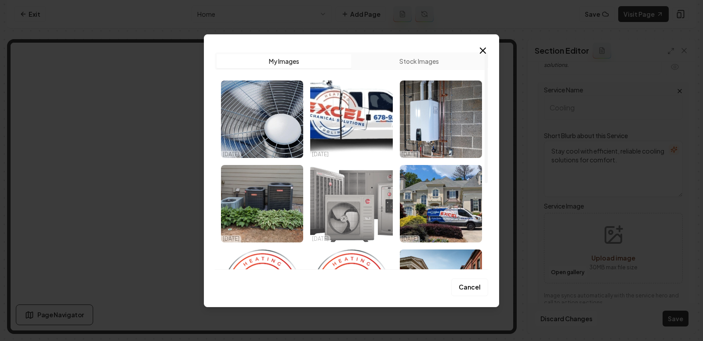
click at [361, 209] on img "Select image image_68e802765c7cd75eb81ca003.png" at bounding box center [351, 203] width 82 height 77
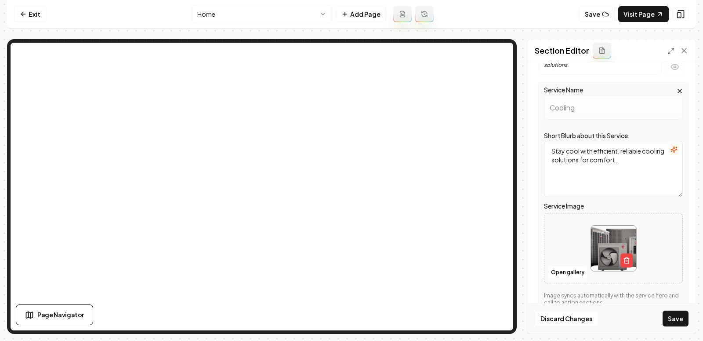
scroll to position [0, 0]
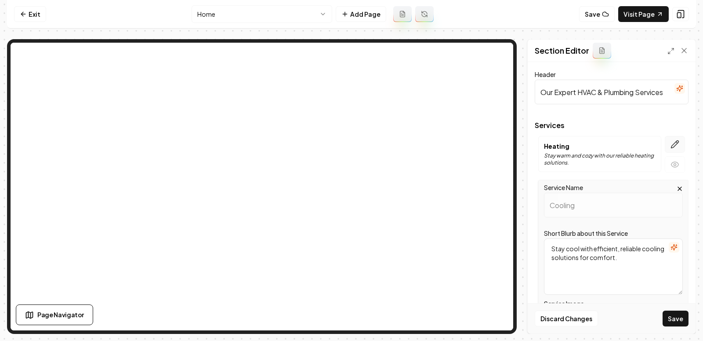
click at [674, 136] on button "button" at bounding box center [675, 144] width 20 height 17
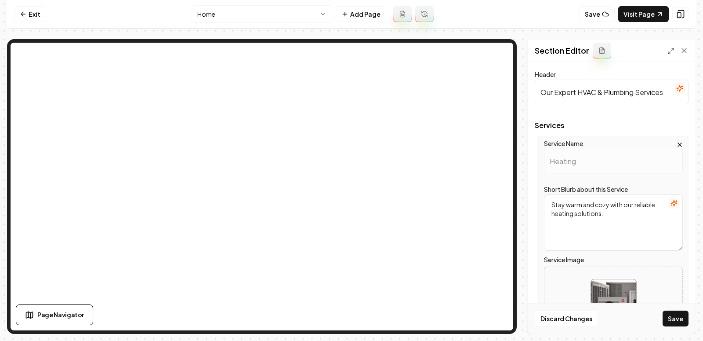
scroll to position [53, 0]
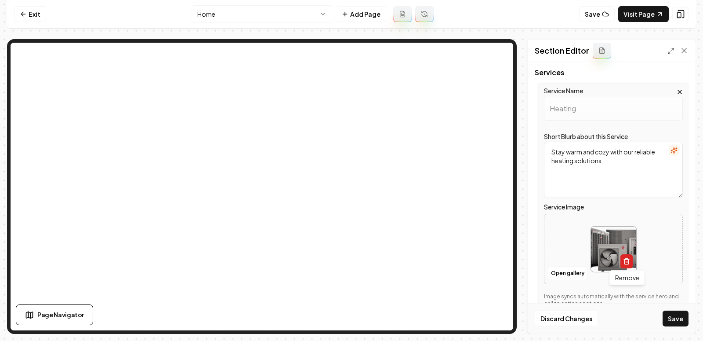
click at [626, 261] on line "button" at bounding box center [626, 262] width 0 height 2
click at [573, 267] on button "Open gallery" at bounding box center [568, 273] width 40 height 14
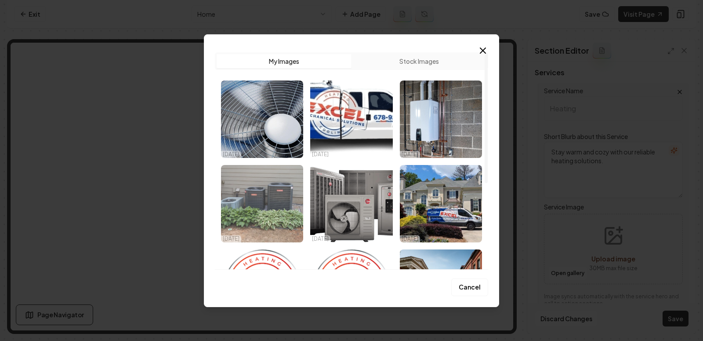
click at [283, 211] on img "Select image image_68e802825c7cd75eb81ce303.webp" at bounding box center [262, 203] width 82 height 77
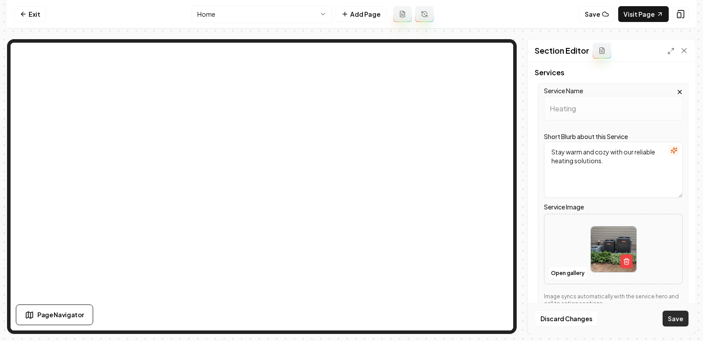
click at [665, 320] on button "Save" at bounding box center [676, 318] width 26 height 16
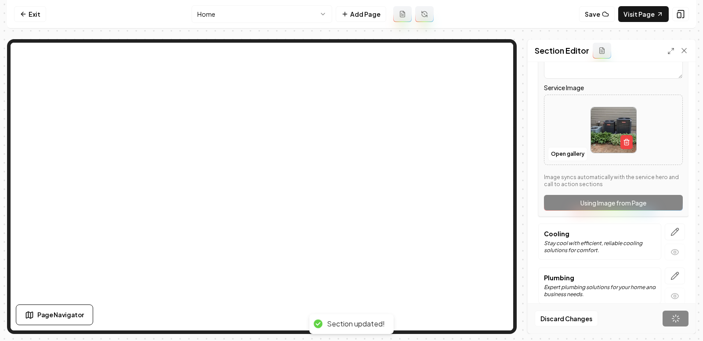
scroll to position [0, 0]
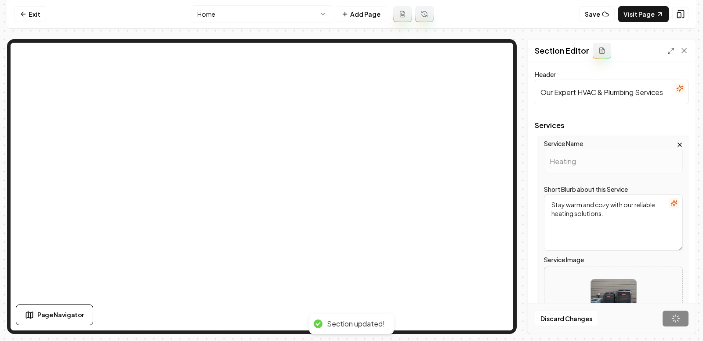
click at [672, 273] on form "Header Our Expert HVAC & Plumbing Services Services Service Name Heating Short …" at bounding box center [612, 281] width 154 height 425
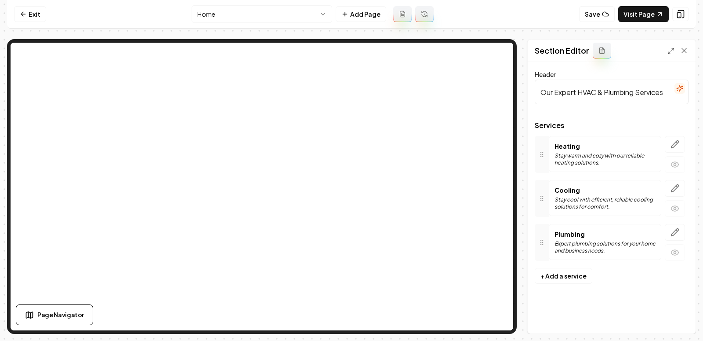
click at [676, 221] on div "Services Heating Stay warm and cozy with our reliable heating solutions. Coolin…" at bounding box center [612, 195] width 154 height 146
click at [676, 229] on icon "button" at bounding box center [675, 232] width 7 height 7
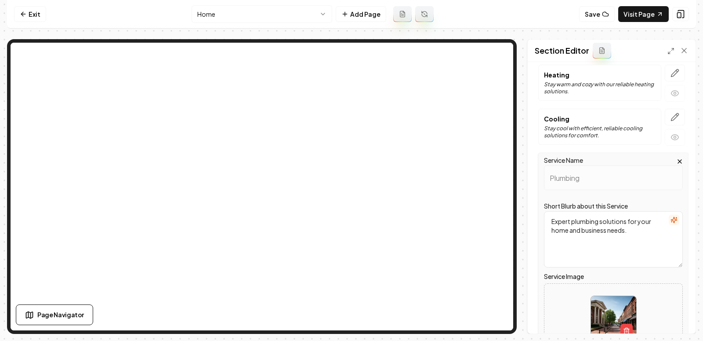
scroll to position [181, 0]
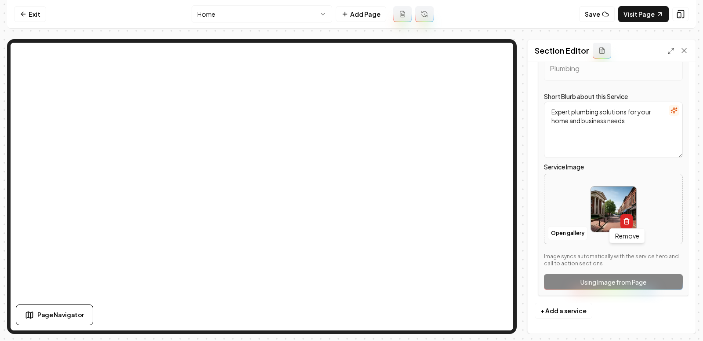
click at [629, 221] on icon "button" at bounding box center [627, 221] width 4 height 5
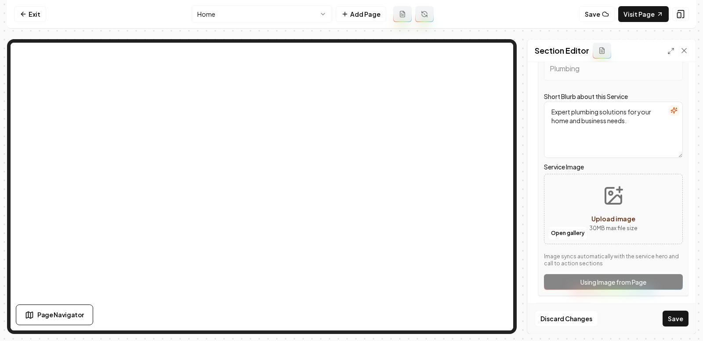
click at [609, 202] on icon "Upload image" at bounding box center [614, 196] width 16 height 16
type input "**********"
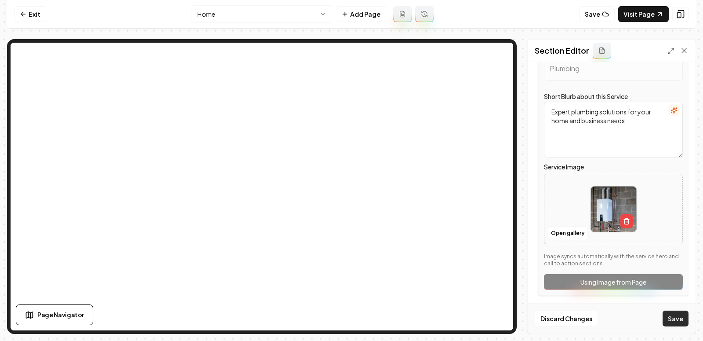
click at [675, 320] on button "Save" at bounding box center [676, 318] width 26 height 16
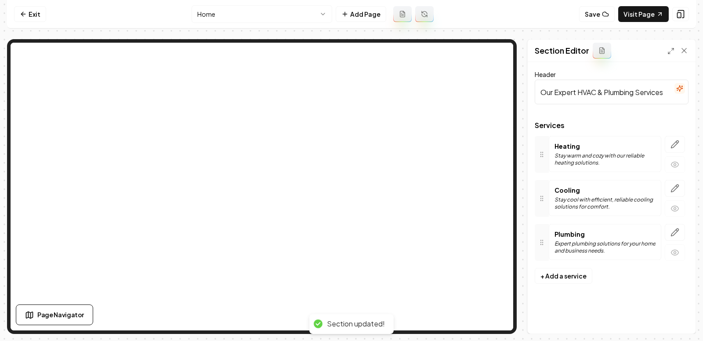
scroll to position [0, 0]
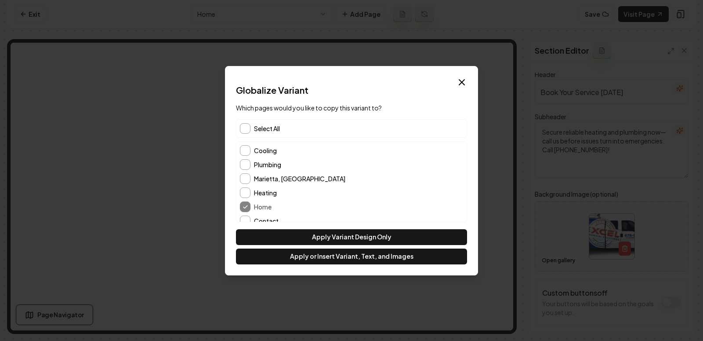
click at [261, 136] on div "Select All" at bounding box center [351, 128] width 231 height 18
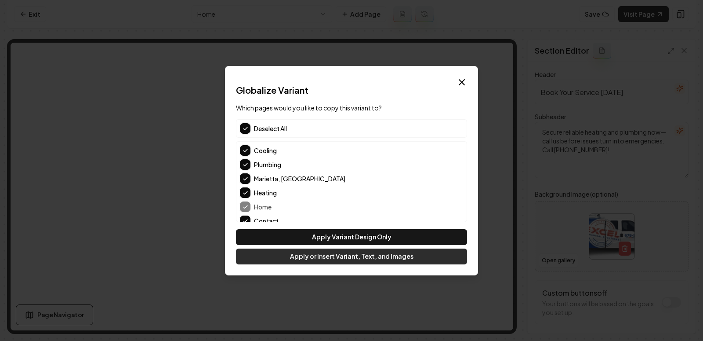
click at [357, 260] on button "Apply or Insert Variant, Text, and Images" at bounding box center [351, 256] width 231 height 16
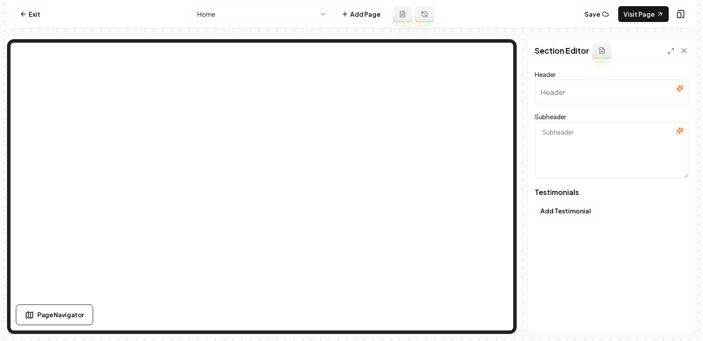
type input "Hear from those we've helped"
type textarea "Our clients share their positive experiences with our quality service"
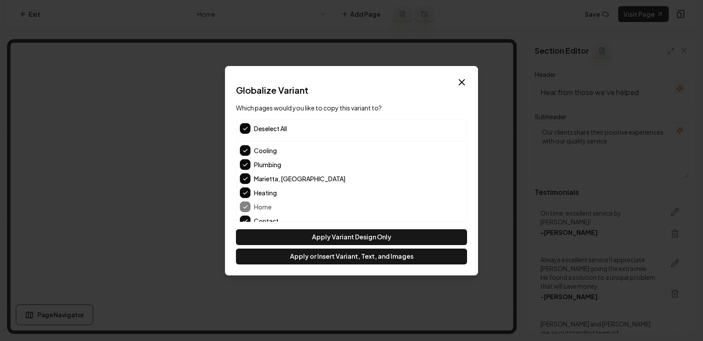
click at [245, 124] on button "button" at bounding box center [245, 128] width 11 height 11
click at [245, 125] on button "button" at bounding box center [245, 128] width 11 height 11
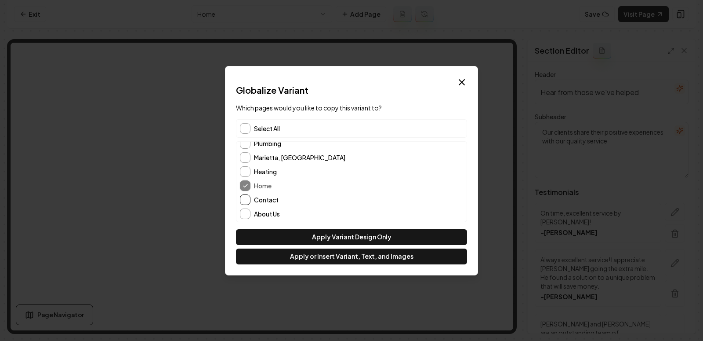
click at [245, 200] on button "Contact" at bounding box center [245, 199] width 11 height 11
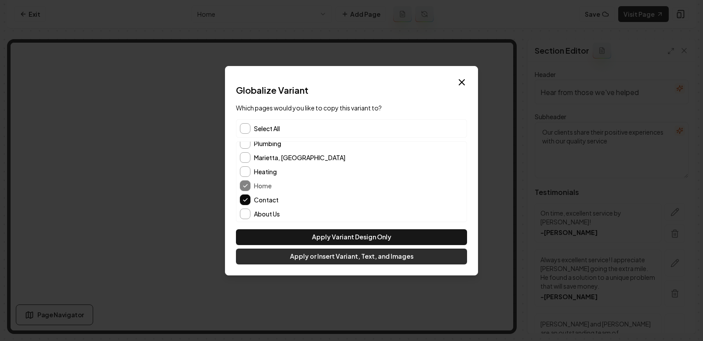
click at [343, 257] on button "Apply or Insert Variant, Text, and Images" at bounding box center [351, 256] width 231 height 16
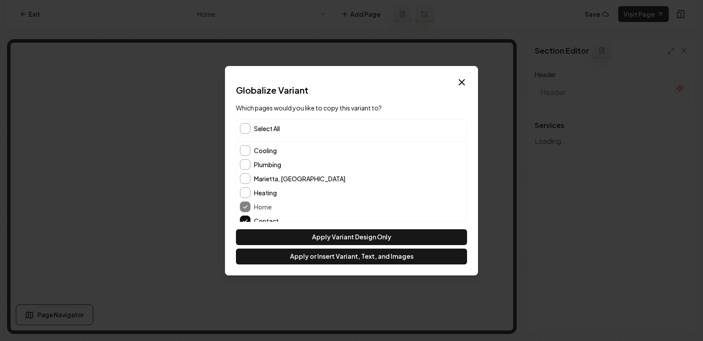
type input "Our Expert HVAC & Plumbing Services"
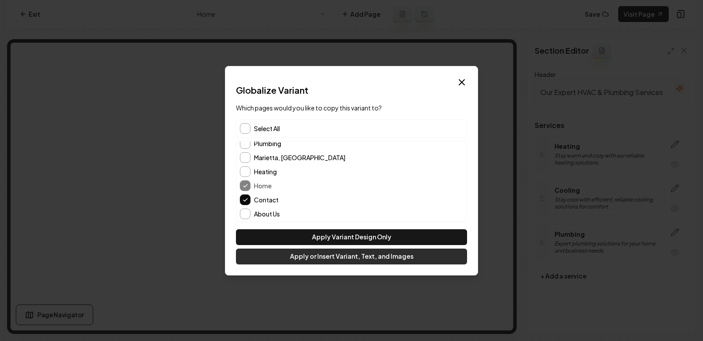
click at [333, 258] on button "Apply or Insert Variant, Text, and Images" at bounding box center [351, 256] width 231 height 16
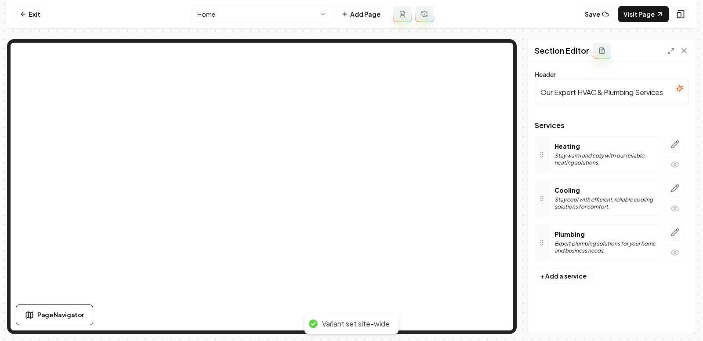
click at [265, 12] on html "Computer Required This feature is only available on a computer. Please switch t…" at bounding box center [351, 170] width 703 height 341
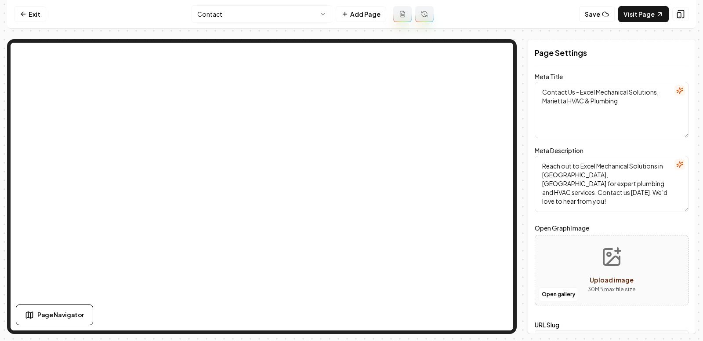
click at [292, 20] on html "Computer Required This feature is only available on a computer. Please switch t…" at bounding box center [351, 170] width 703 height 341
click at [299, 15] on html "Computer Required This feature is only available on a computer. Please switch t…" at bounding box center [351, 170] width 703 height 341
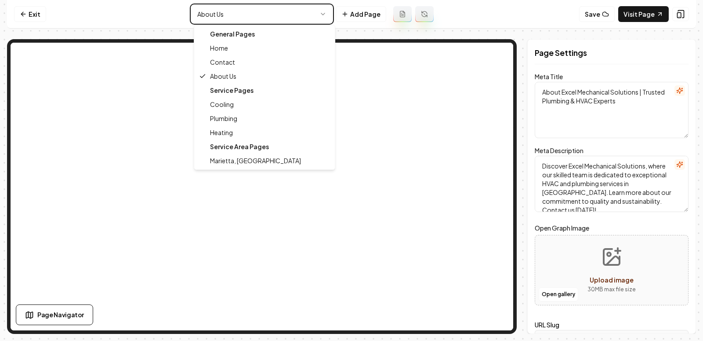
type textarea "Plumbing & HVAC Experts in [GEOGRAPHIC_DATA] | Excel Mechanical Solutions"
type textarea "Discover top-notch HVAC and plumbing solutions in [GEOGRAPHIC_DATA] with Excel …"
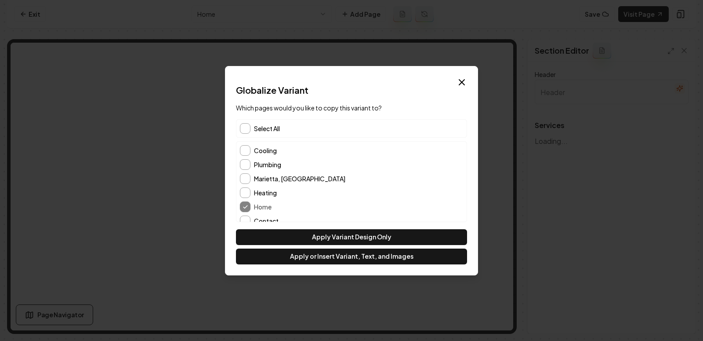
type input "Our Expert HVAC & Plumbing Services"
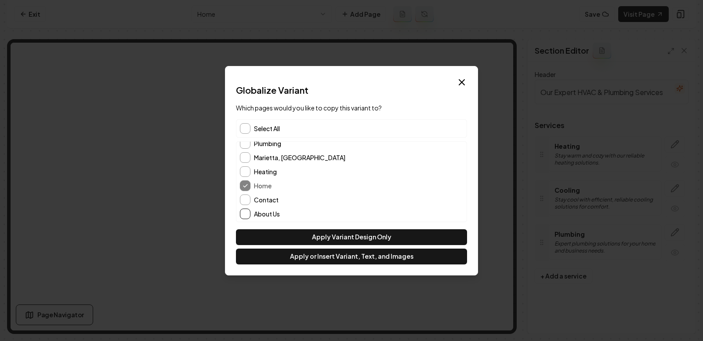
click at [248, 213] on button "About Us" at bounding box center [245, 213] width 11 height 11
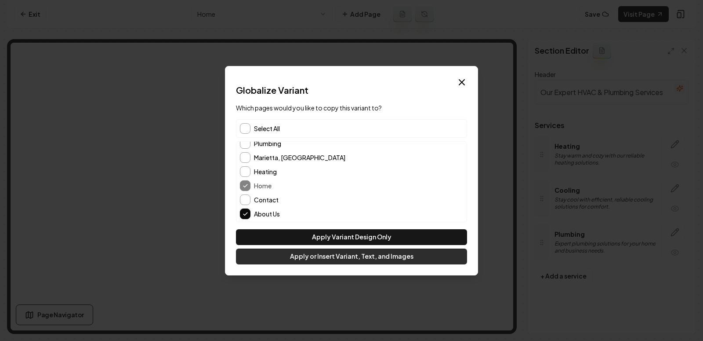
click at [328, 261] on button "Apply or Insert Variant, Text, and Images" at bounding box center [351, 256] width 231 height 16
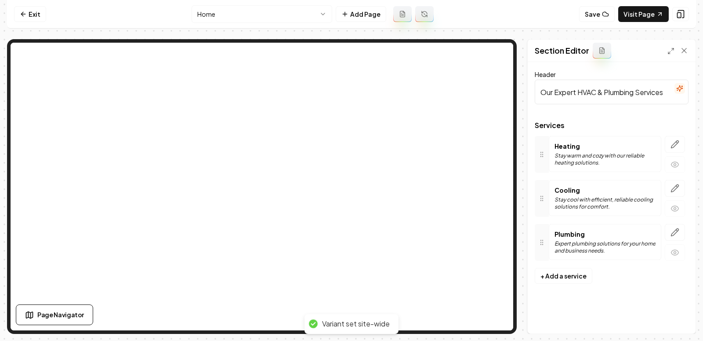
click at [255, 18] on html "Computer Required This feature is only available on a computer. Please switch t…" at bounding box center [351, 170] width 703 height 341
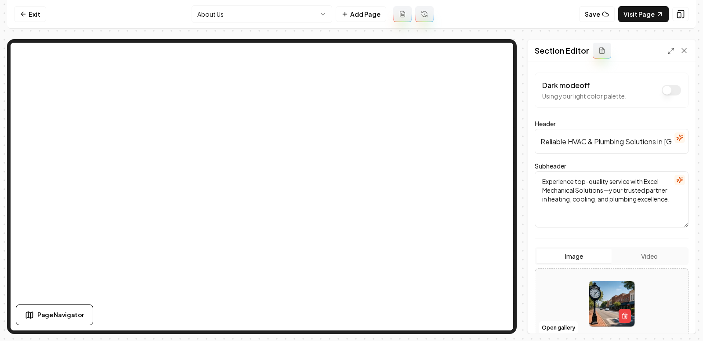
scroll to position [111, 0]
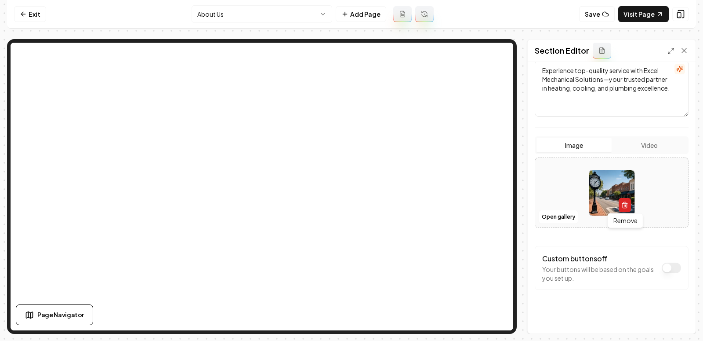
click at [620, 204] on button "button" at bounding box center [625, 205] width 12 height 14
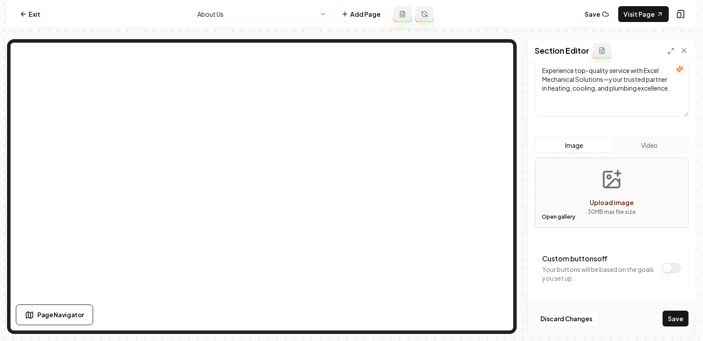
click at [560, 210] on button "Open gallery" at bounding box center [559, 217] width 40 height 14
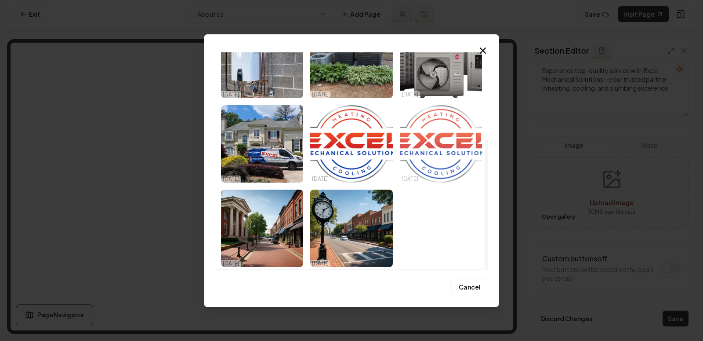
scroll to position [0, 0]
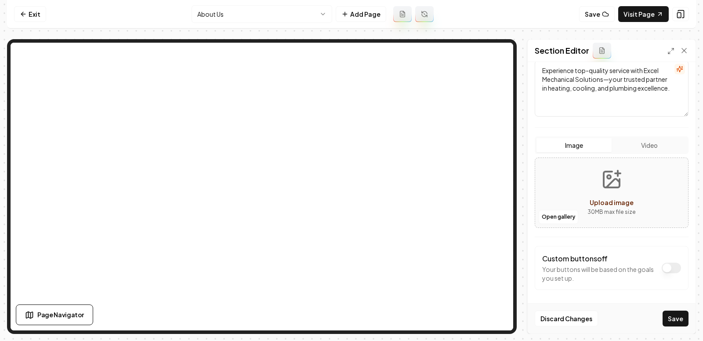
click at [612, 186] on icon "Upload image" at bounding box center [612, 179] width 16 height 16
type input "**********"
click at [674, 320] on button "Save" at bounding box center [676, 318] width 26 height 16
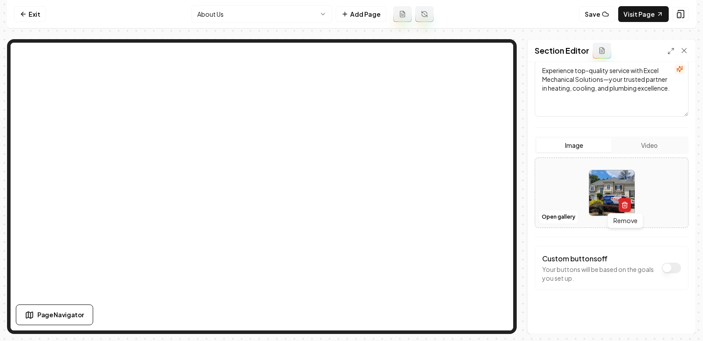
click at [619, 207] on button "button" at bounding box center [625, 205] width 12 height 14
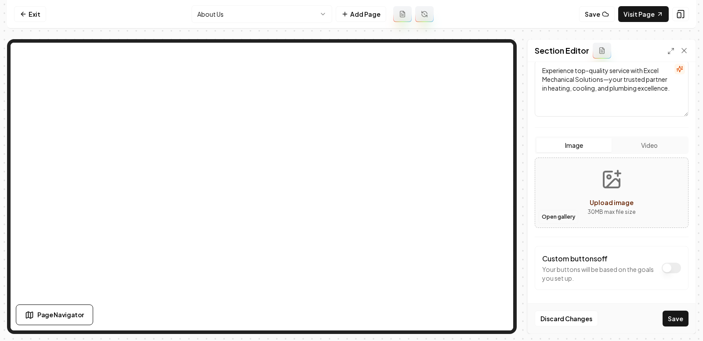
click at [559, 210] on button "Open gallery" at bounding box center [559, 217] width 40 height 14
drag, startPoint x: 589, startPoint y: 186, endPoint x: 609, endPoint y: 186, distance: 20.2
click at [609, 186] on icon "Upload image" at bounding box center [612, 179] width 16 height 16
type input "**********"
click at [672, 320] on button "Save" at bounding box center [676, 318] width 26 height 16
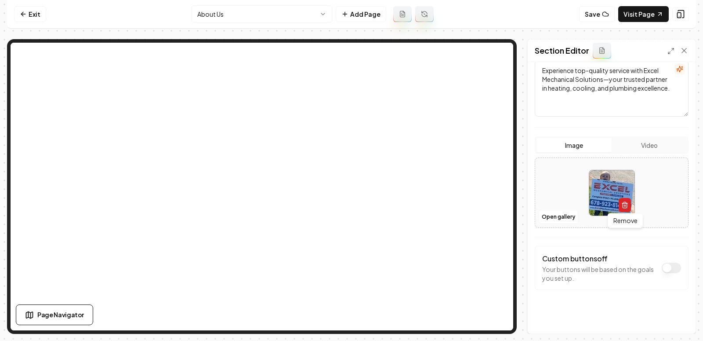
click at [628, 203] on icon "button" at bounding box center [625, 204] width 7 height 7
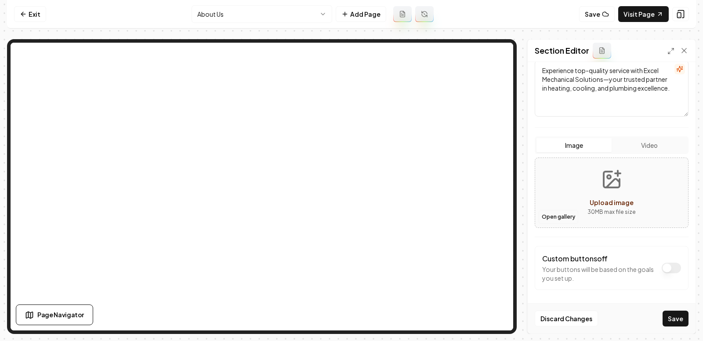
click at [562, 215] on button "Open gallery" at bounding box center [559, 217] width 40 height 14
drag, startPoint x: 620, startPoint y: 203, endPoint x: 611, endPoint y: 198, distance: 10.4
click at [591, 187] on button "Upload image 30 MB max file size" at bounding box center [612, 193] width 62 height 62
type input "**********"
click at [677, 318] on button "Save" at bounding box center [676, 318] width 26 height 16
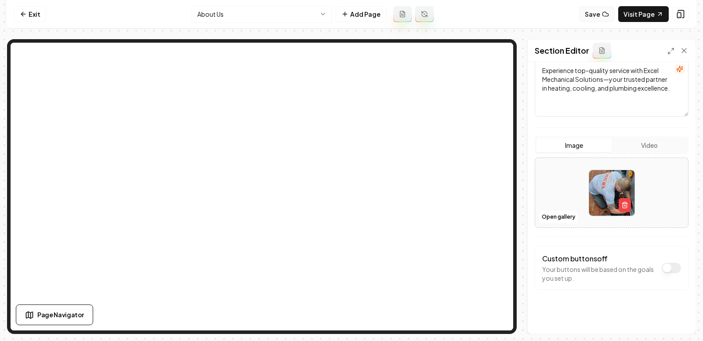
click at [603, 13] on button "Save" at bounding box center [597, 14] width 36 height 16
click at [645, 14] on link "Visit Page" at bounding box center [644, 14] width 51 height 16
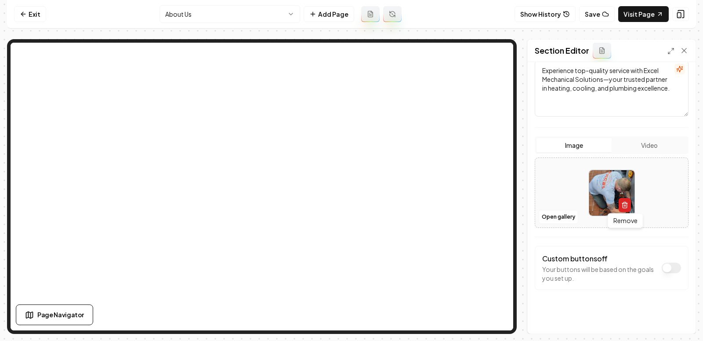
click at [624, 206] on icon "button" at bounding box center [625, 204] width 7 height 7
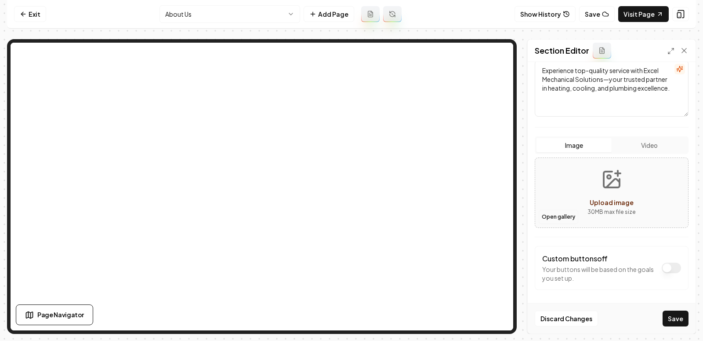
click at [559, 211] on button "Open gallery" at bounding box center [559, 217] width 40 height 14
click at [604, 180] on icon "Upload image" at bounding box center [612, 179] width 16 height 16
type input "**********"
click at [663, 315] on div "Discard Changes Save" at bounding box center [612, 318] width 168 height 30
click at [677, 317] on button "Save" at bounding box center [676, 318] width 26 height 16
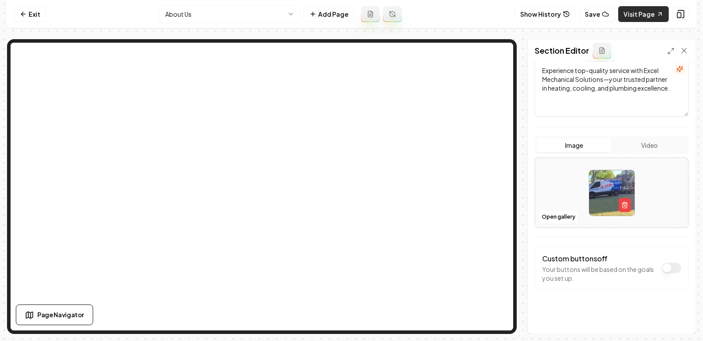
click at [653, 14] on link "Visit Page" at bounding box center [644, 14] width 51 height 16
click at [196, 22] on html "Computer Required This feature is only available on a computer. Please switch t…" at bounding box center [351, 170] width 703 height 341
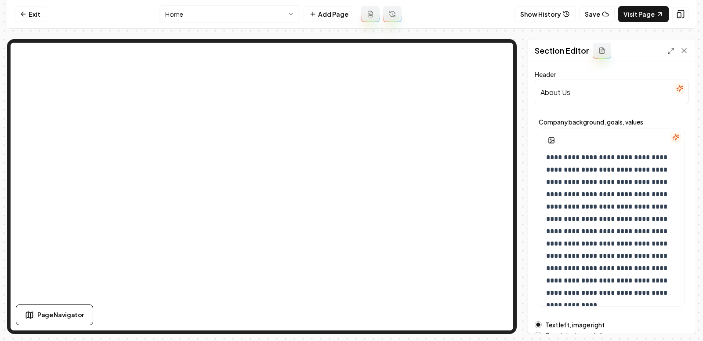
scroll to position [132, 0]
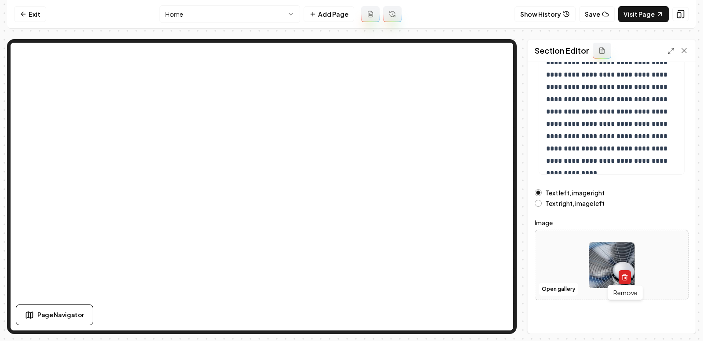
click at [630, 274] on button "button" at bounding box center [625, 277] width 12 height 14
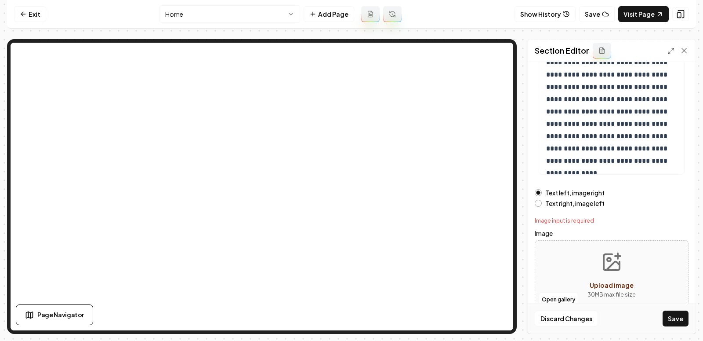
click at [594, 280] on div "Upload image" at bounding box center [612, 285] width 44 height 11
type input "**********"
click at [624, 287] on icon "button" at bounding box center [625, 287] width 7 height 7
click at [565, 321] on button "Discard Changes" at bounding box center [566, 318] width 63 height 16
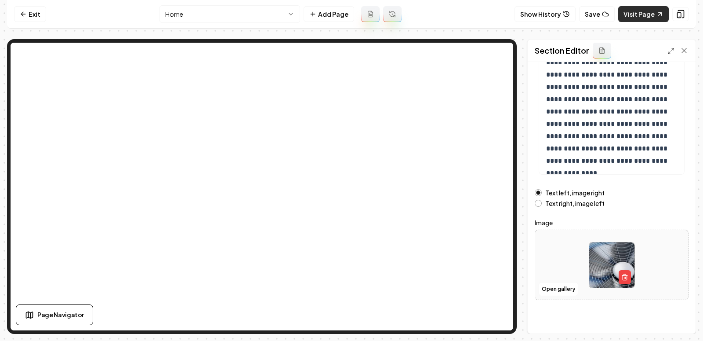
click at [652, 15] on link "Visit Page" at bounding box center [644, 14] width 51 height 16
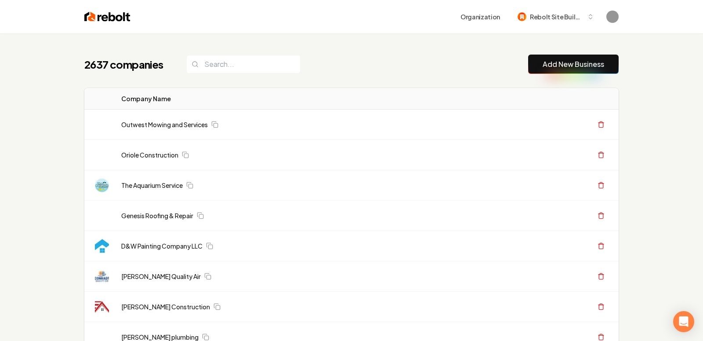
click at [555, 56] on button "Add New Business" at bounding box center [573, 64] width 91 height 19
click at [559, 63] on link "Add New Business" at bounding box center [574, 64] width 62 height 11
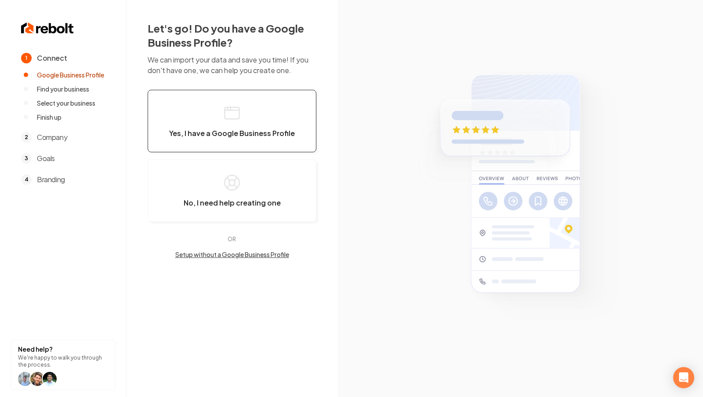
click at [254, 102] on button "Yes, I have a Google Business Profile" at bounding box center [232, 121] width 169 height 62
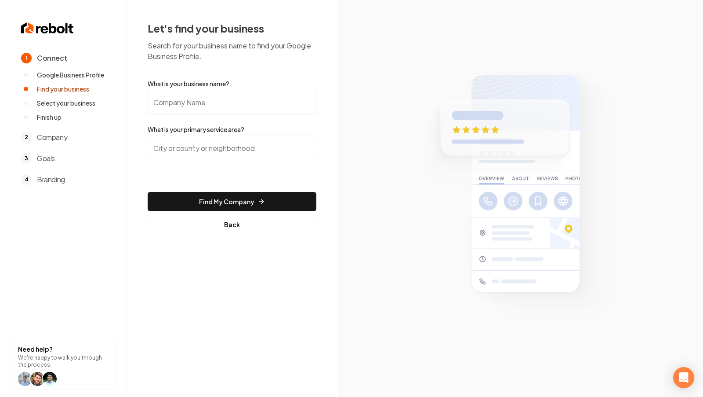
click at [191, 108] on input "What is your business name?" at bounding box center [232, 102] width 169 height 25
paste input "BK Plumbing"
type input "BK Plumbing"
click at [228, 146] on input "search" at bounding box center [232, 147] width 169 height 25
type input "Maryland"
